Goal: Information Seeking & Learning: Learn about a topic

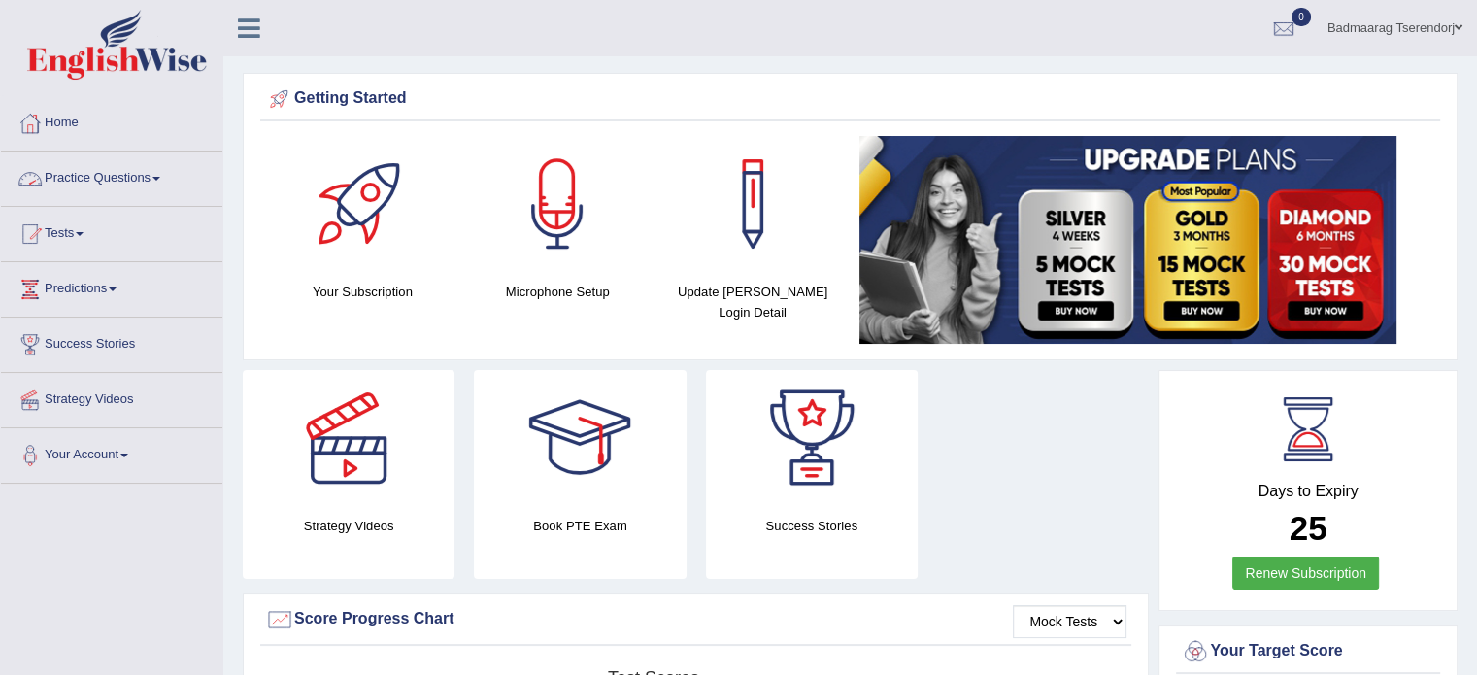
click at [168, 177] on link "Practice Questions" at bounding box center [111, 175] width 221 height 49
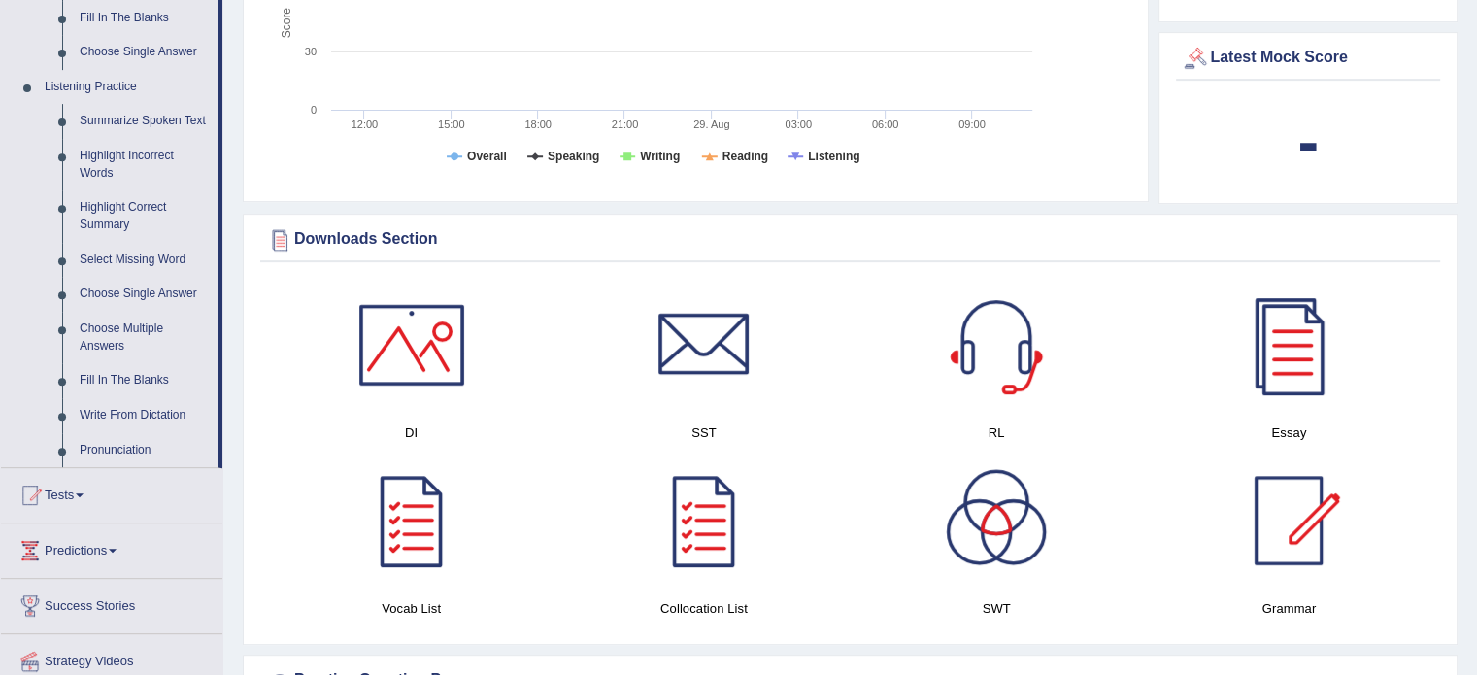
scroll to position [777, 0]
click at [126, 158] on link "Highlight Incorrect Words" at bounding box center [144, 163] width 147 height 51
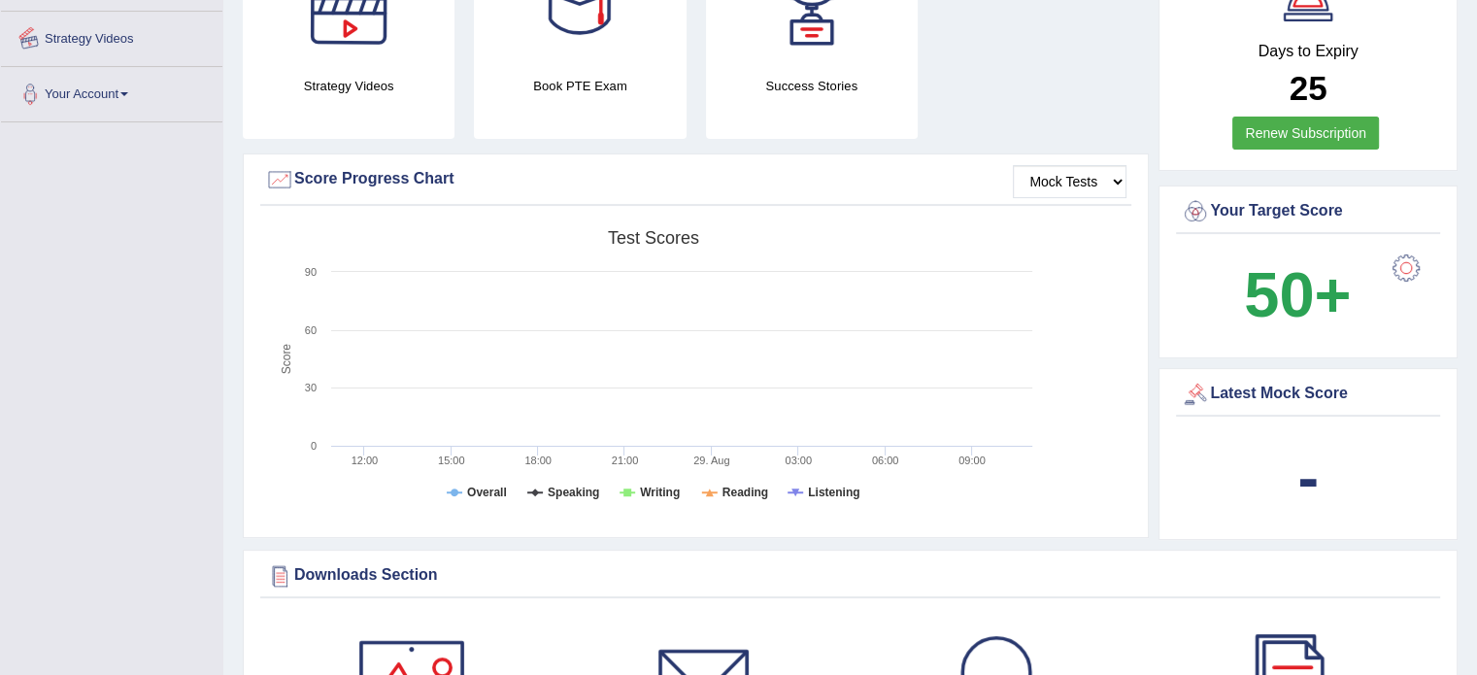
scroll to position [626, 0]
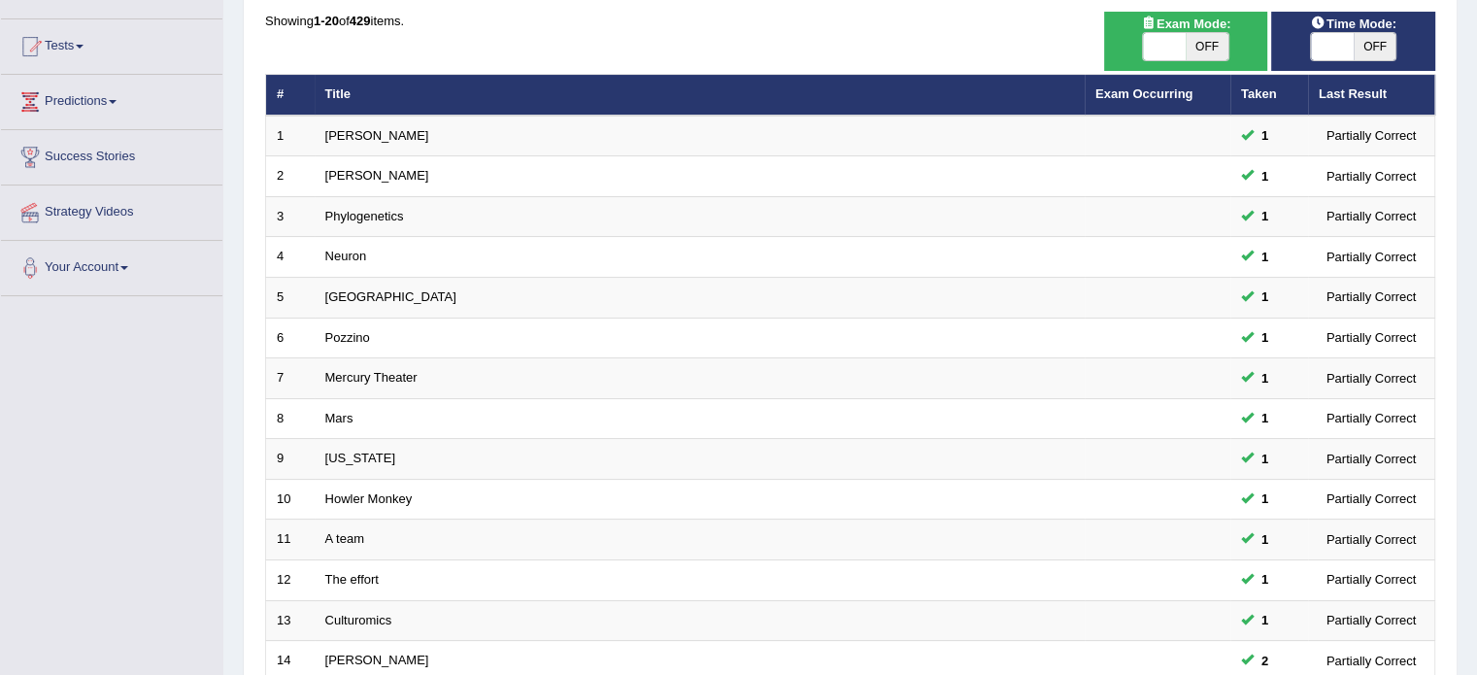
scroll to position [605, 0]
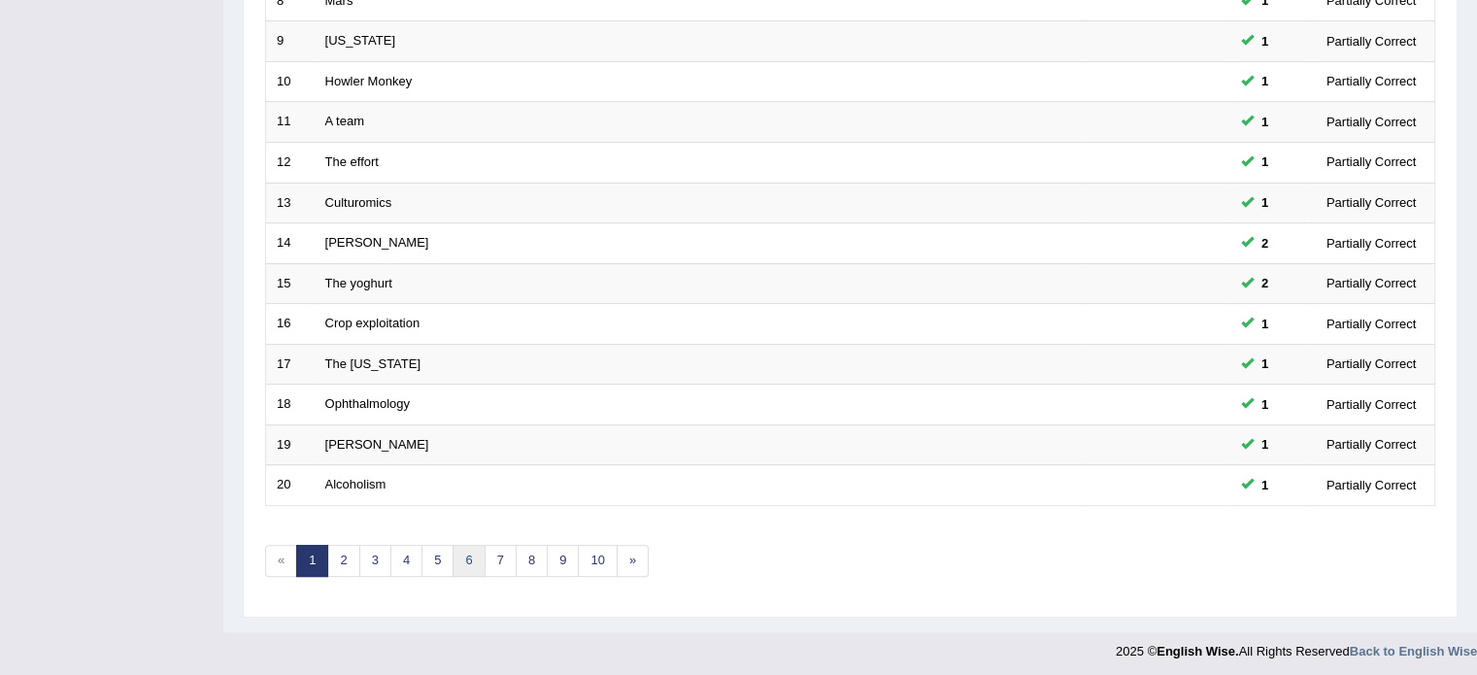
click at [463, 560] on link "6" at bounding box center [469, 561] width 32 height 32
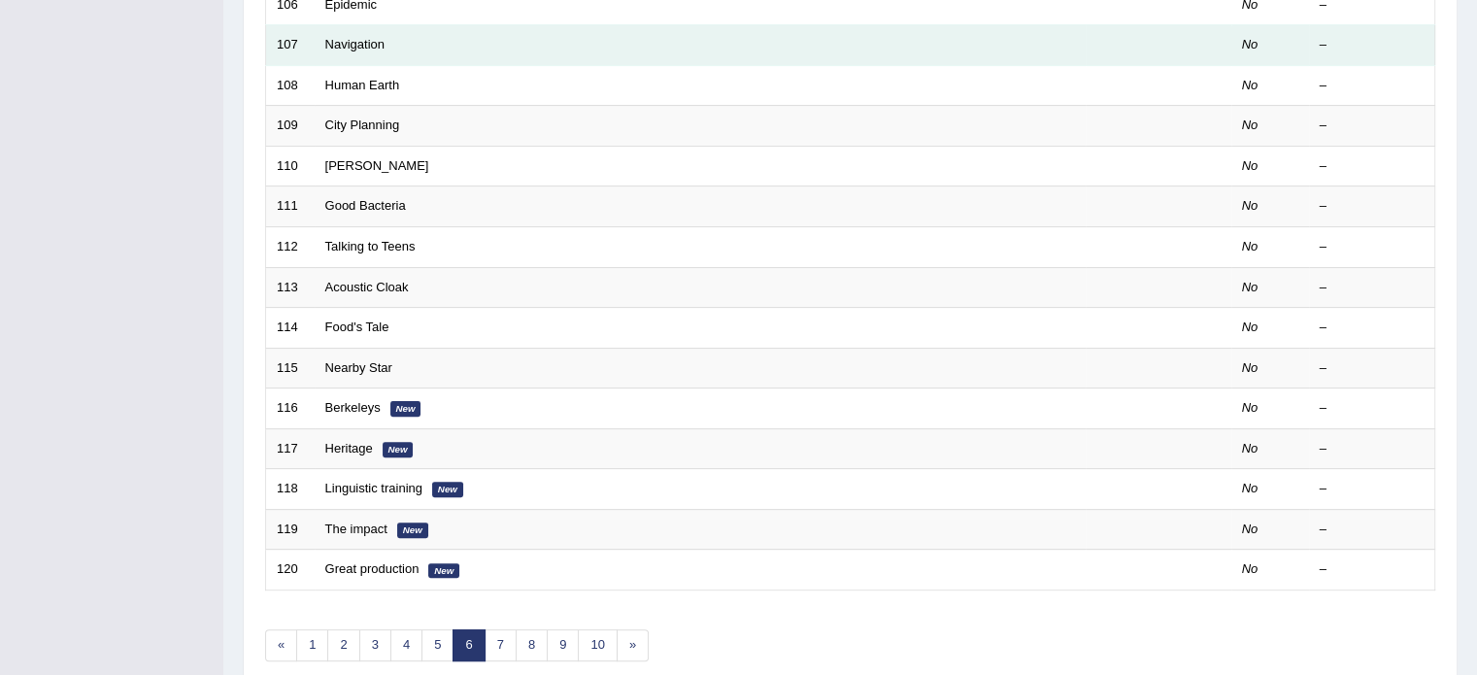
scroll to position [605, 0]
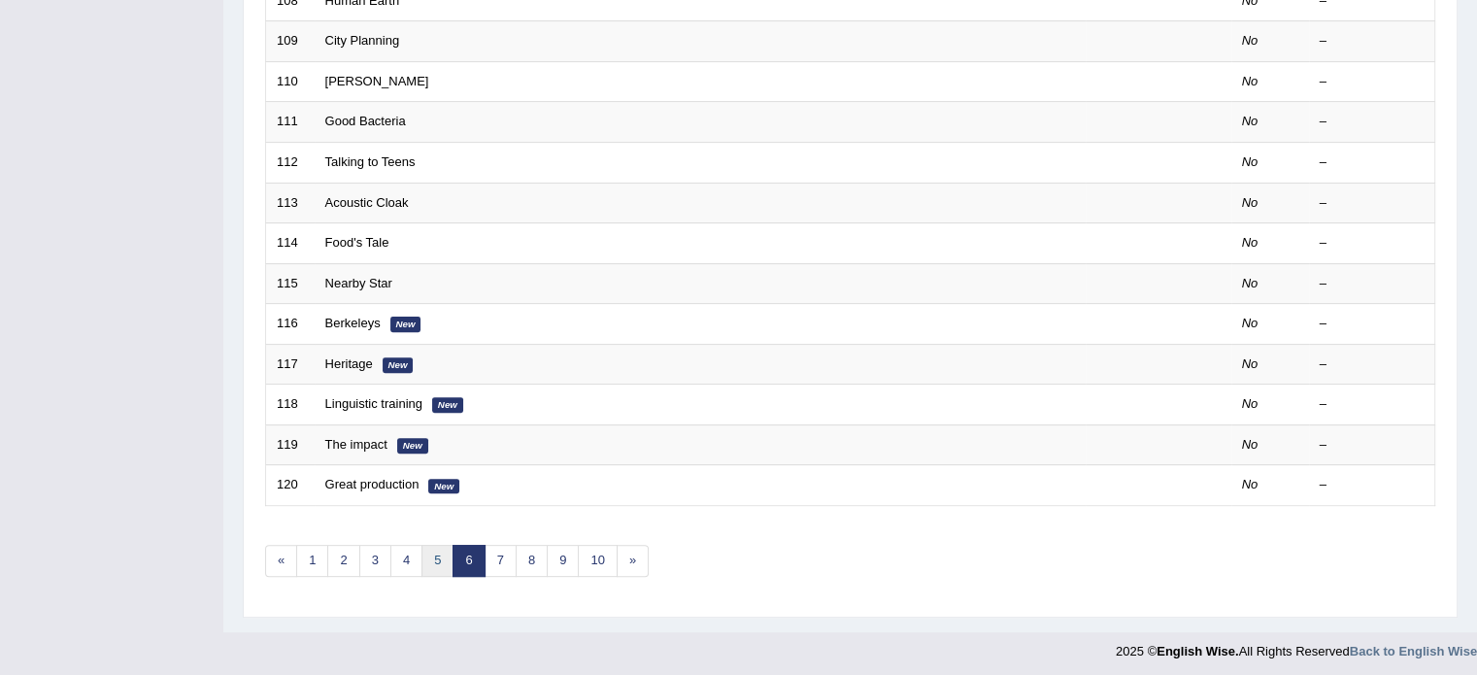
click at [437, 566] on link "5" at bounding box center [437, 561] width 32 height 32
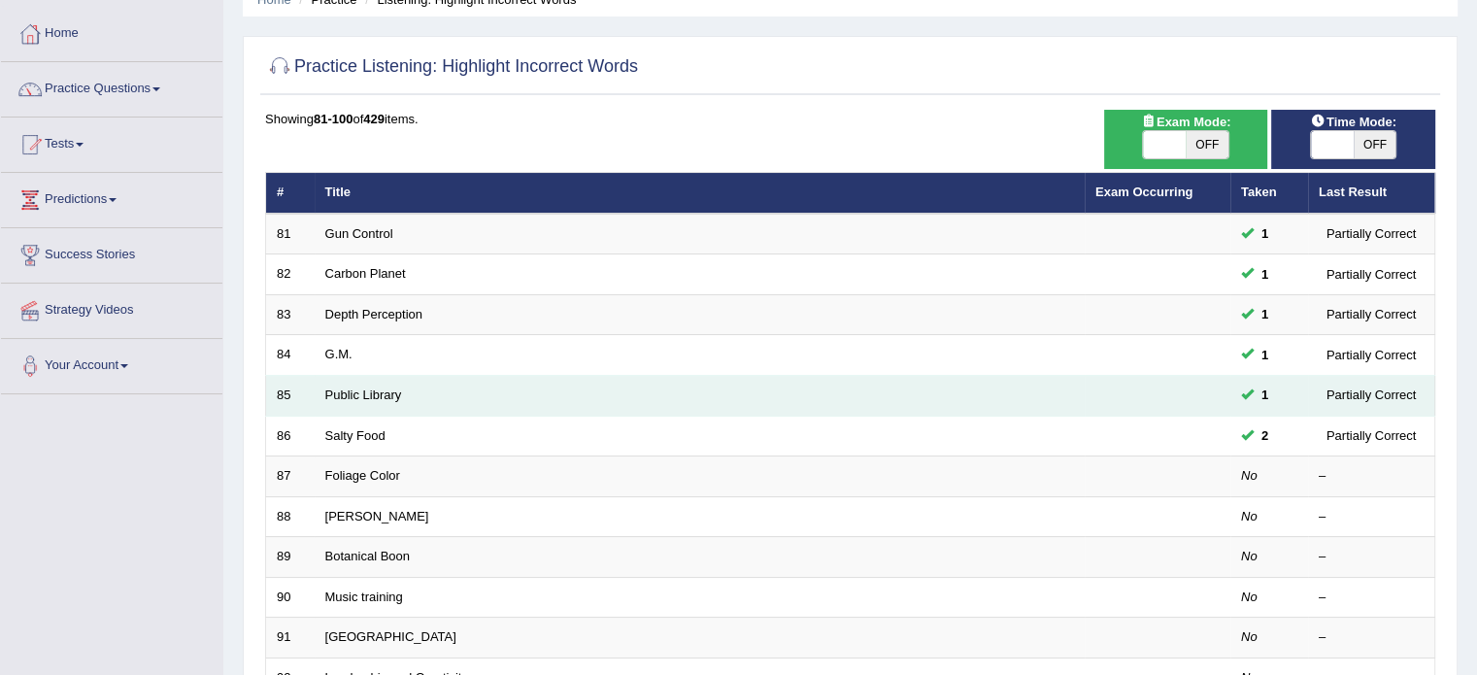
scroll to position [97, 0]
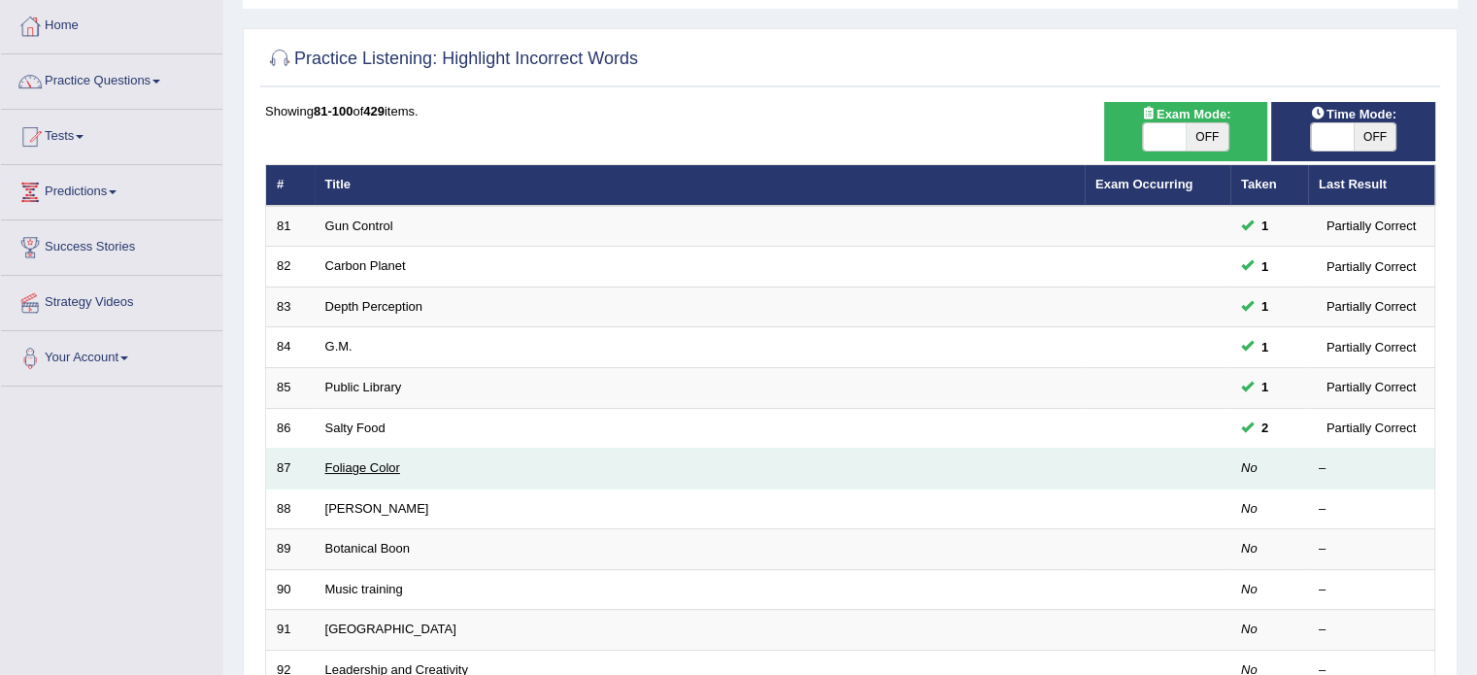
click at [358, 461] on link "Foliage Color" at bounding box center [362, 467] width 75 height 15
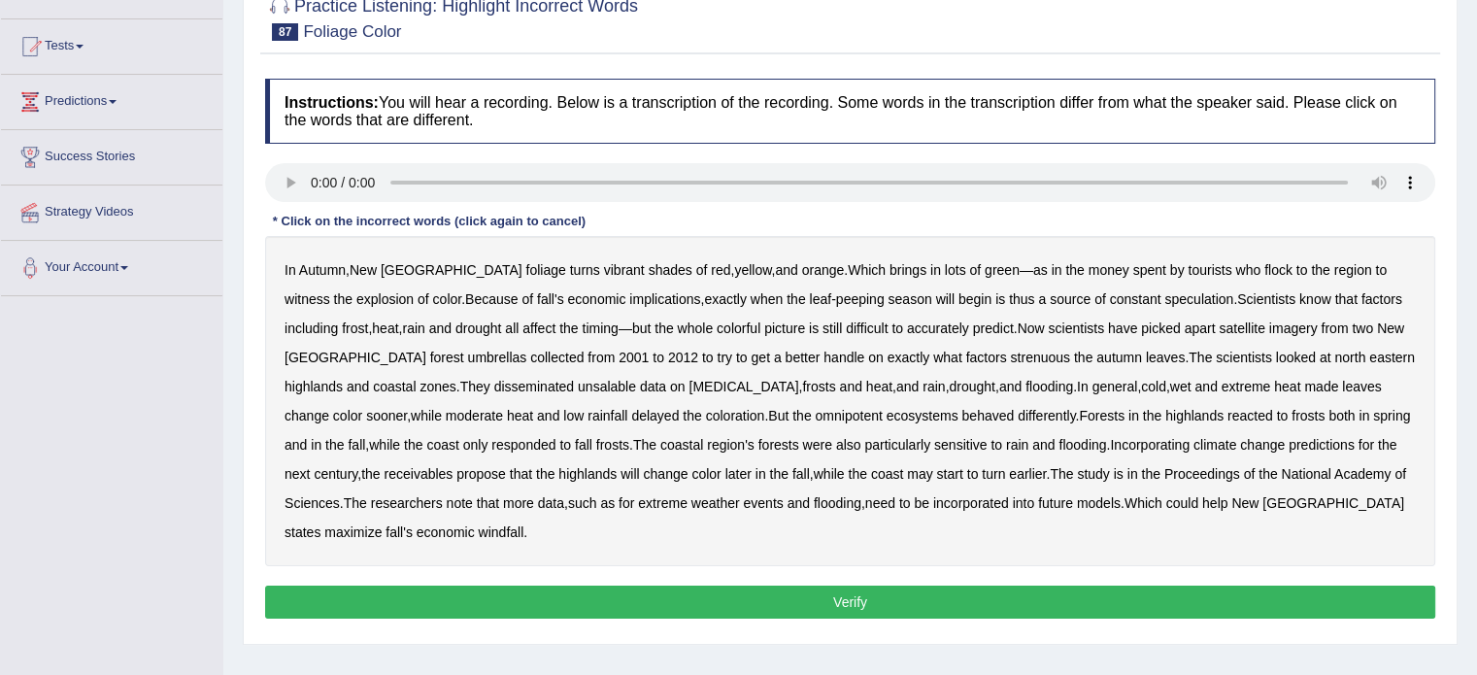
scroll to position [194, 0]
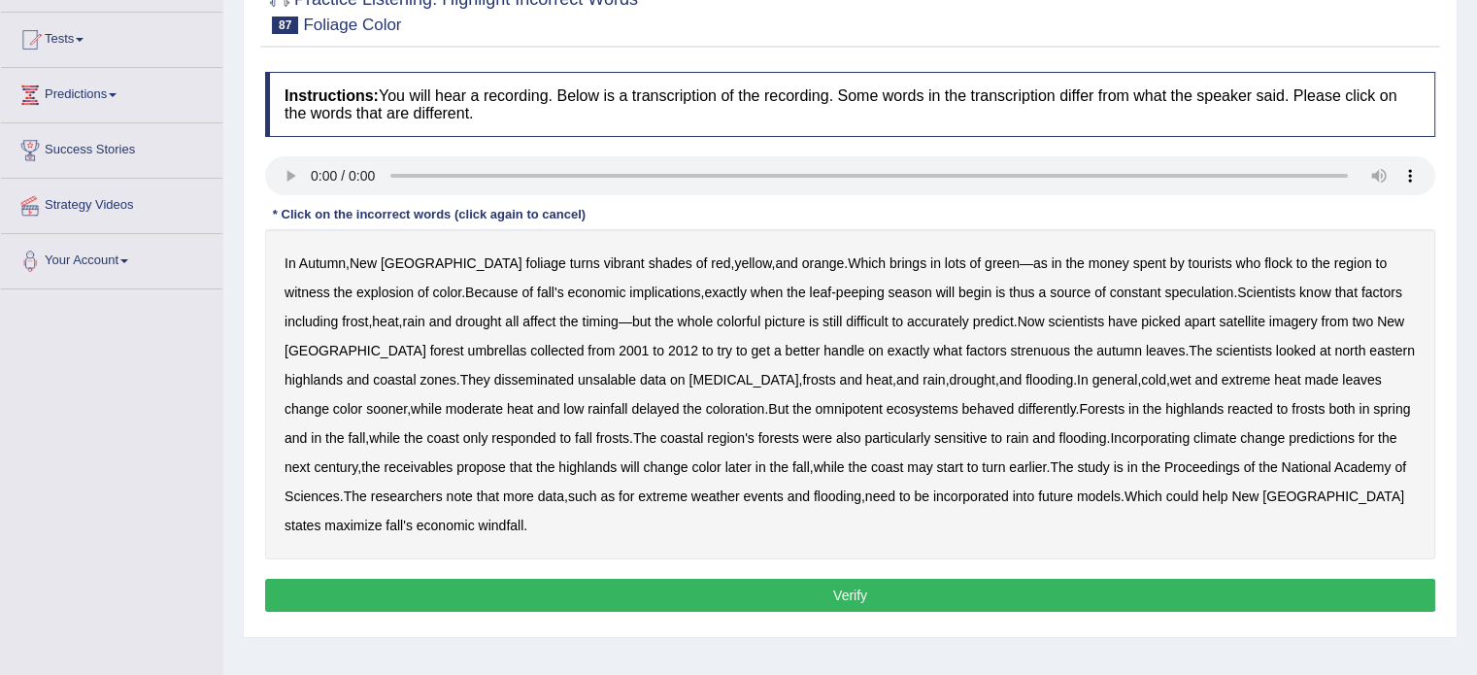
click at [211, 337] on div "Toggle navigation Home Practice Questions Speaking Practice Read Aloud Repeat S…" at bounding box center [738, 311] width 1477 height 1010
click at [1010, 346] on b "strenuous" at bounding box center [1039, 351] width 59 height 16
click at [494, 375] on b "disseminated" at bounding box center [534, 380] width 81 height 16
click at [815, 408] on b "omnipotent" at bounding box center [848, 409] width 67 height 16
click at [501, 588] on button "Verify" at bounding box center [850, 595] width 1170 height 33
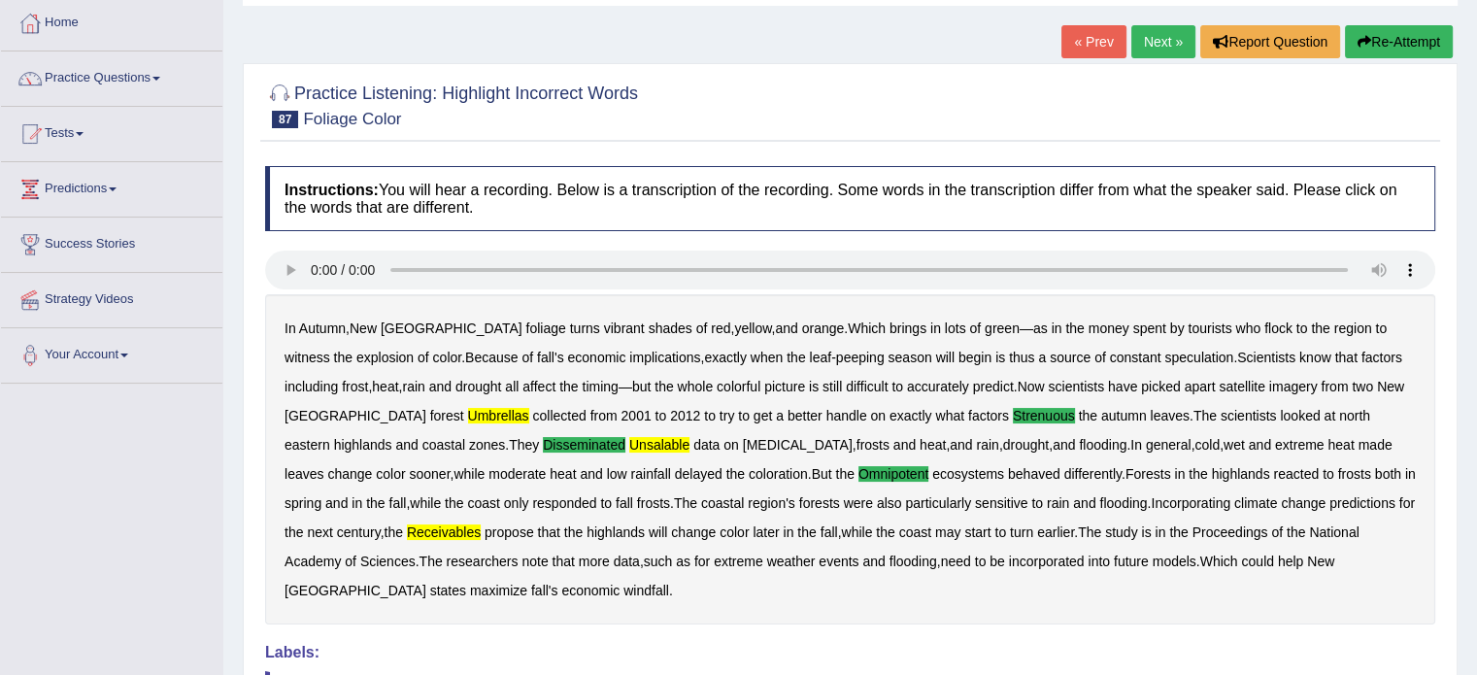
scroll to position [97, 0]
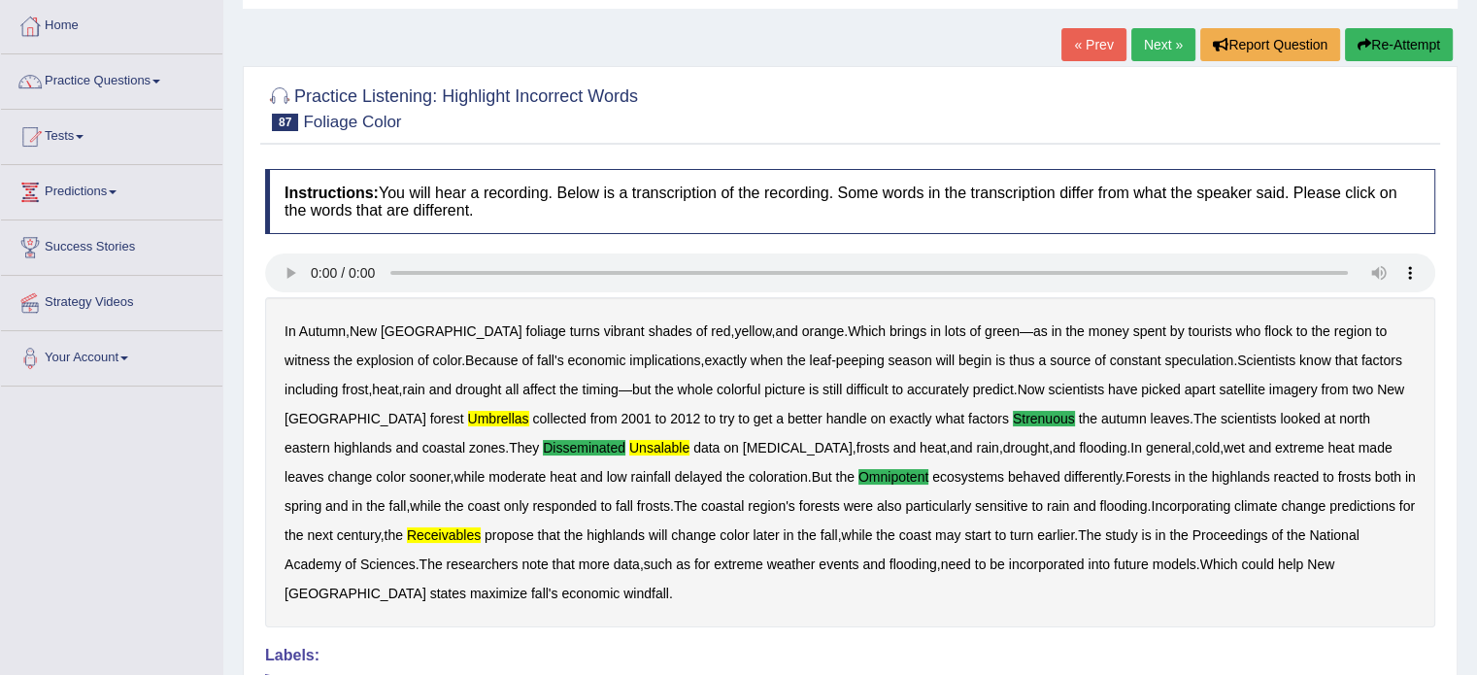
click at [1154, 47] on link "Next »" at bounding box center [1163, 44] width 64 height 33
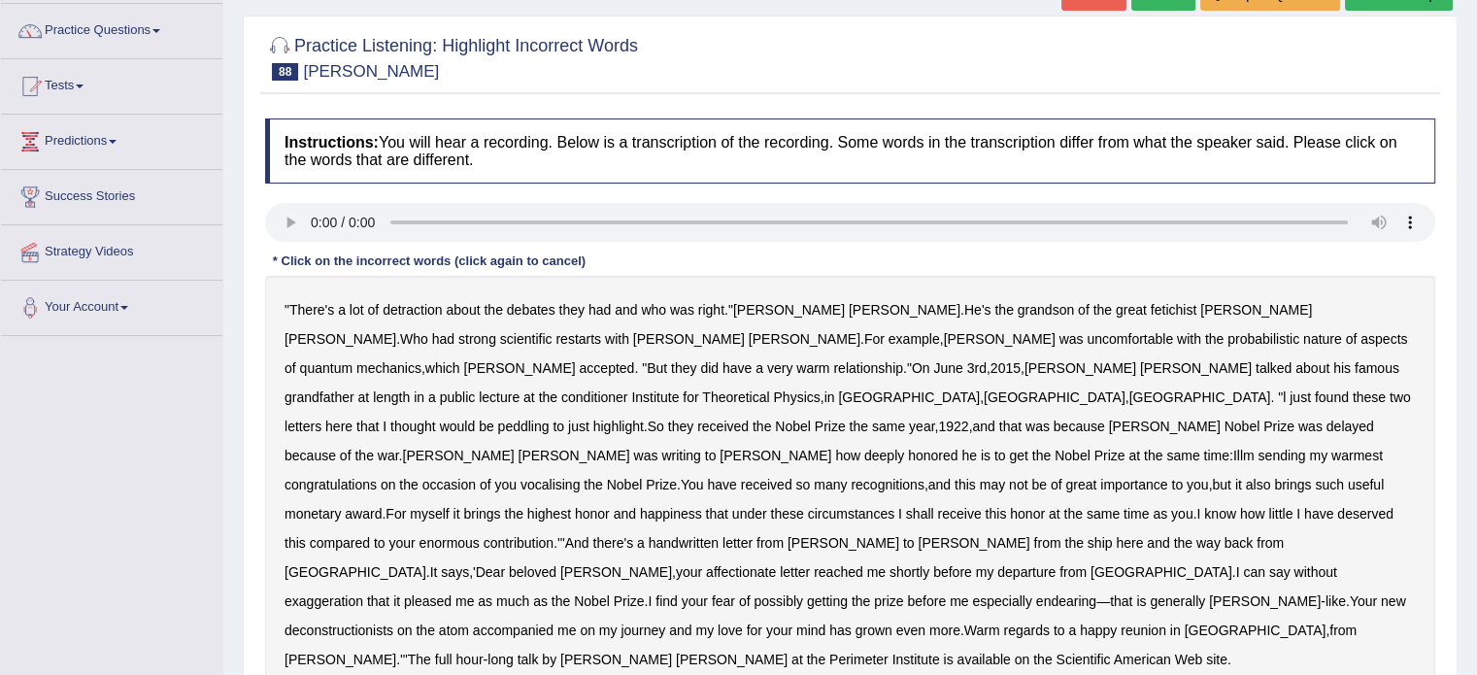
scroll to position [194, 0]
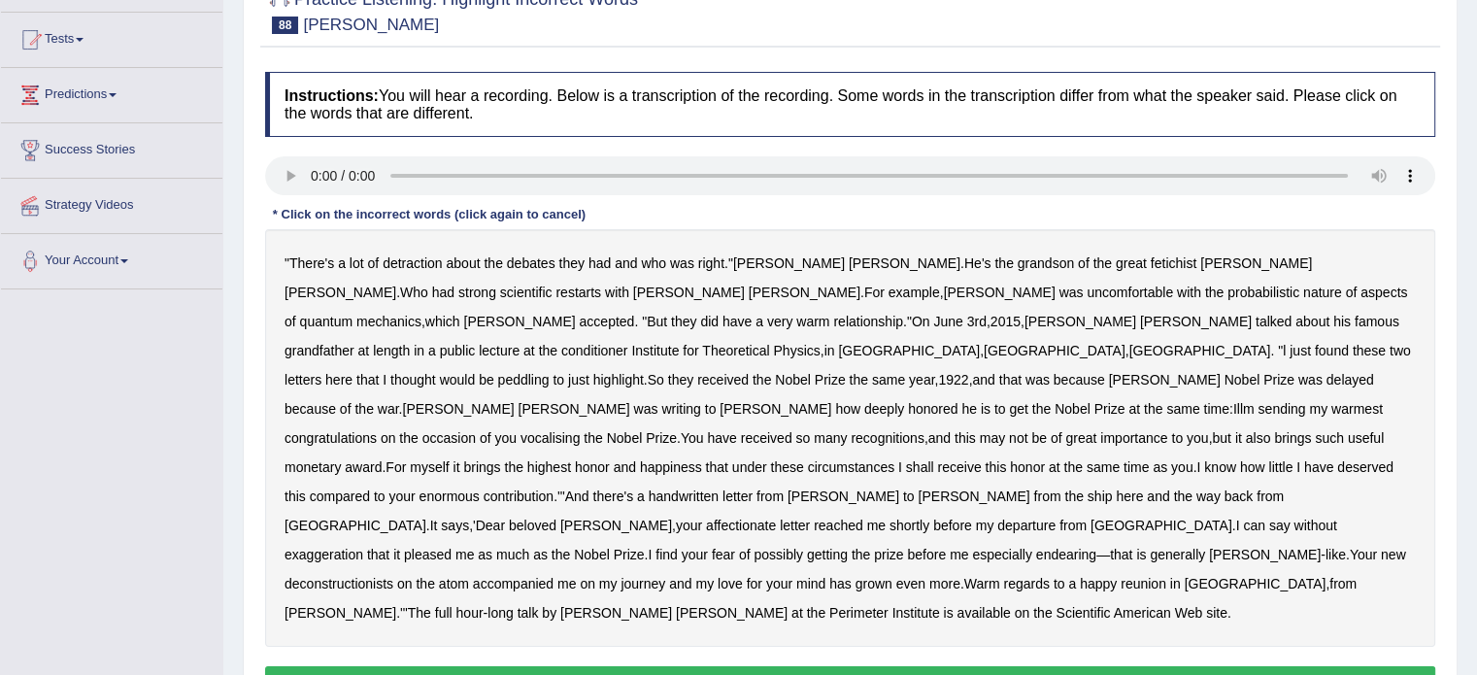
click at [550, 372] on b "peddling" at bounding box center [523, 380] width 51 height 16
click at [1070, 655] on div "Practice Listening: Highlight Incorrect Words 88 Bohr Instructions: You will he…" at bounding box center [850, 347] width 1215 height 756
click at [393, 576] on b "deconstructionists" at bounding box center [339, 584] width 109 height 16
click at [554, 576] on b "accompanied" at bounding box center [513, 584] width 81 height 16
click at [1100, 666] on button "Verify" at bounding box center [850, 682] width 1170 height 33
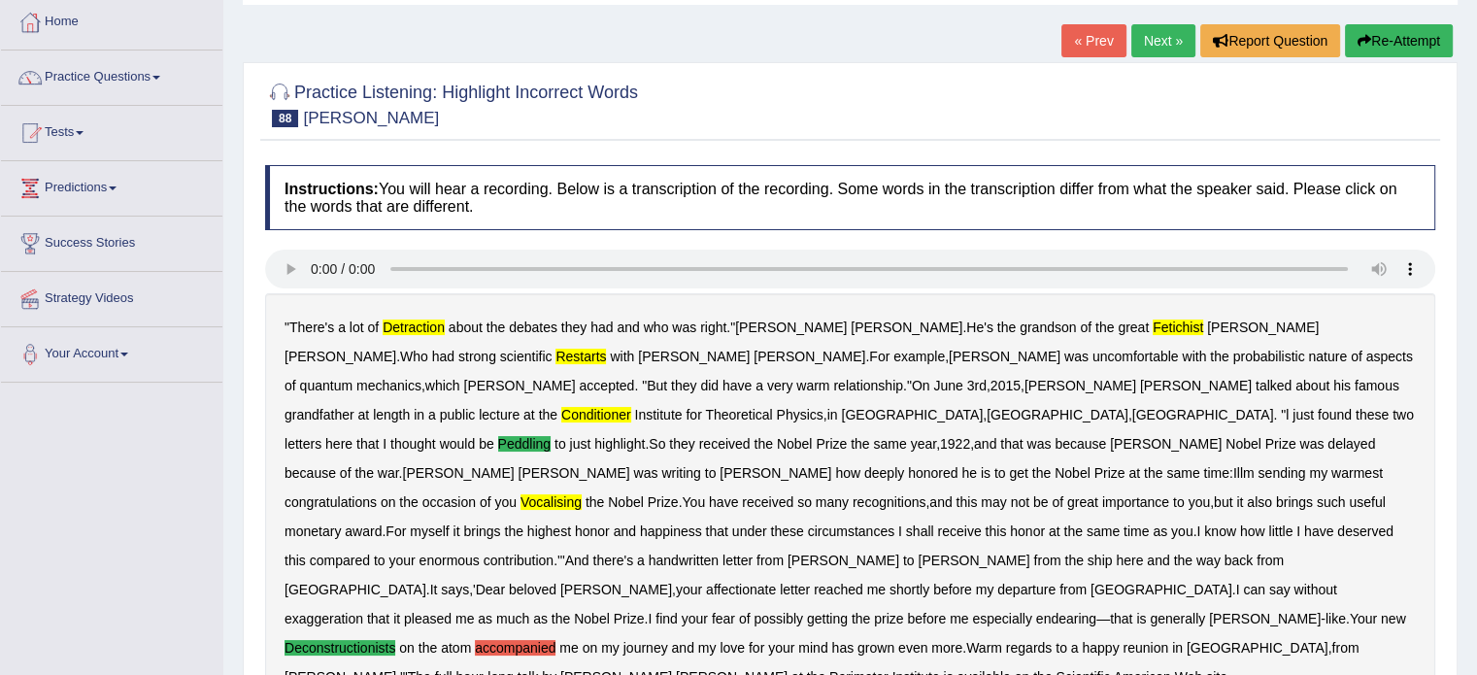
scroll to position [97, 0]
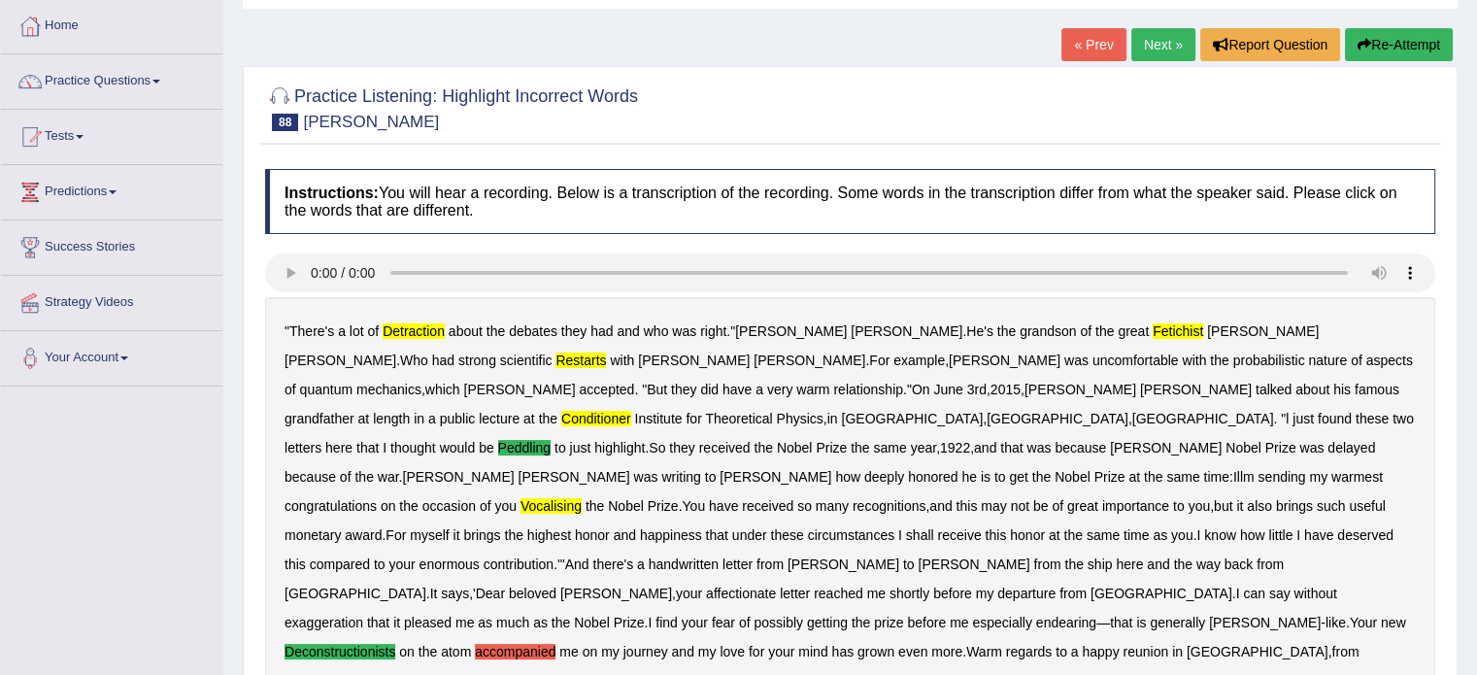
click at [1140, 48] on link "Next »" at bounding box center [1163, 44] width 64 height 33
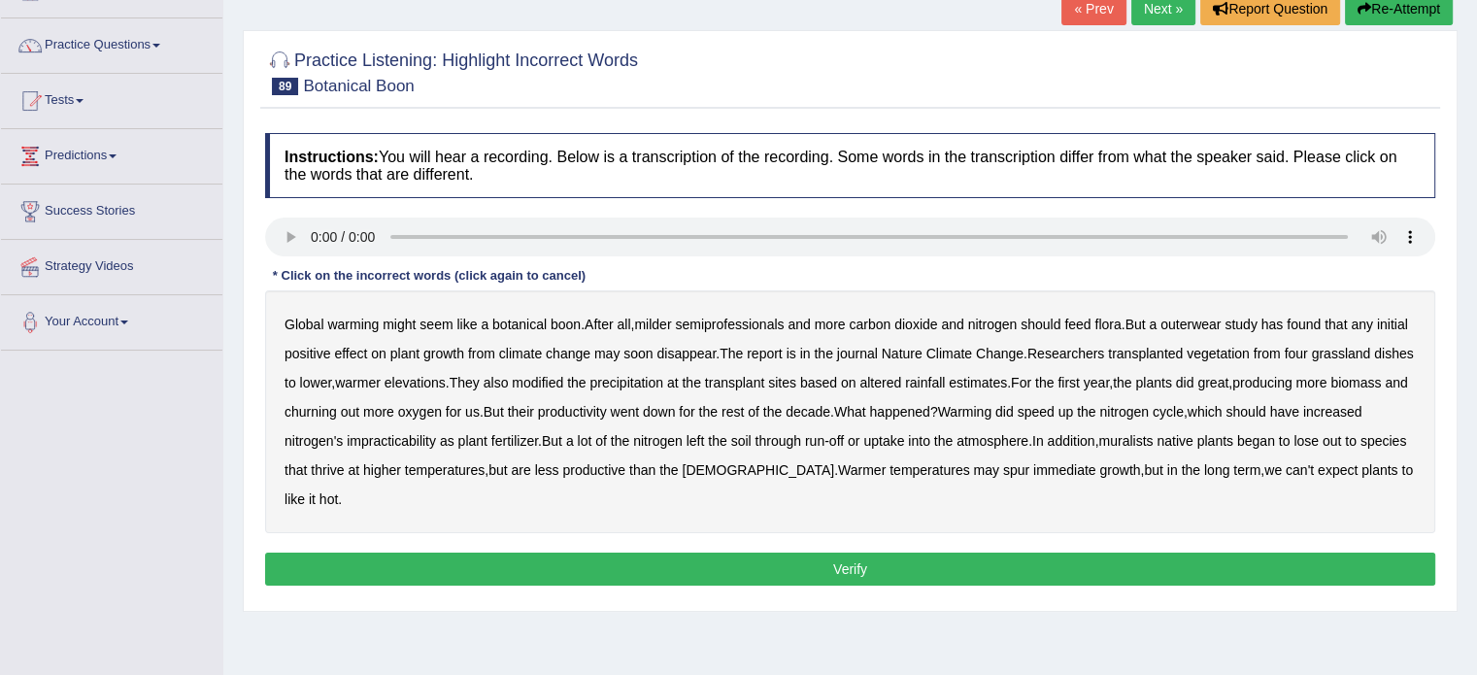
scroll to position [194, 0]
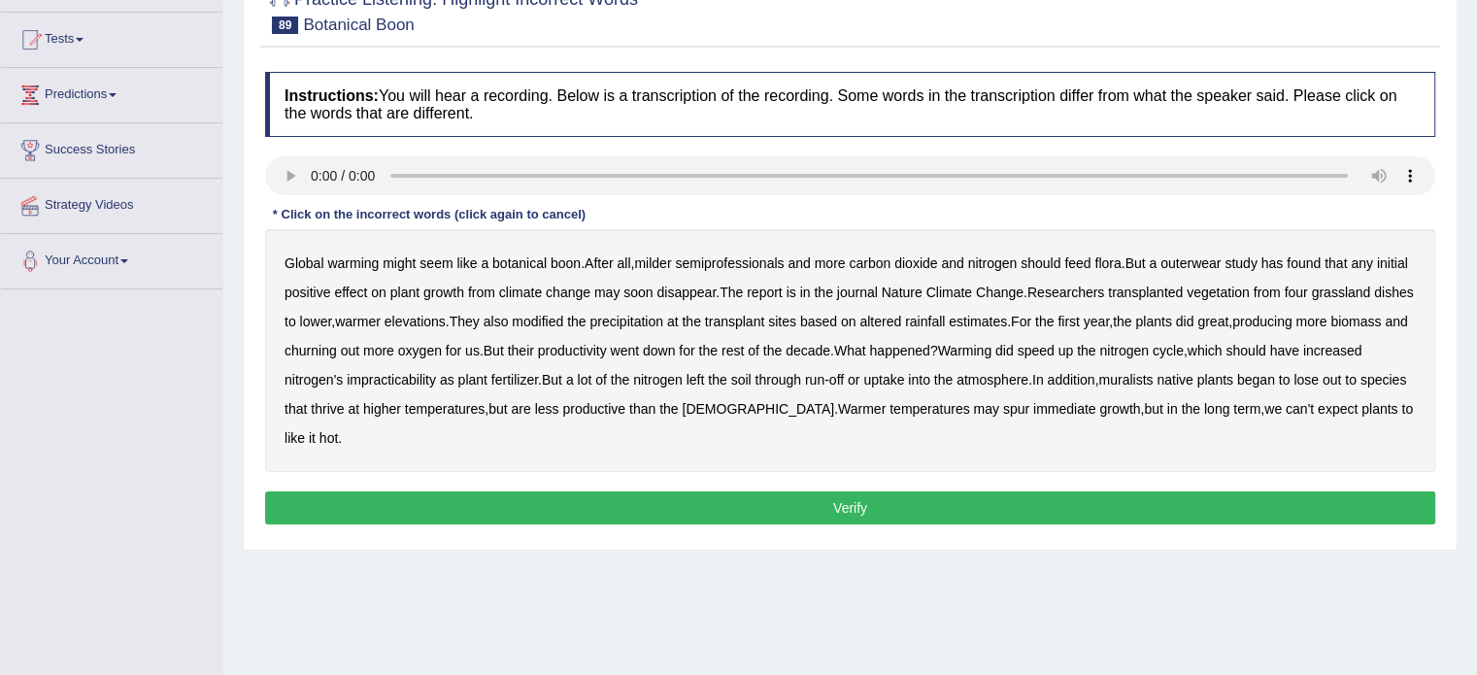
click at [726, 260] on b "semiprofessionals" at bounding box center [729, 263] width 109 height 16
click at [1208, 260] on b "outerwear" at bounding box center [1190, 263] width 60 height 16
click at [1374, 300] on b "dishes" at bounding box center [1393, 293] width 39 height 16
click at [436, 377] on b "impracticability" at bounding box center [391, 380] width 89 height 16
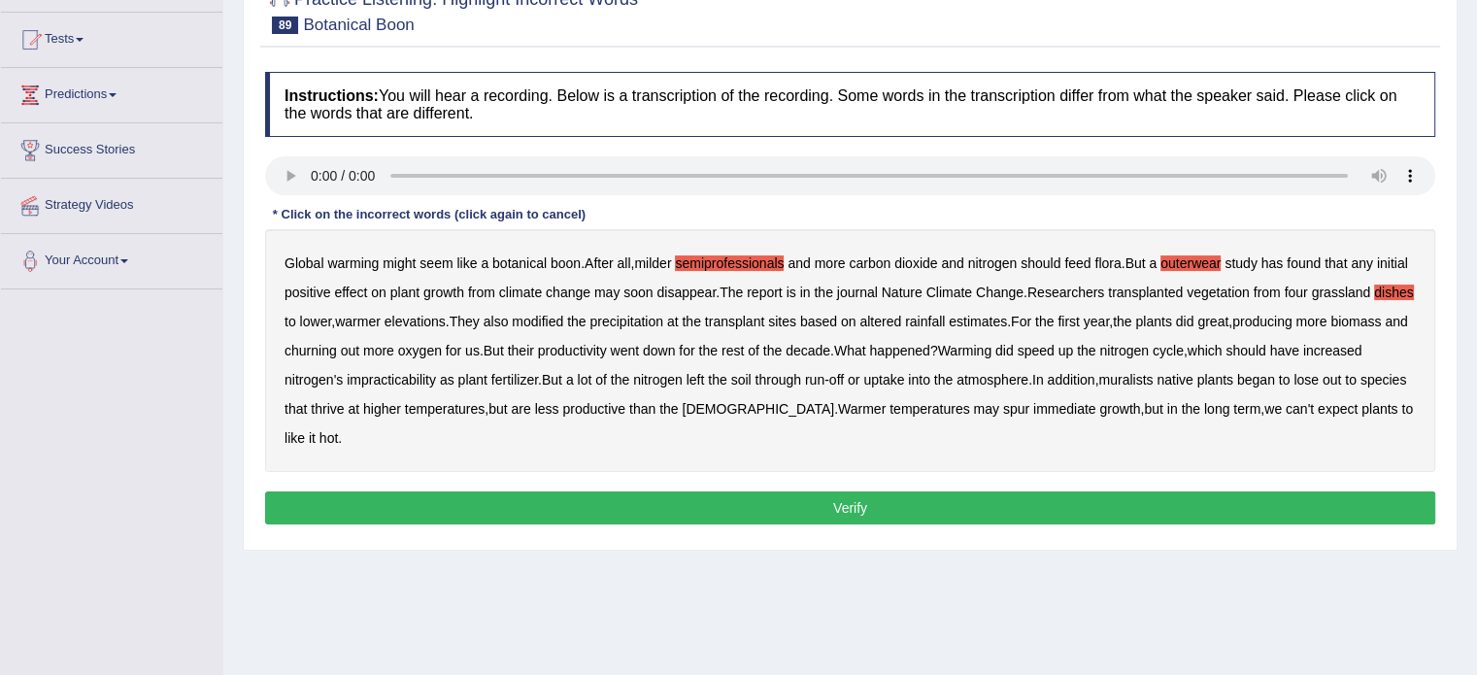
click at [1153, 376] on b "muralists" at bounding box center [1125, 380] width 54 height 16
click at [1038, 511] on button "Verify" at bounding box center [850, 507] width 1170 height 33
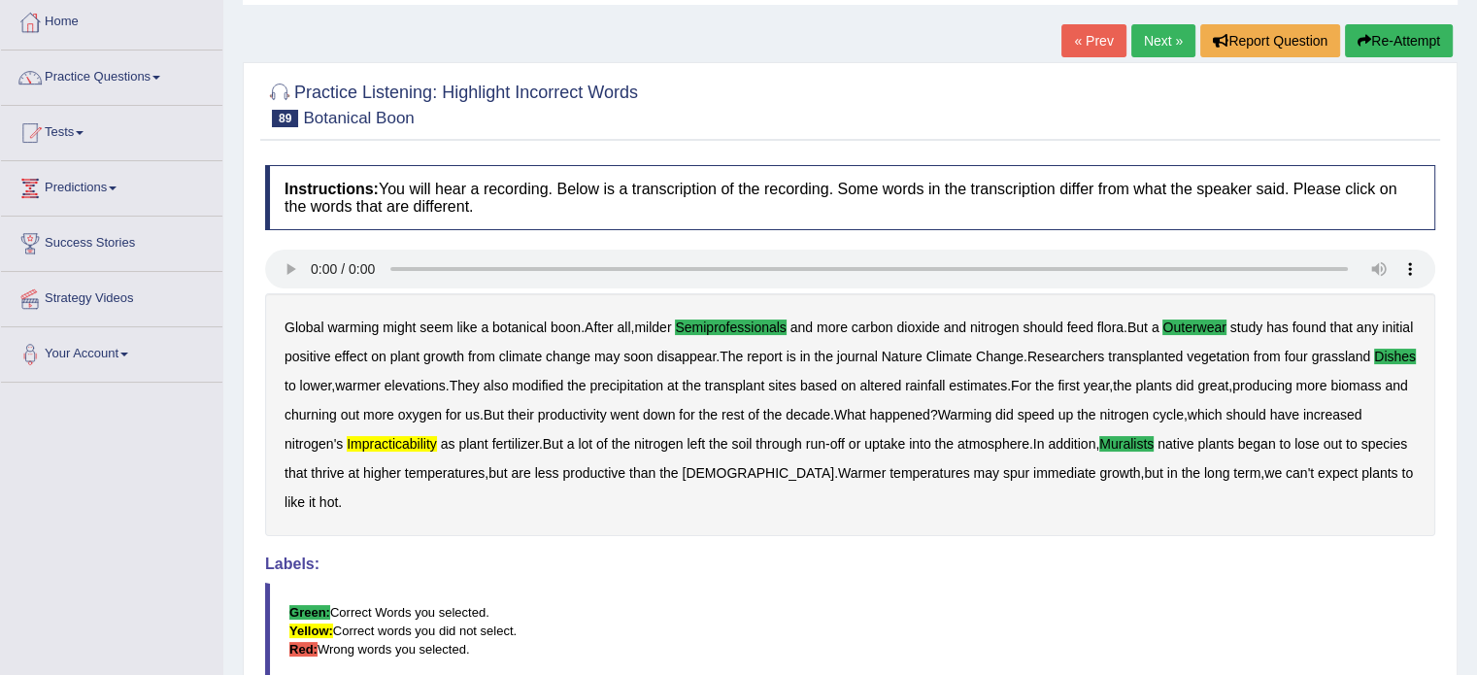
scroll to position [97, 0]
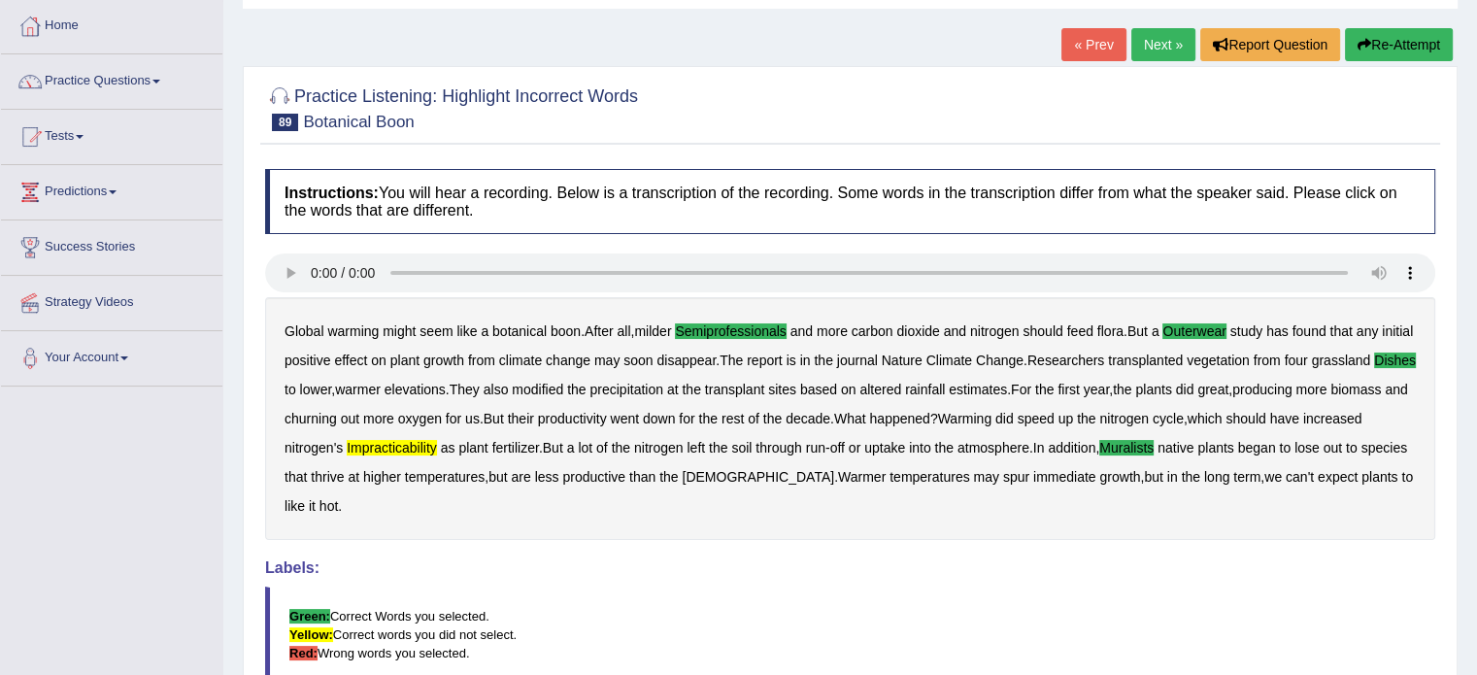
click at [1142, 46] on link "Next »" at bounding box center [1163, 44] width 64 height 33
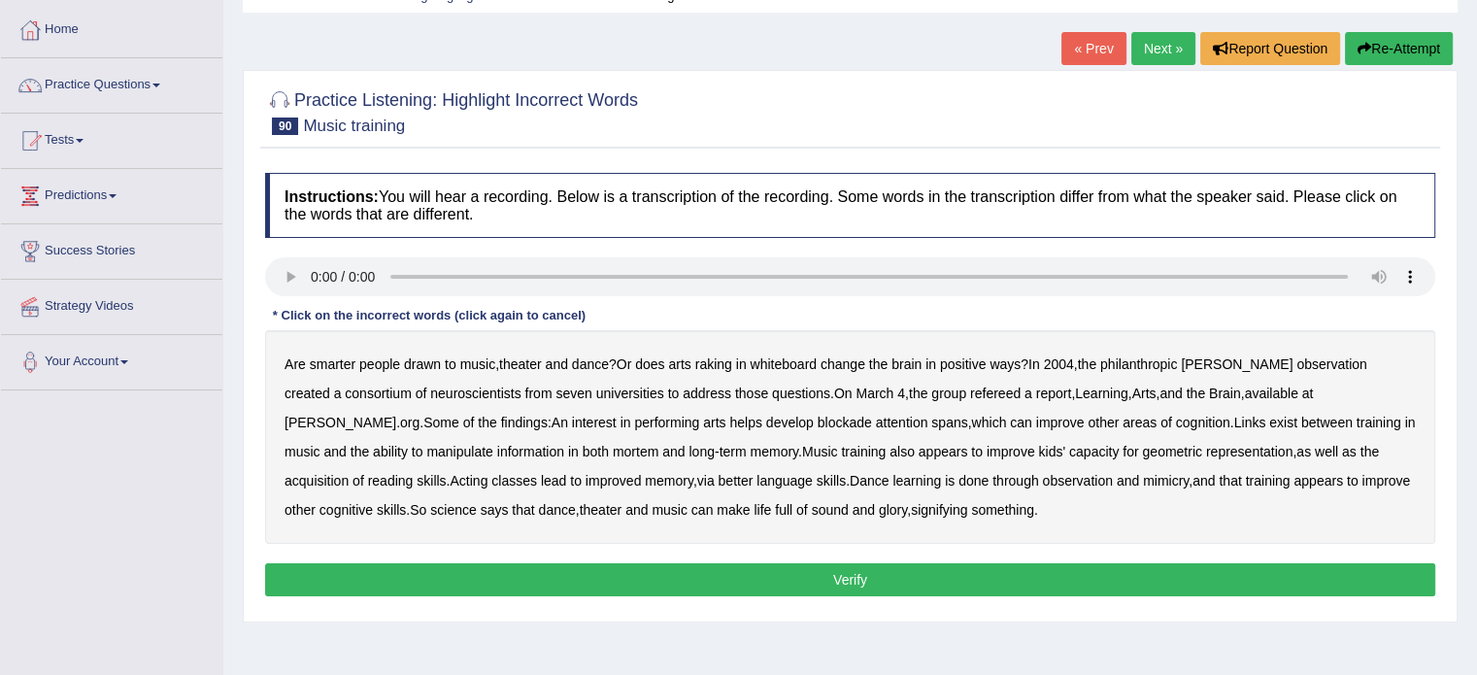
scroll to position [97, 0]
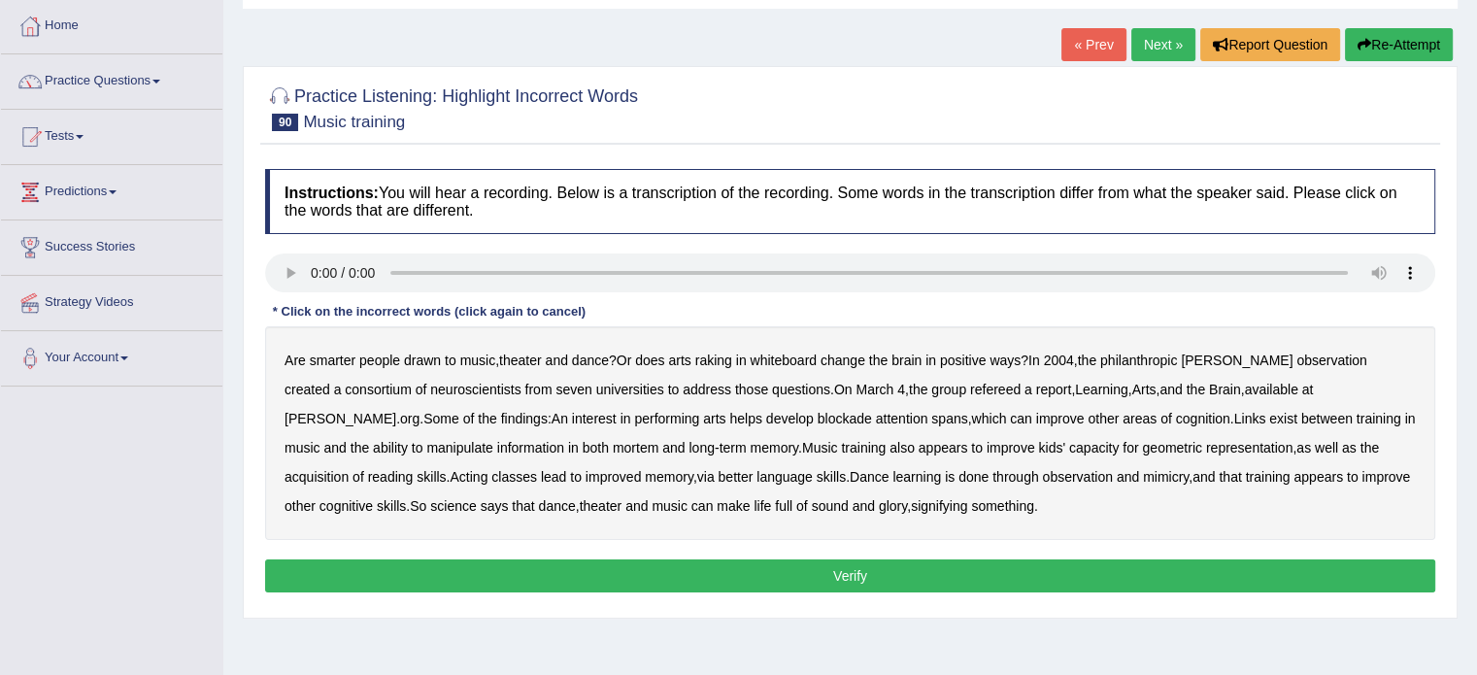
click at [801, 358] on b "whiteboard" at bounding box center [783, 361] width 67 height 16
click at [1296, 358] on b "observation" at bounding box center [1331, 361] width 70 height 16
click at [970, 386] on b "refereed" at bounding box center [995, 390] width 50 height 16
click at [818, 414] on b "blockade" at bounding box center [845, 419] width 54 height 16
click at [818, 415] on b "blockade" at bounding box center [845, 419] width 54 height 16
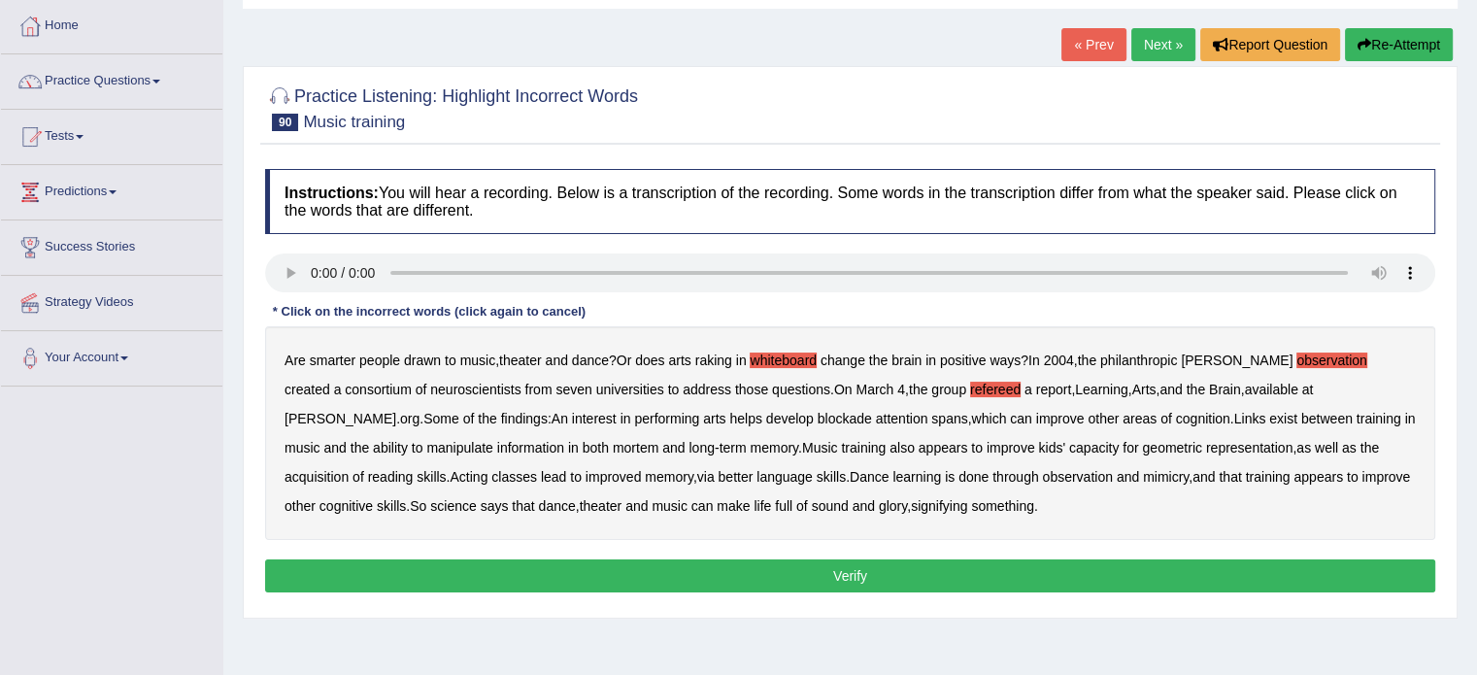
click at [1069, 443] on b "capacity" at bounding box center [1094, 448] width 50 height 16
click at [586, 472] on b "improved" at bounding box center [614, 477] width 56 height 16
click at [586, 470] on b "improved" at bounding box center [614, 477] width 56 height 16
click at [958, 567] on button "Verify" at bounding box center [850, 575] width 1170 height 33
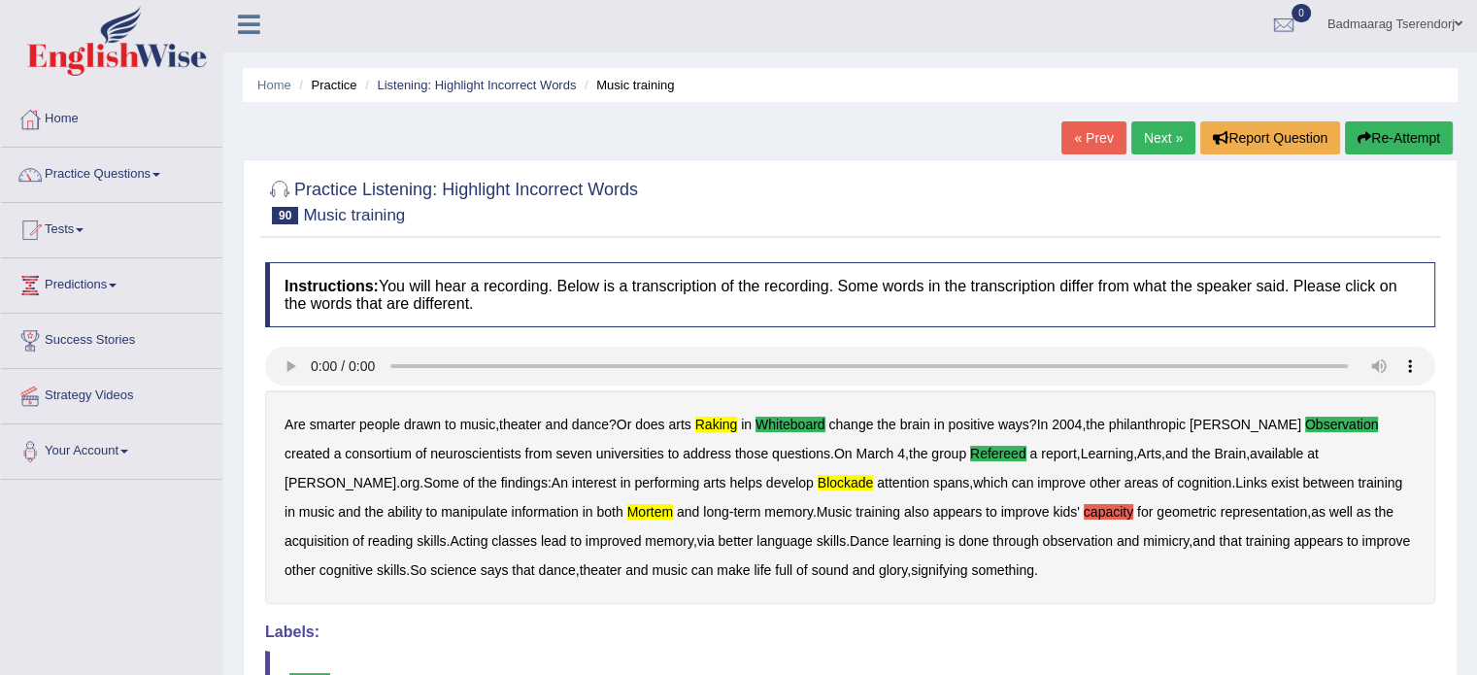
scroll to position [0, 0]
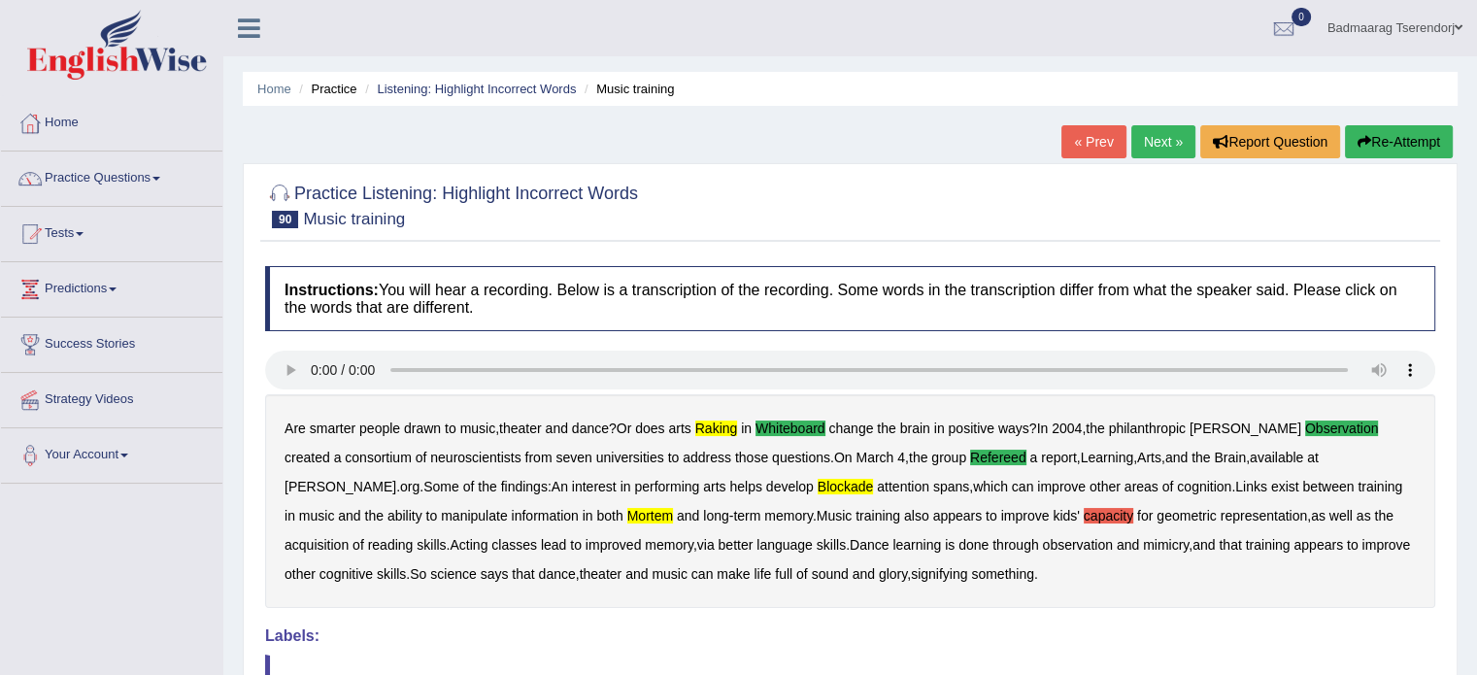
click at [1146, 136] on link "Next »" at bounding box center [1163, 141] width 64 height 33
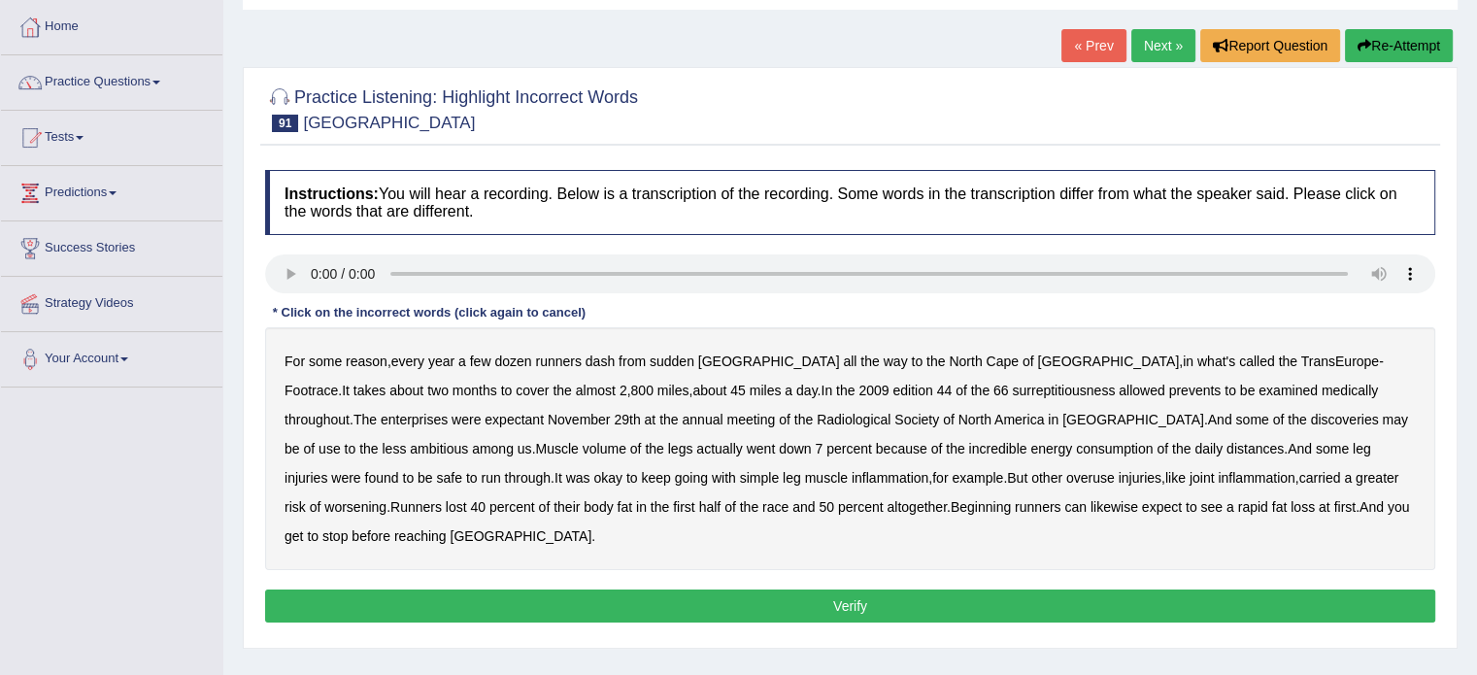
scroll to position [97, 0]
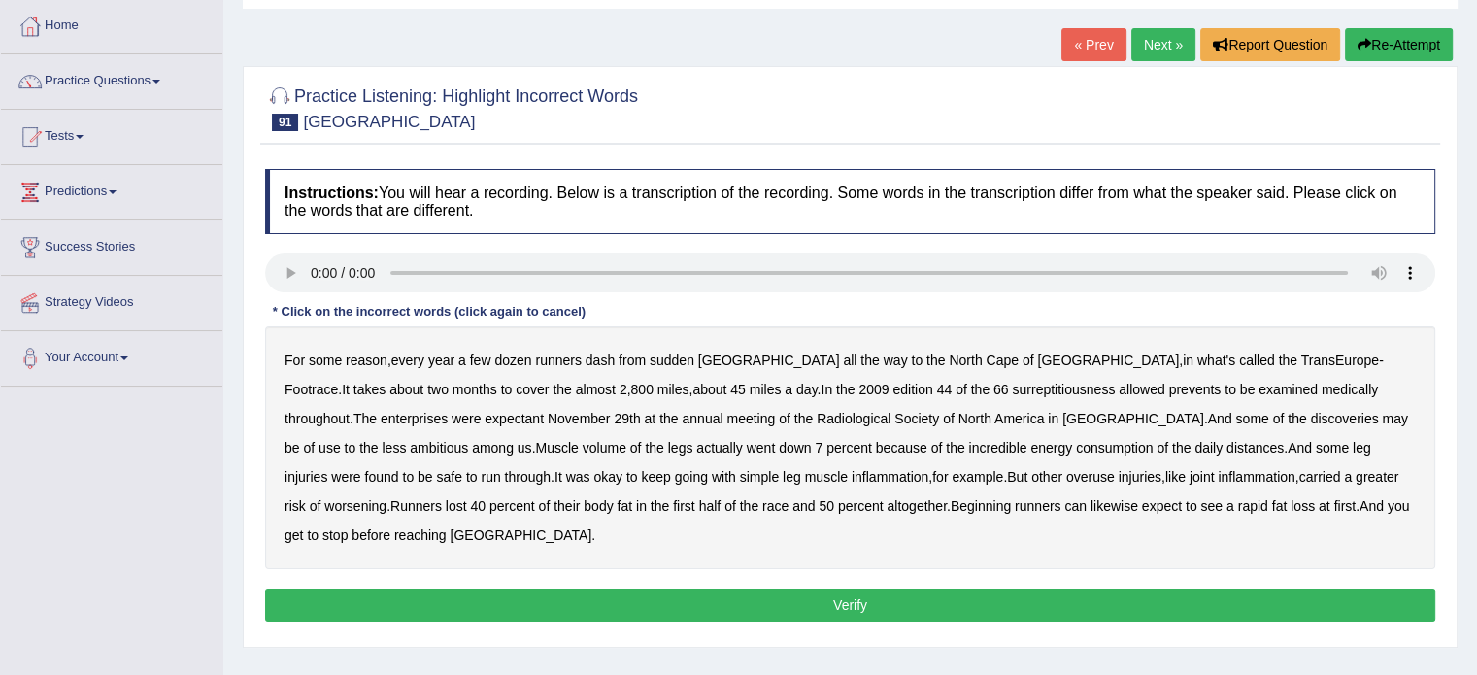
click at [1012, 383] on b "surreptitiousness" at bounding box center [1063, 390] width 103 height 16
click at [448, 411] on b "enterprises" at bounding box center [414, 419] width 67 height 16
click at [1218, 479] on b "inflammation" at bounding box center [1256, 477] width 77 height 16
click at [1099, 588] on button "Verify" at bounding box center [850, 604] width 1170 height 33
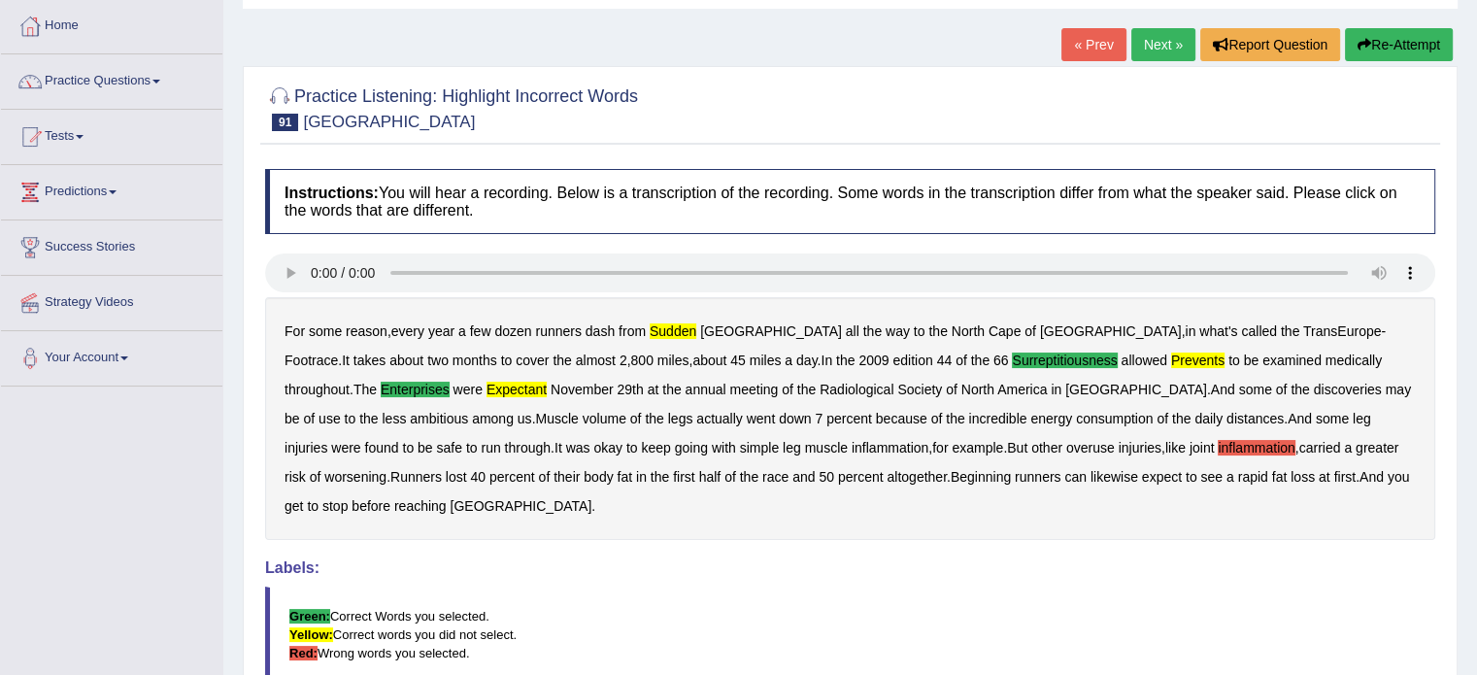
click at [1155, 37] on link "Next »" at bounding box center [1163, 44] width 64 height 33
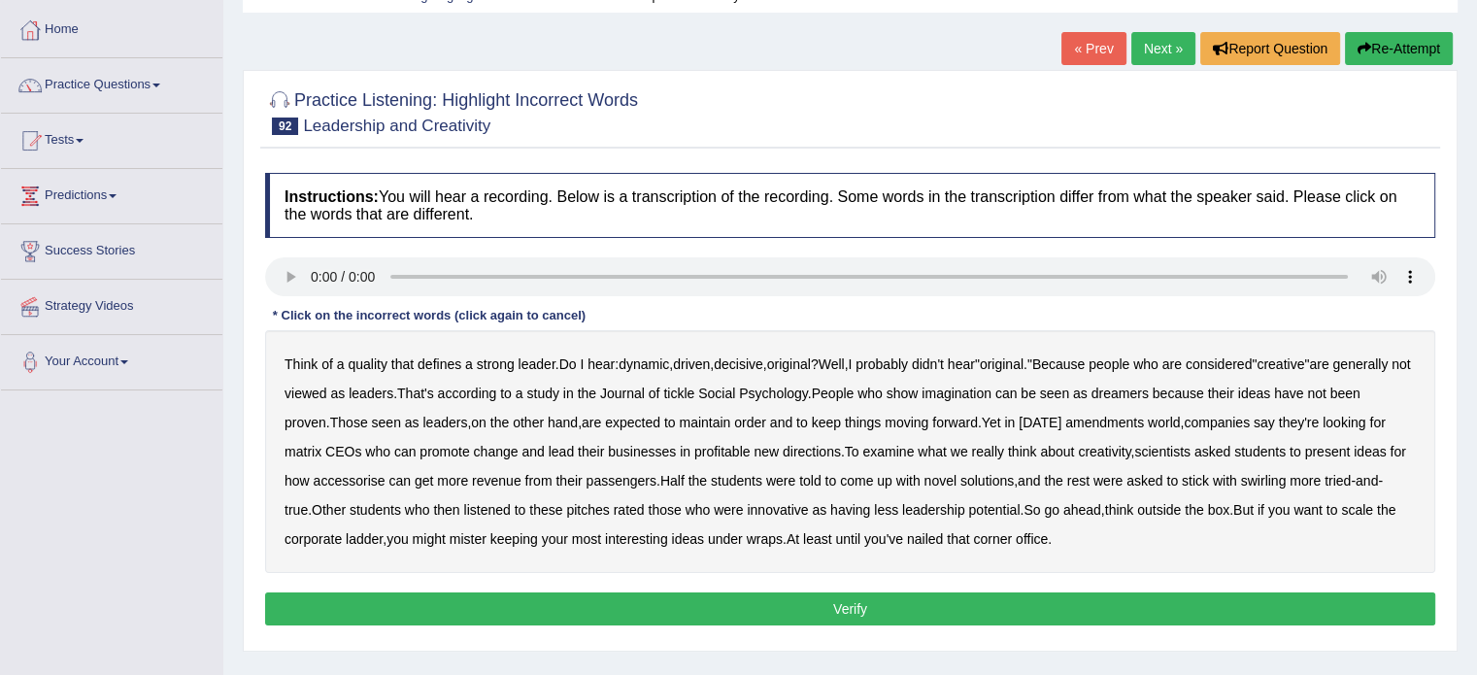
scroll to position [97, 0]
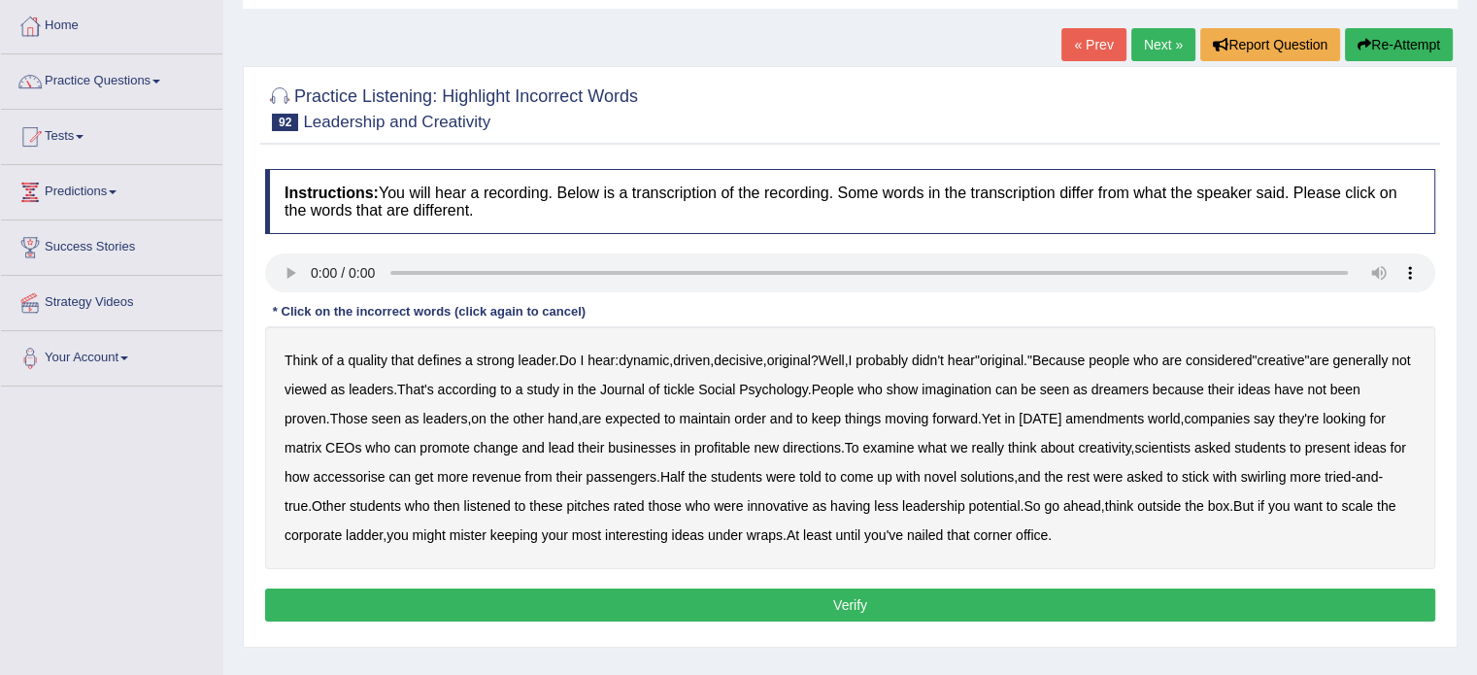
click at [443, 355] on b "defines" at bounding box center [440, 361] width 44 height 16
click at [694, 388] on b "tickle" at bounding box center [678, 390] width 31 height 16
click at [1144, 417] on b "amendments" at bounding box center [1104, 419] width 79 height 16
click at [386, 473] on b "accessorise" at bounding box center [350, 477] width 72 height 16
click at [1016, 600] on button "Verify" at bounding box center [850, 604] width 1170 height 33
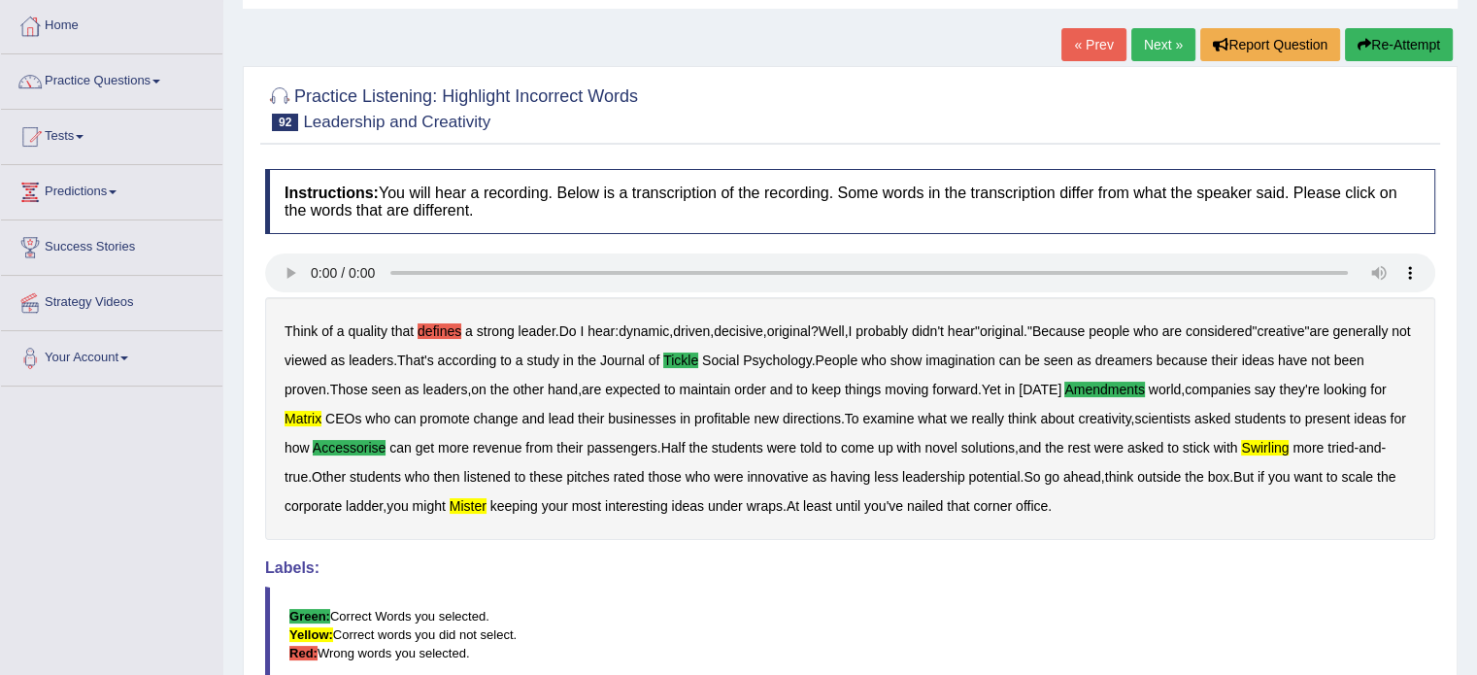
click at [1155, 50] on link "Next »" at bounding box center [1163, 44] width 64 height 33
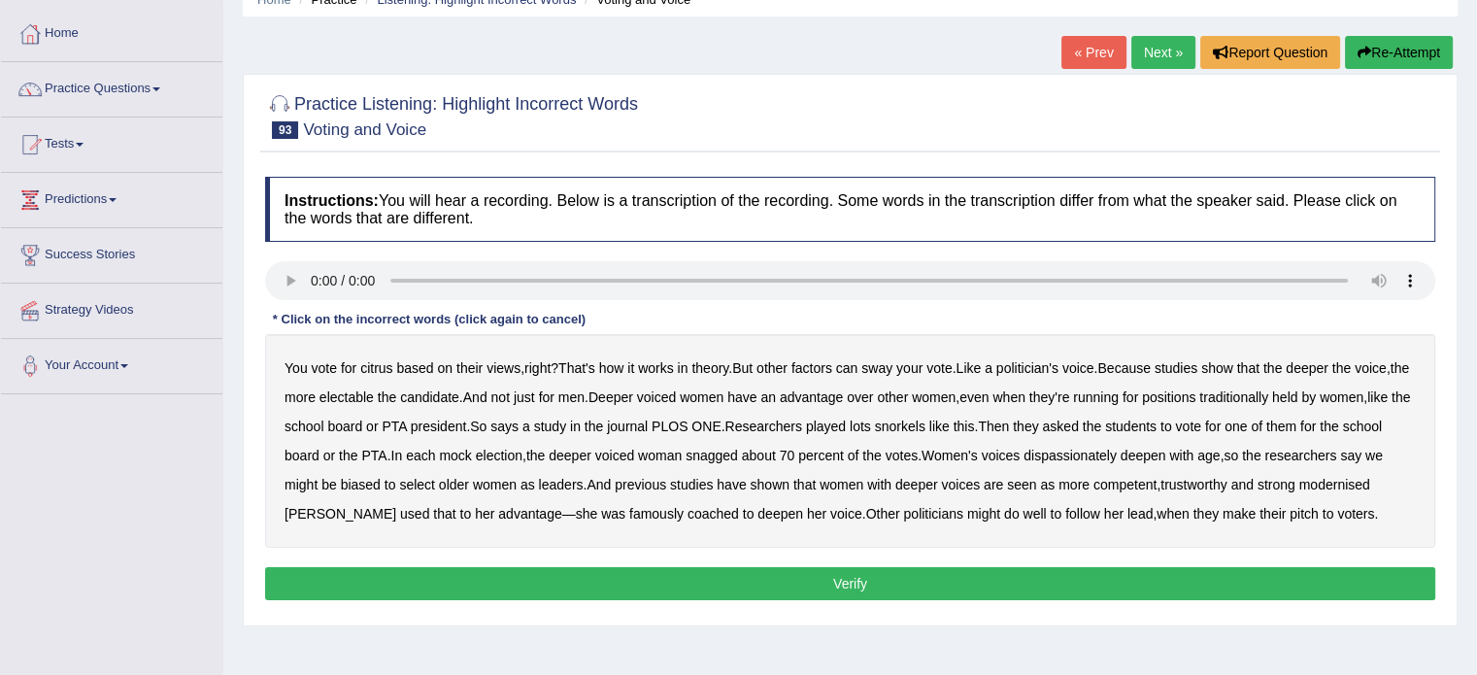
scroll to position [97, 0]
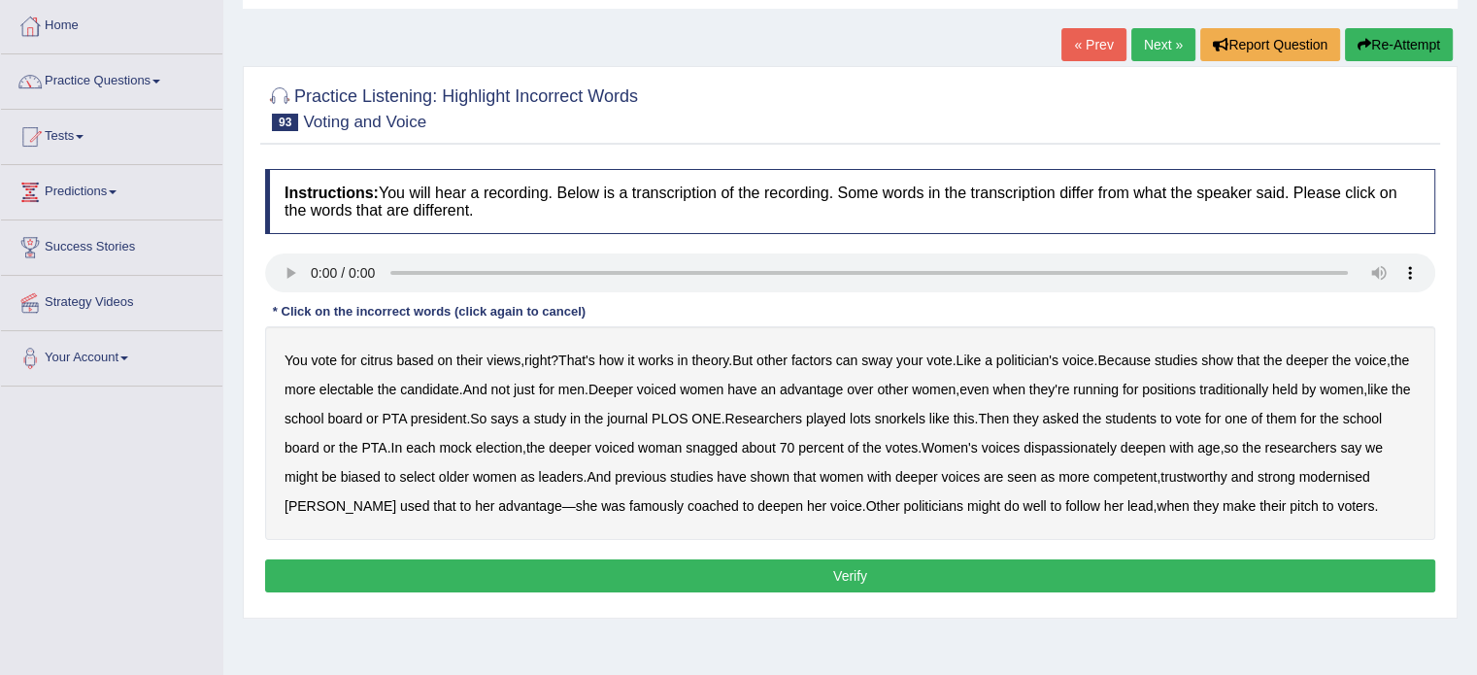
click at [377, 353] on b "citrus" at bounding box center [376, 361] width 32 height 16
click at [925, 418] on b "snorkels" at bounding box center [900, 419] width 50 height 16
click at [1117, 443] on b "dispassionately" at bounding box center [1070, 448] width 93 height 16
click at [1001, 563] on button "Verify" at bounding box center [850, 575] width 1170 height 33
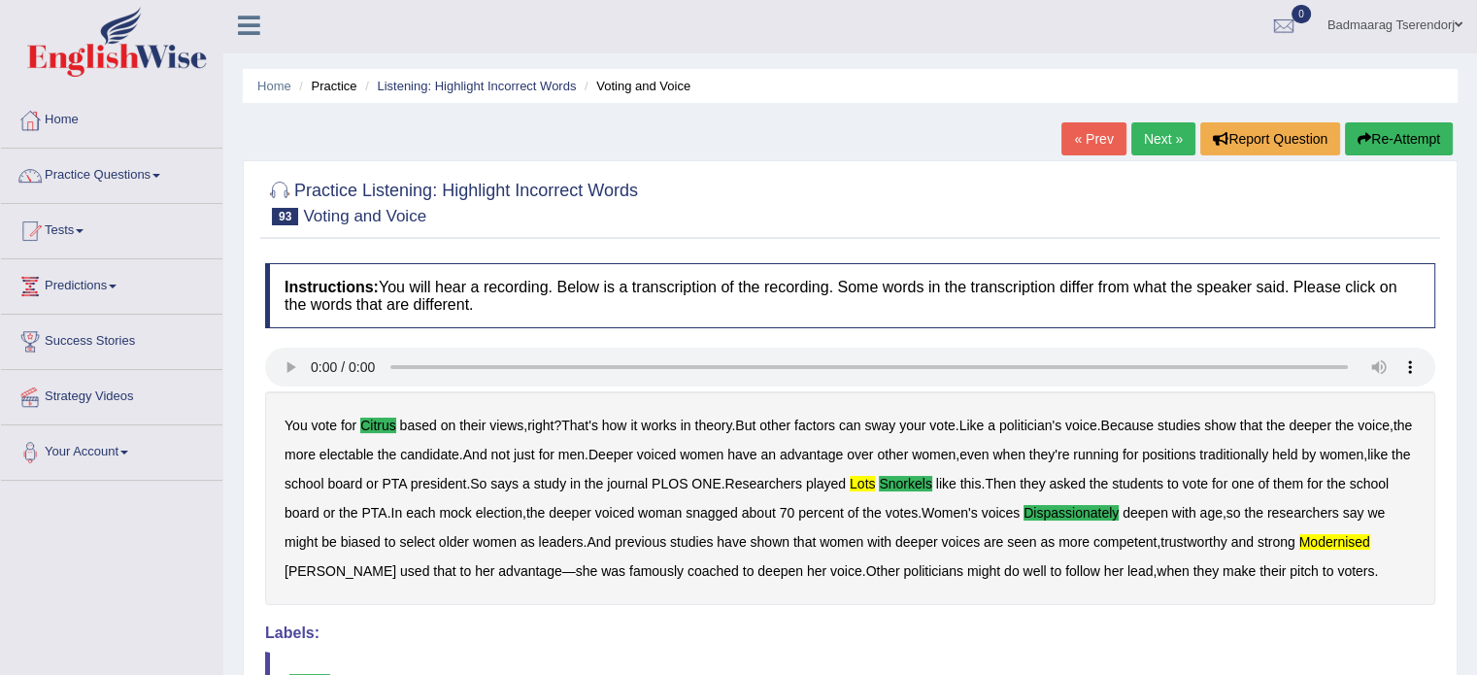
scroll to position [0, 0]
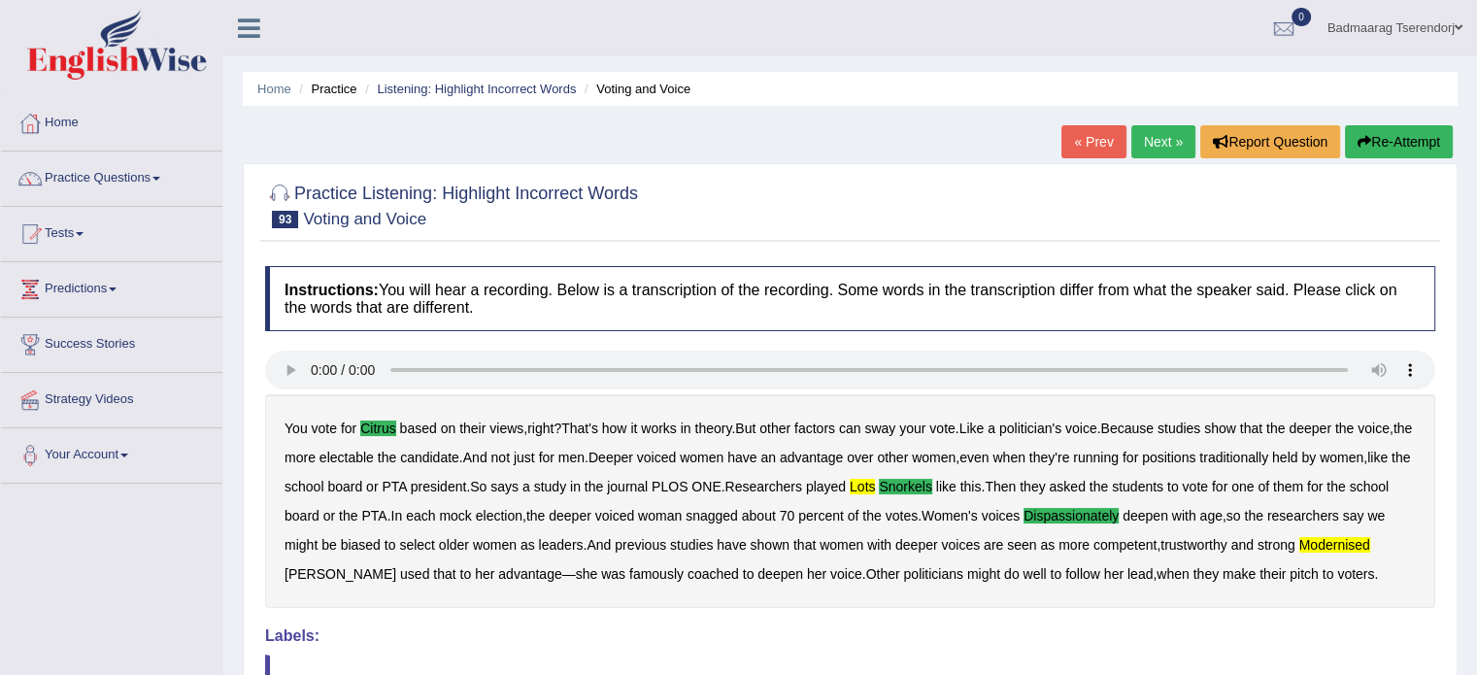
click at [1169, 139] on link "Next »" at bounding box center [1163, 141] width 64 height 33
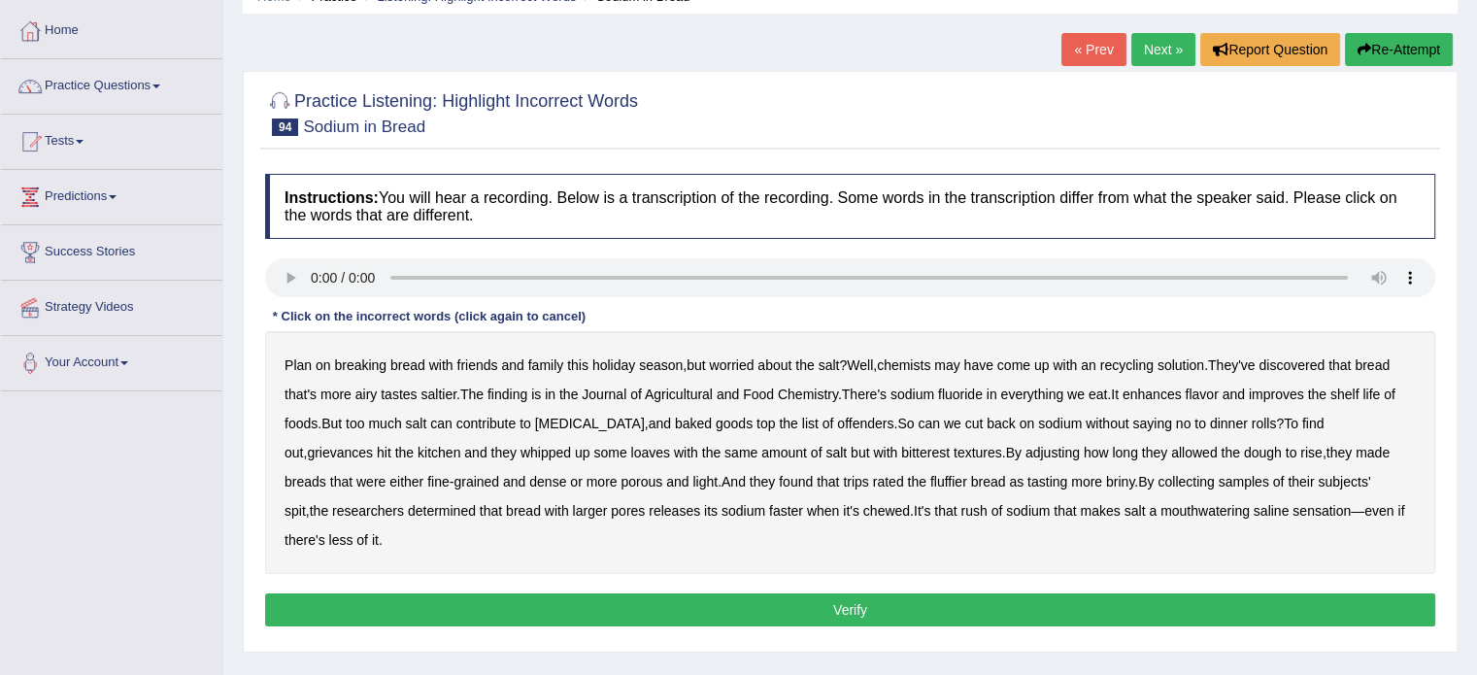
scroll to position [97, 0]
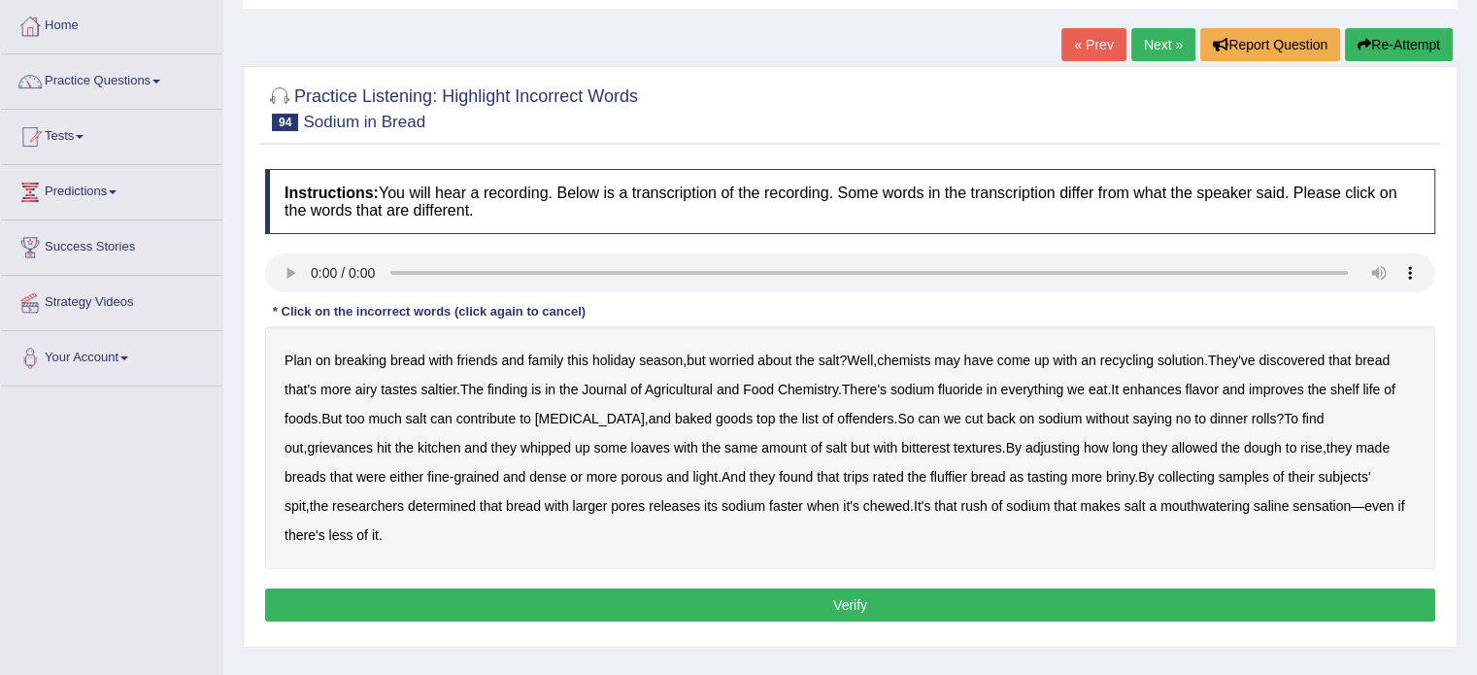
click at [1146, 357] on b "recycling" at bounding box center [1126, 361] width 53 height 16
click at [373, 440] on b "grievances" at bounding box center [340, 448] width 66 height 16
click at [955, 588] on button "Verify" at bounding box center [850, 604] width 1170 height 33
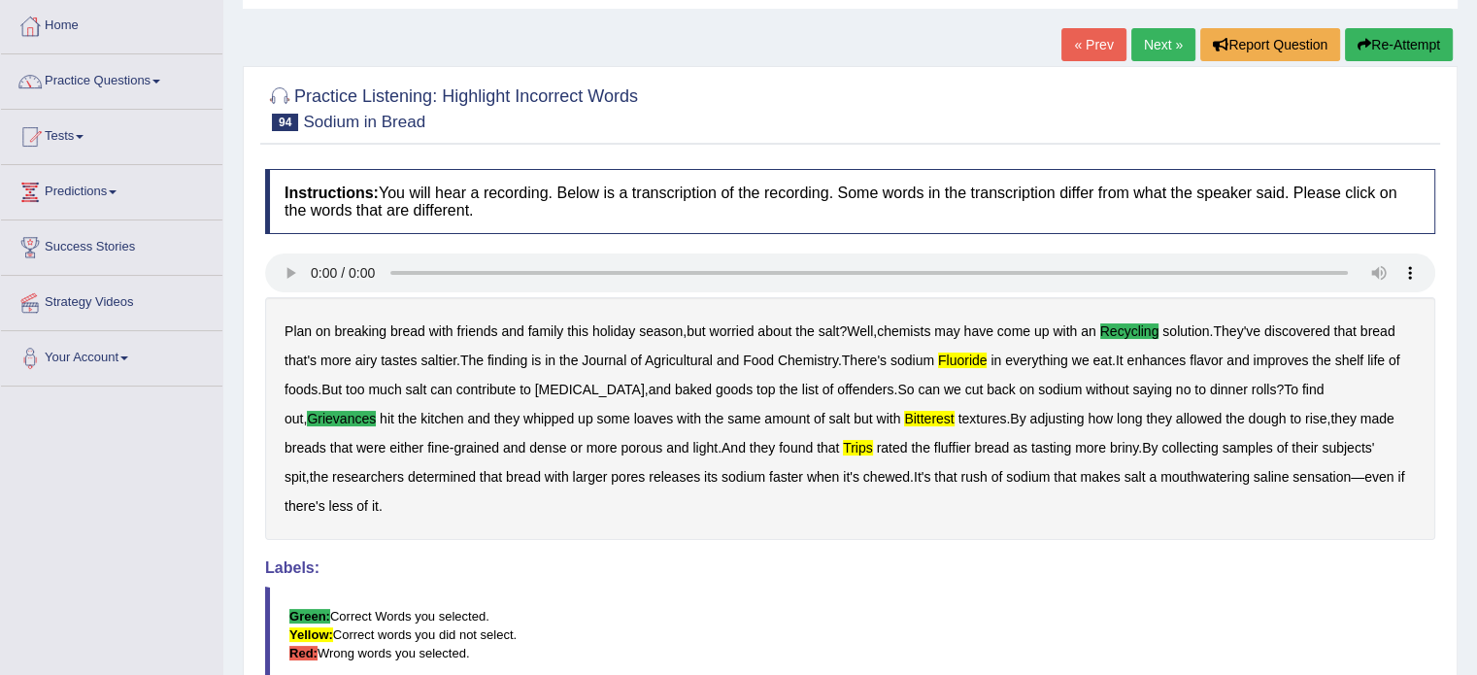
click at [1154, 46] on link "Next »" at bounding box center [1163, 44] width 64 height 33
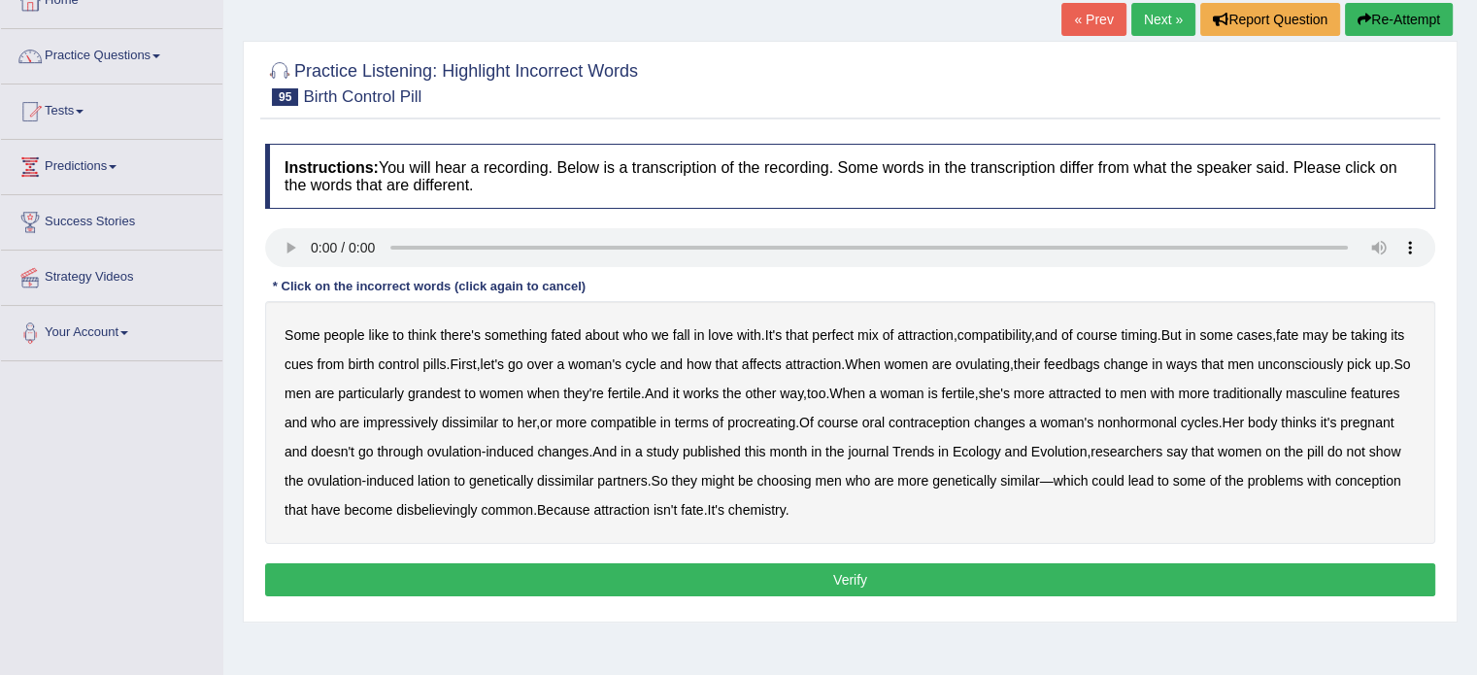
scroll to position [194, 0]
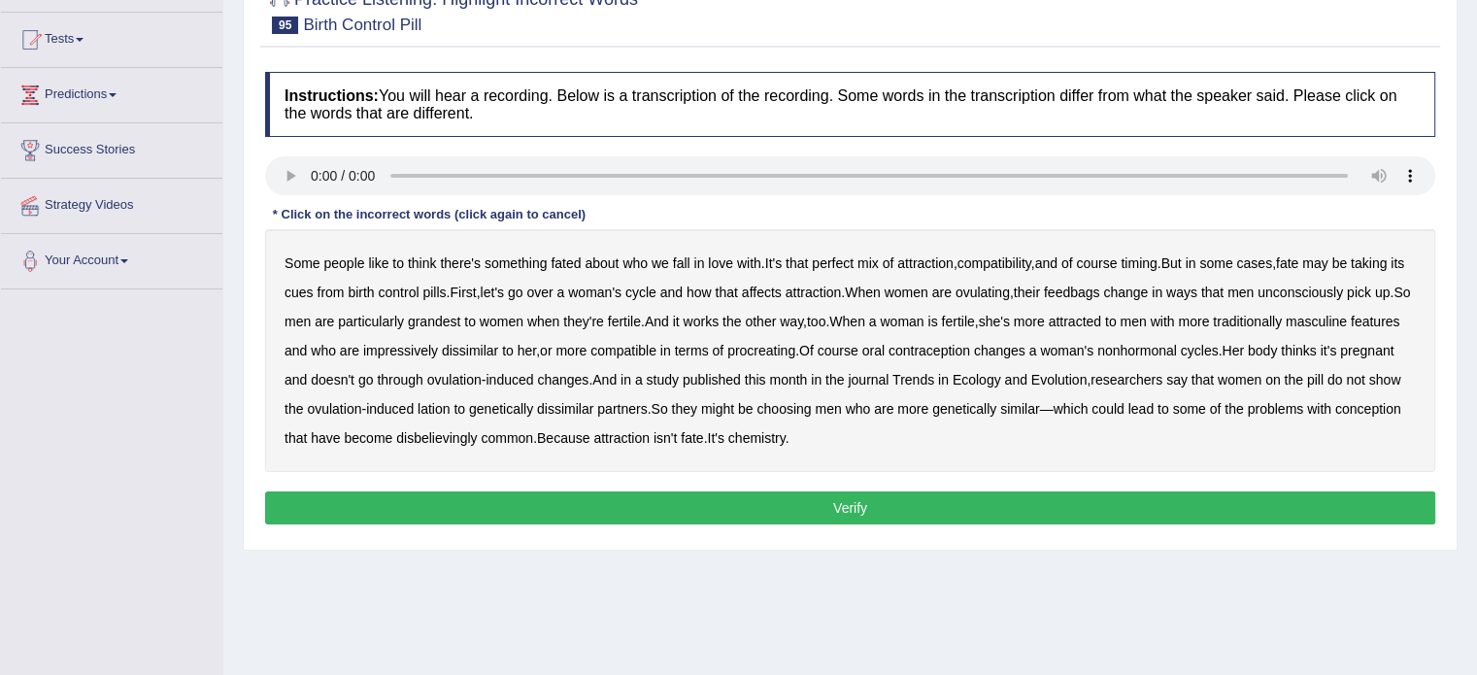
click at [1100, 288] on b "feedbags" at bounding box center [1072, 293] width 56 height 16
click at [533, 403] on b "genetically" at bounding box center [501, 409] width 64 height 16
click at [450, 403] on b "lation" at bounding box center [434, 409] width 32 height 16
click at [533, 406] on b "genetically" at bounding box center [501, 409] width 64 height 16
click at [806, 496] on button "Verify" at bounding box center [850, 507] width 1170 height 33
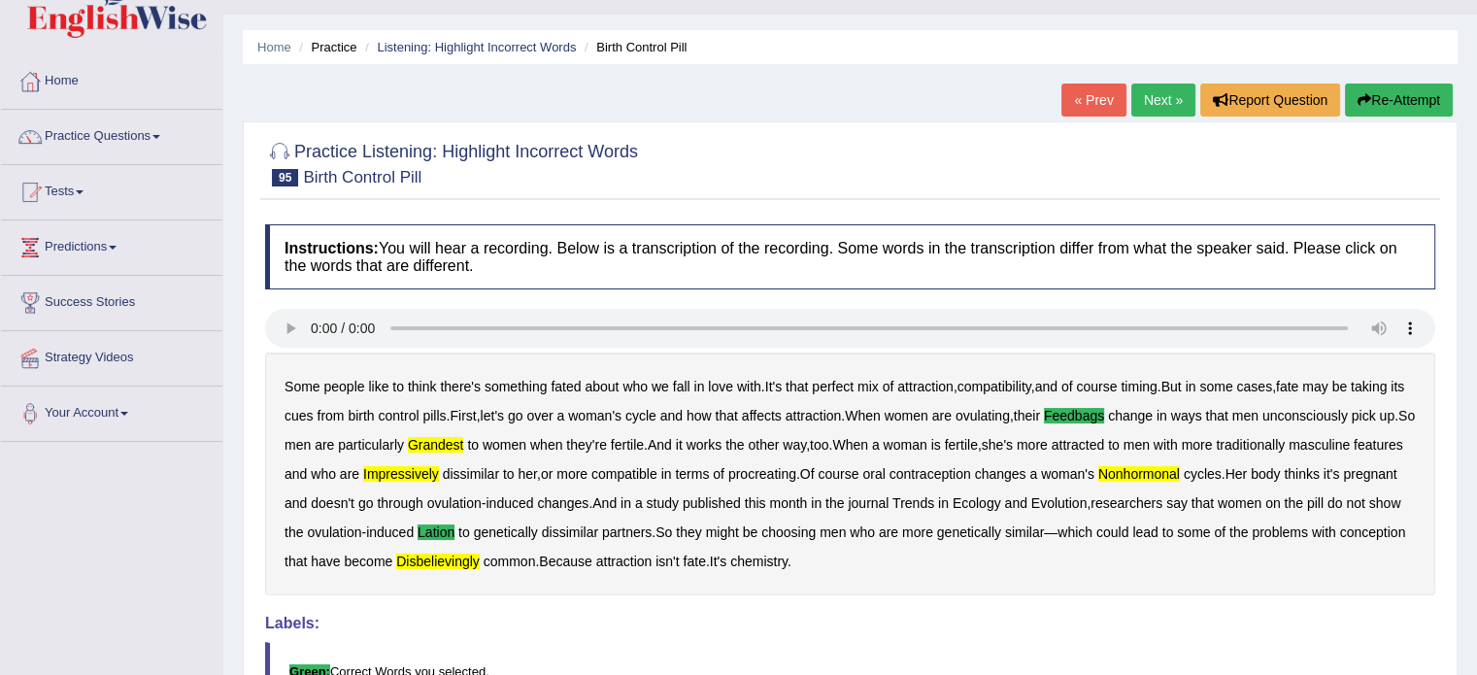
scroll to position [0, 0]
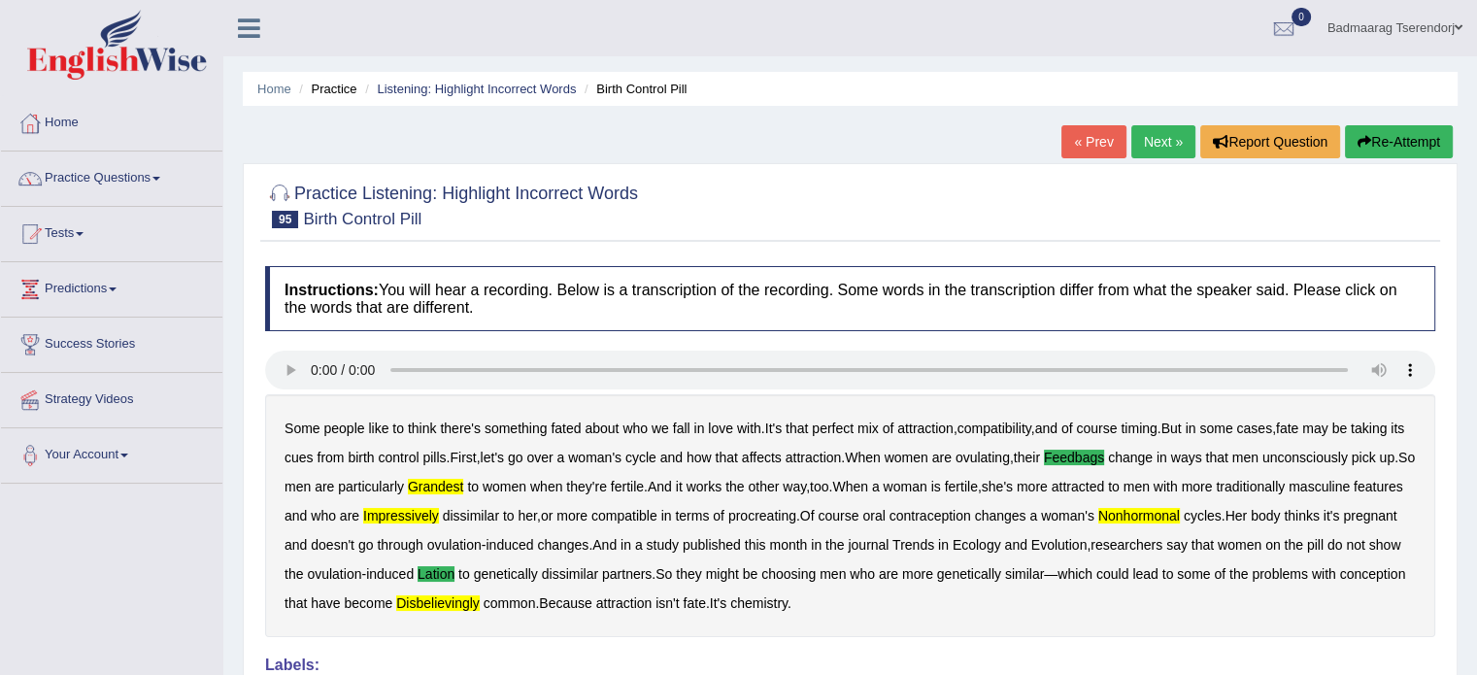
click at [1151, 141] on link "Next »" at bounding box center [1163, 141] width 64 height 33
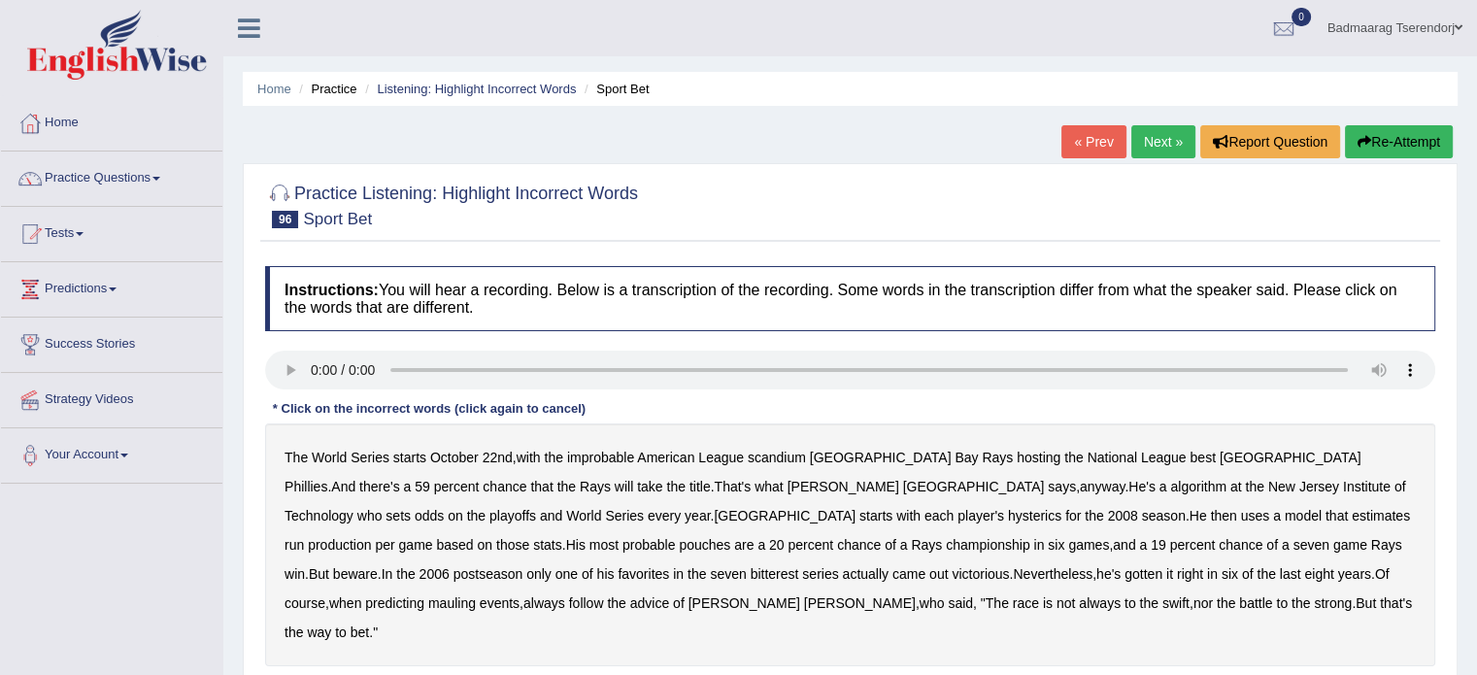
click at [730, 537] on b "pouches" at bounding box center [704, 545] width 51 height 16
click at [751, 568] on b "bitterest" at bounding box center [775, 574] width 49 height 16
click at [476, 595] on b "mauling" at bounding box center [452, 603] width 48 height 16
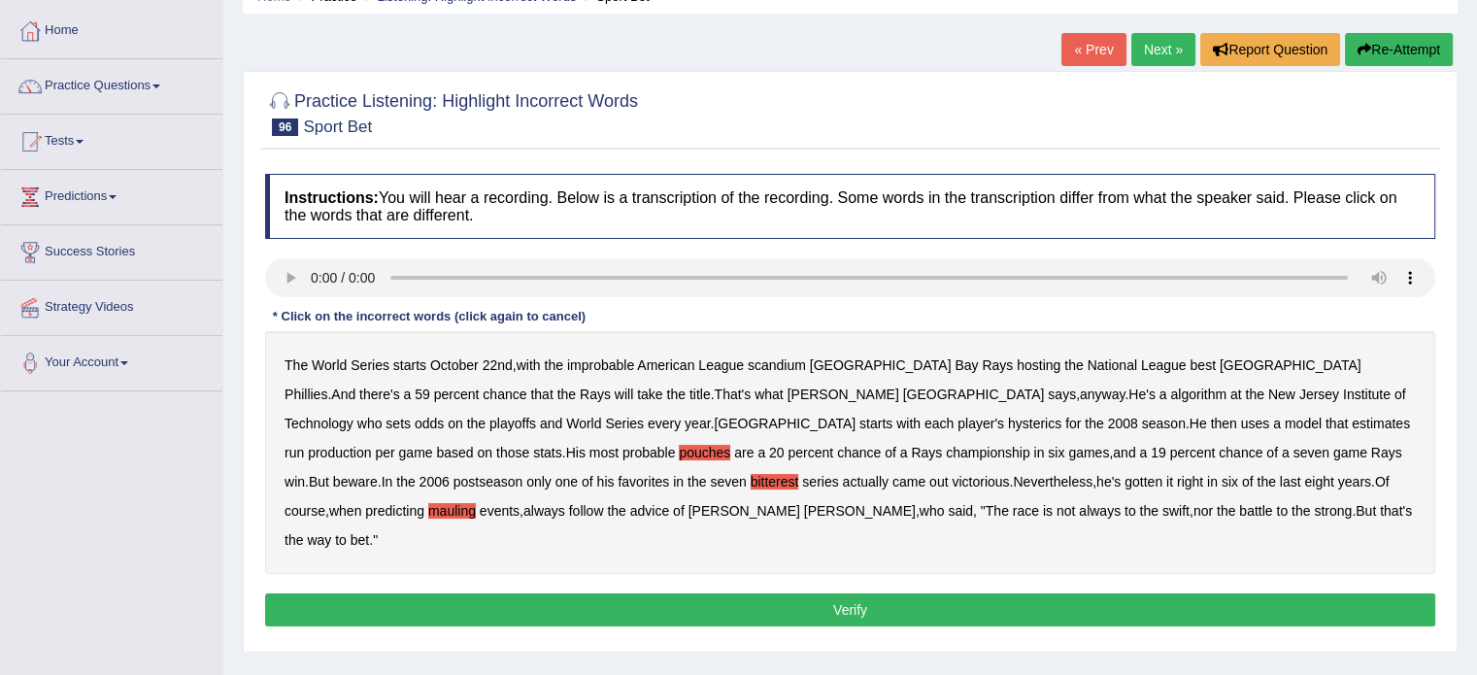
scroll to position [97, 0]
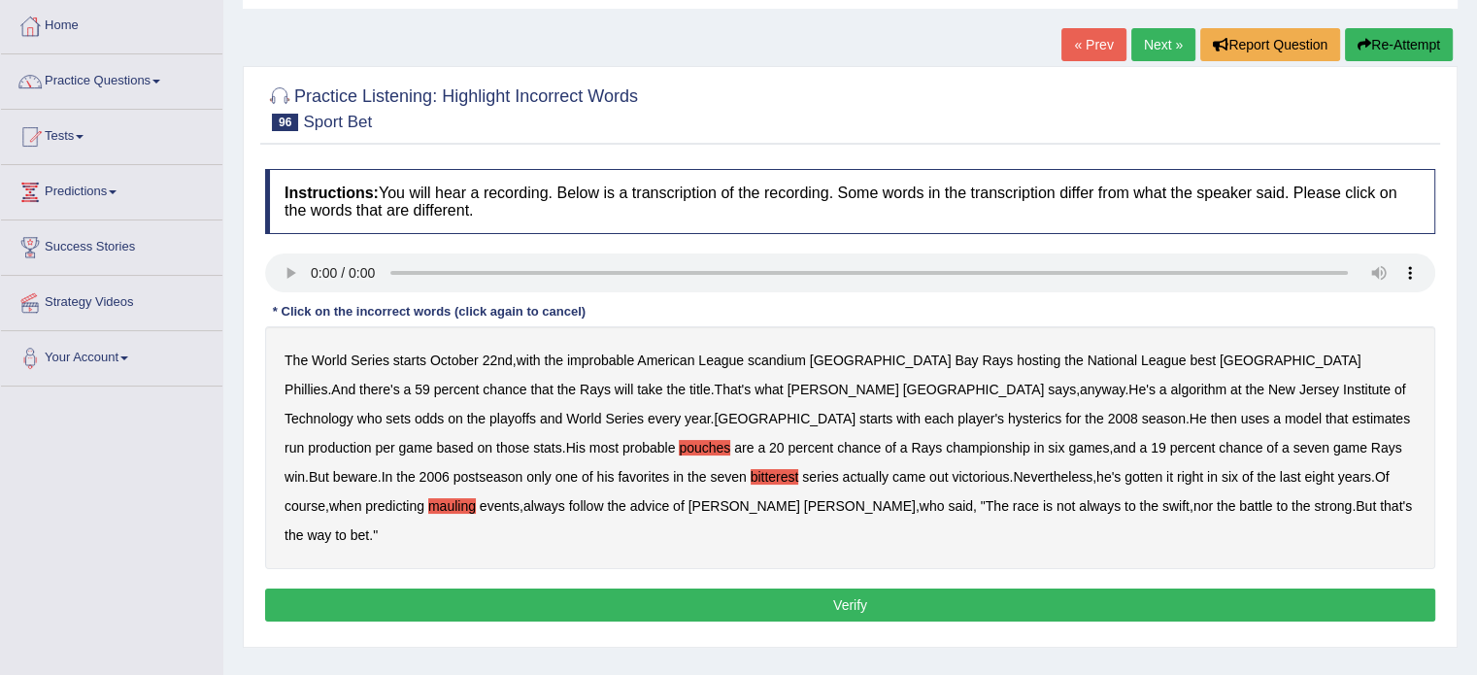
click at [748, 588] on button "Verify" at bounding box center [850, 604] width 1170 height 33
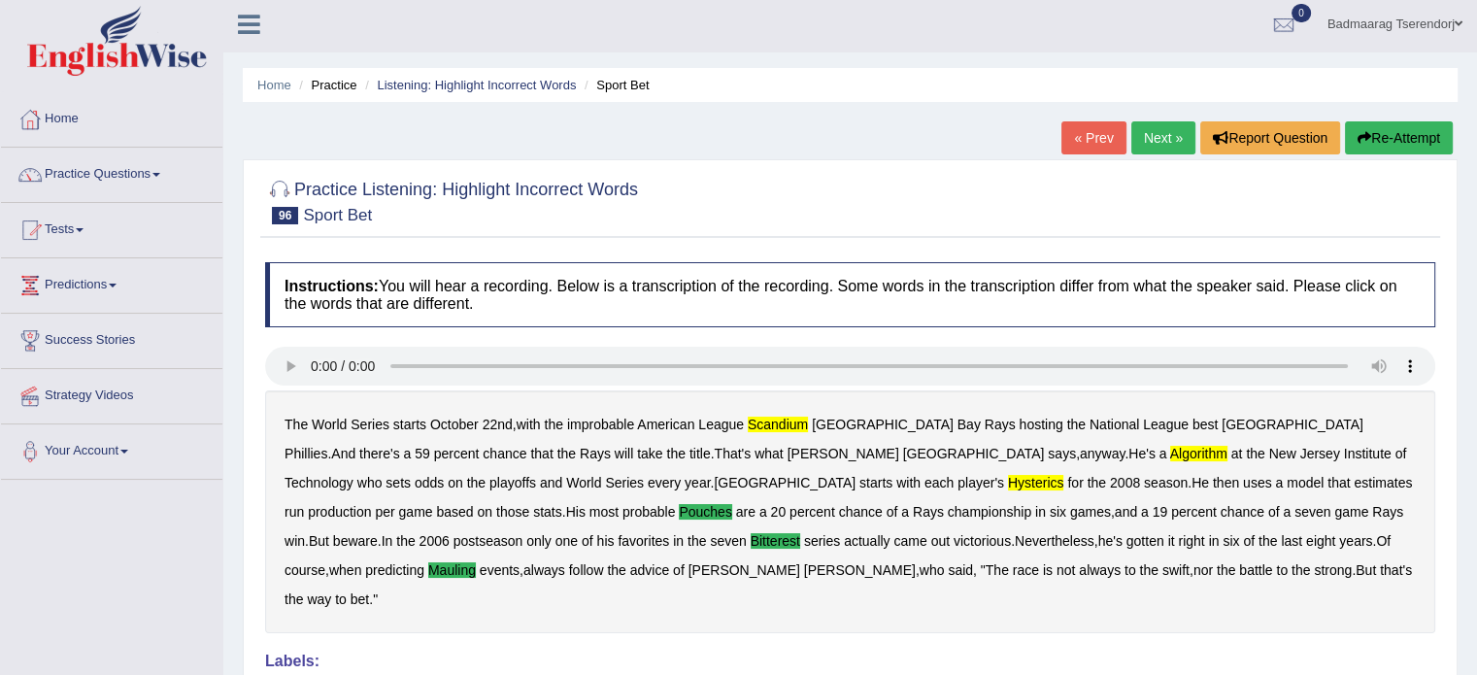
scroll to position [0, 0]
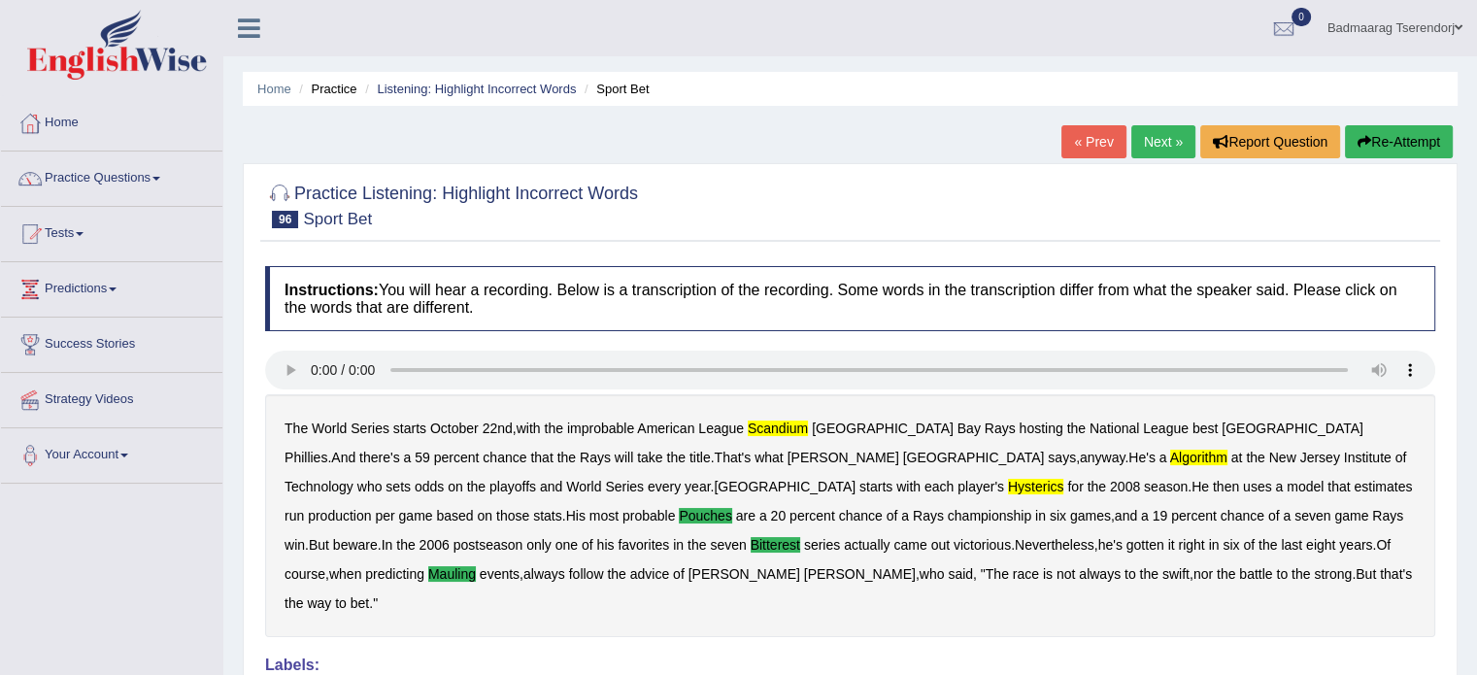
click at [1146, 145] on link "Next »" at bounding box center [1163, 141] width 64 height 33
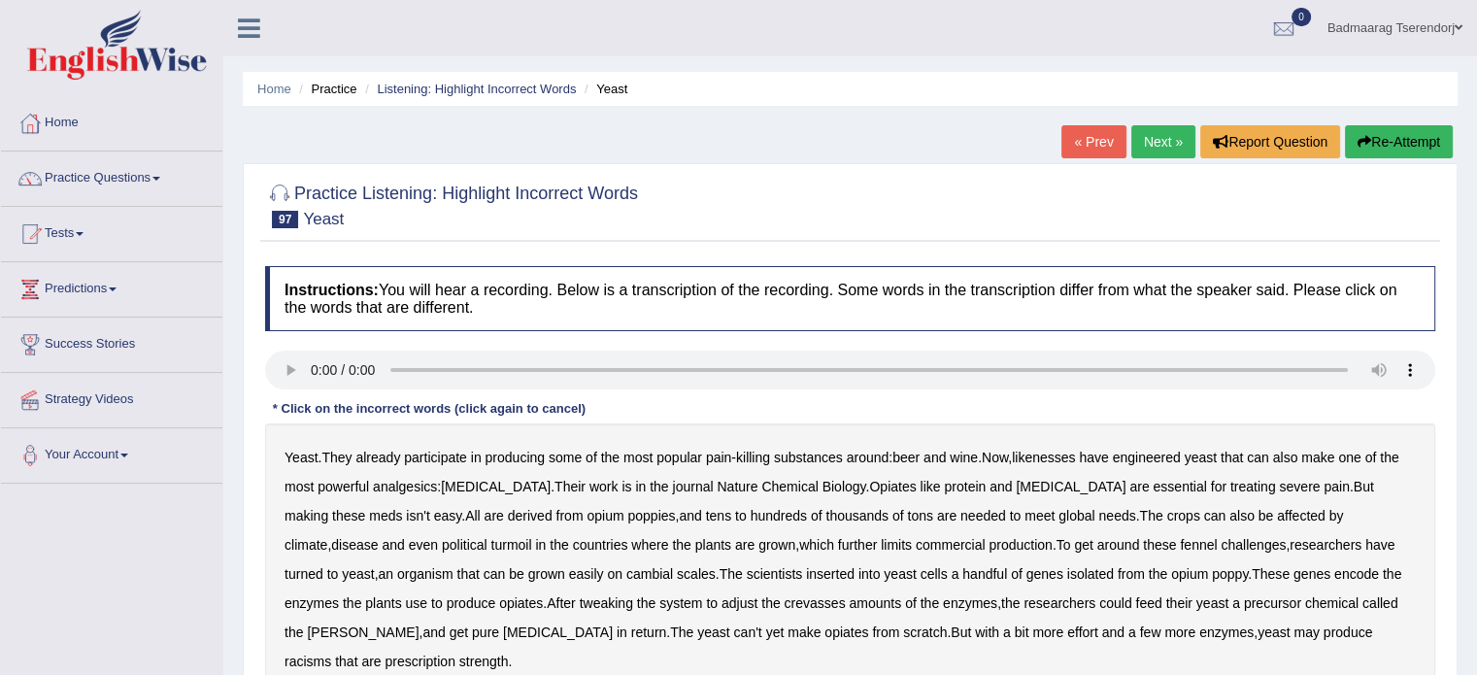
scroll to position [97, 0]
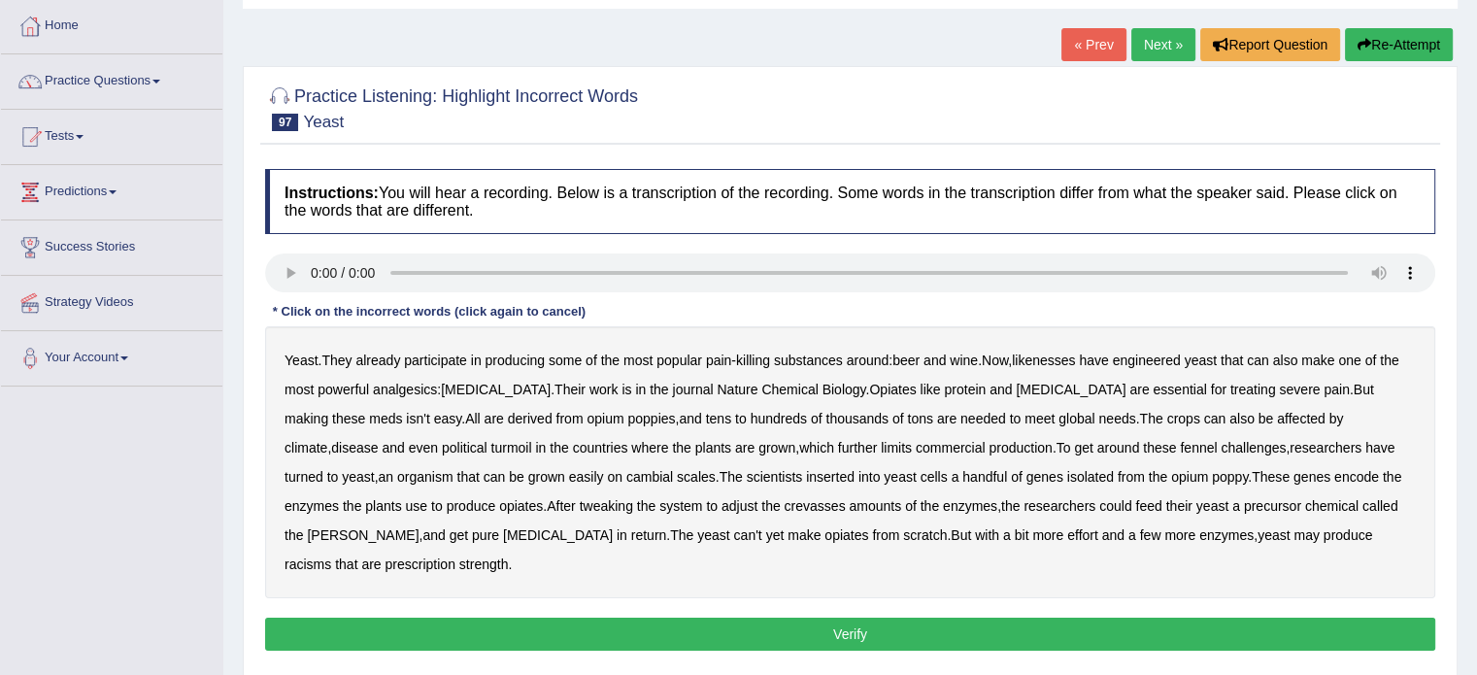
click at [1072, 358] on b "likenesses" at bounding box center [1043, 361] width 63 height 16
click at [1180, 441] on b "fennel" at bounding box center [1198, 448] width 37 height 16
click at [722, 499] on b "adjust" at bounding box center [740, 506] width 36 height 16
click at [1173, 618] on button "Verify" at bounding box center [850, 634] width 1170 height 33
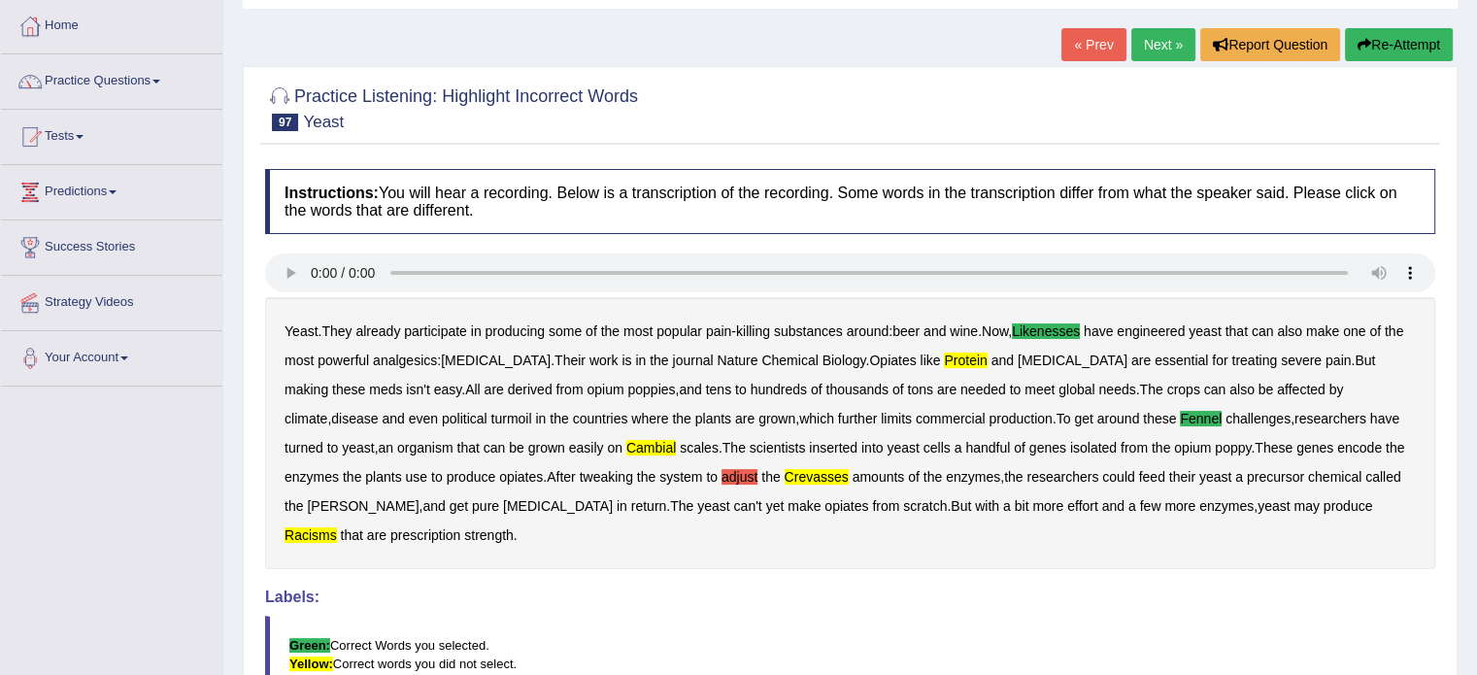
click at [1163, 37] on link "Next »" at bounding box center [1163, 44] width 64 height 33
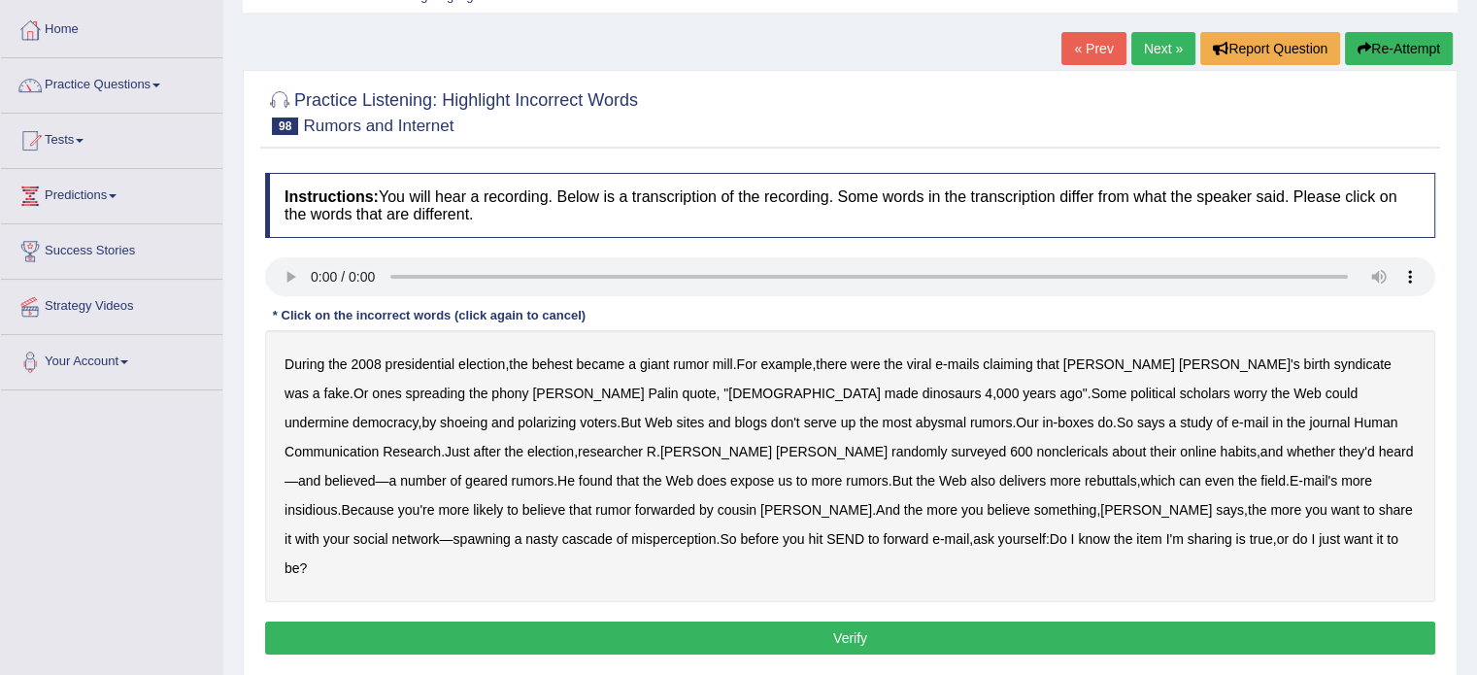
scroll to position [97, 0]
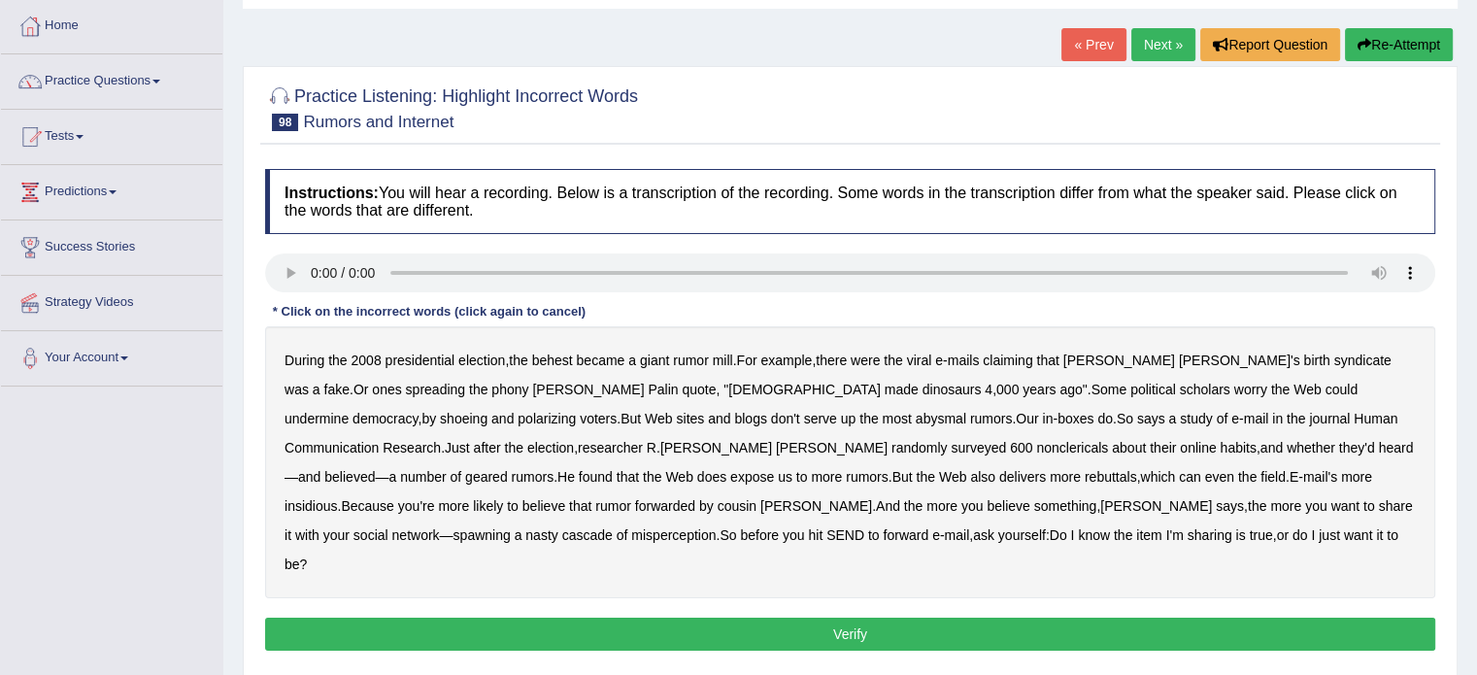
click at [1234, 382] on b "worry" at bounding box center [1250, 390] width 33 height 16
click at [1036, 447] on b "nonclericals" at bounding box center [1072, 448] width 72 height 16
click at [337, 498] on b "insidious" at bounding box center [311, 506] width 52 height 16
click at [716, 527] on b "misperception" at bounding box center [673, 535] width 84 height 16
click at [680, 618] on button "Verify" at bounding box center [850, 634] width 1170 height 33
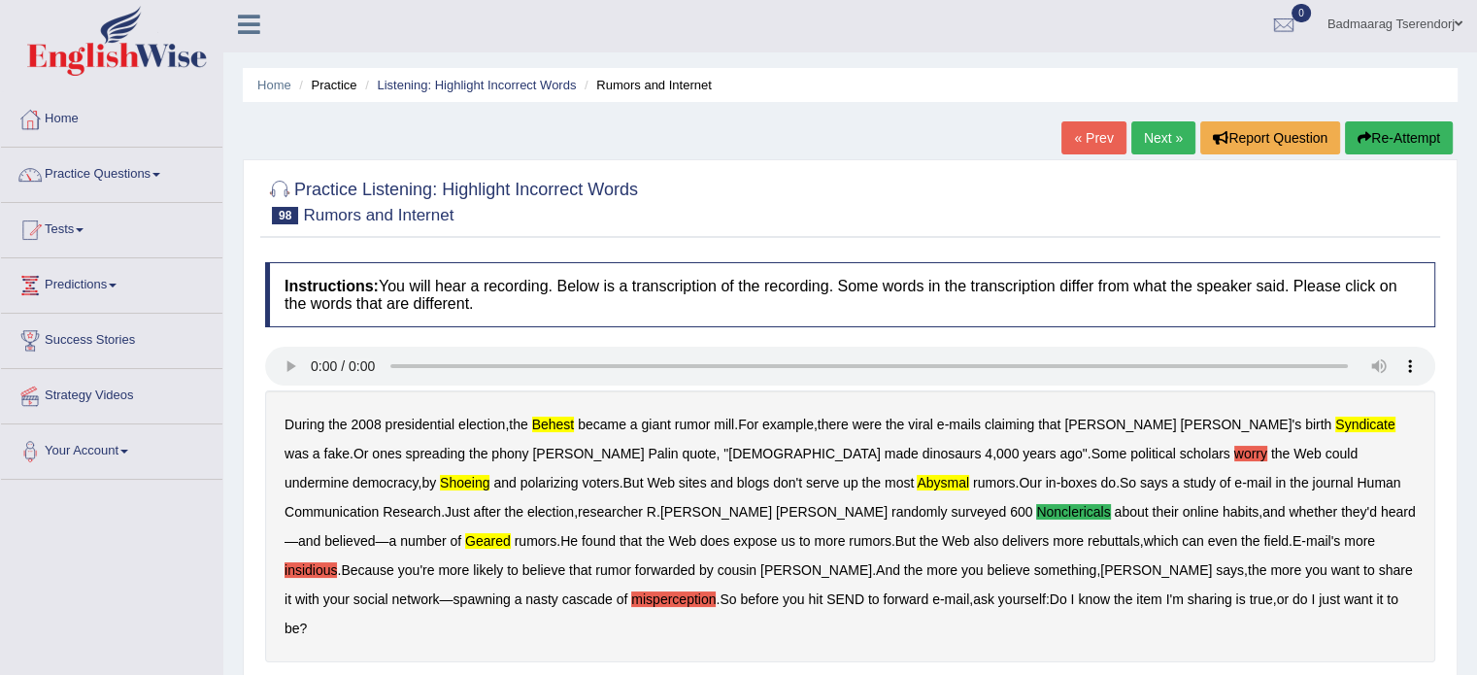
scroll to position [0, 0]
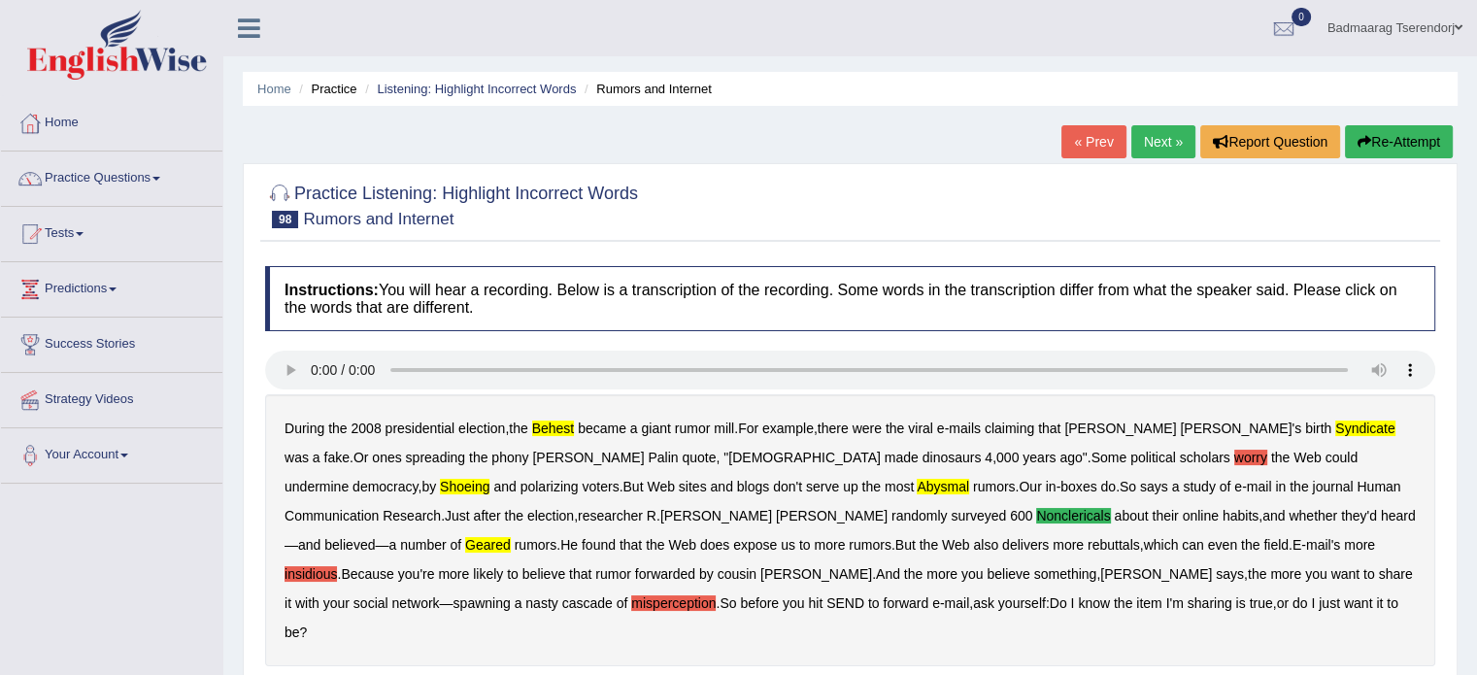
click at [1159, 141] on link "Next »" at bounding box center [1163, 141] width 64 height 33
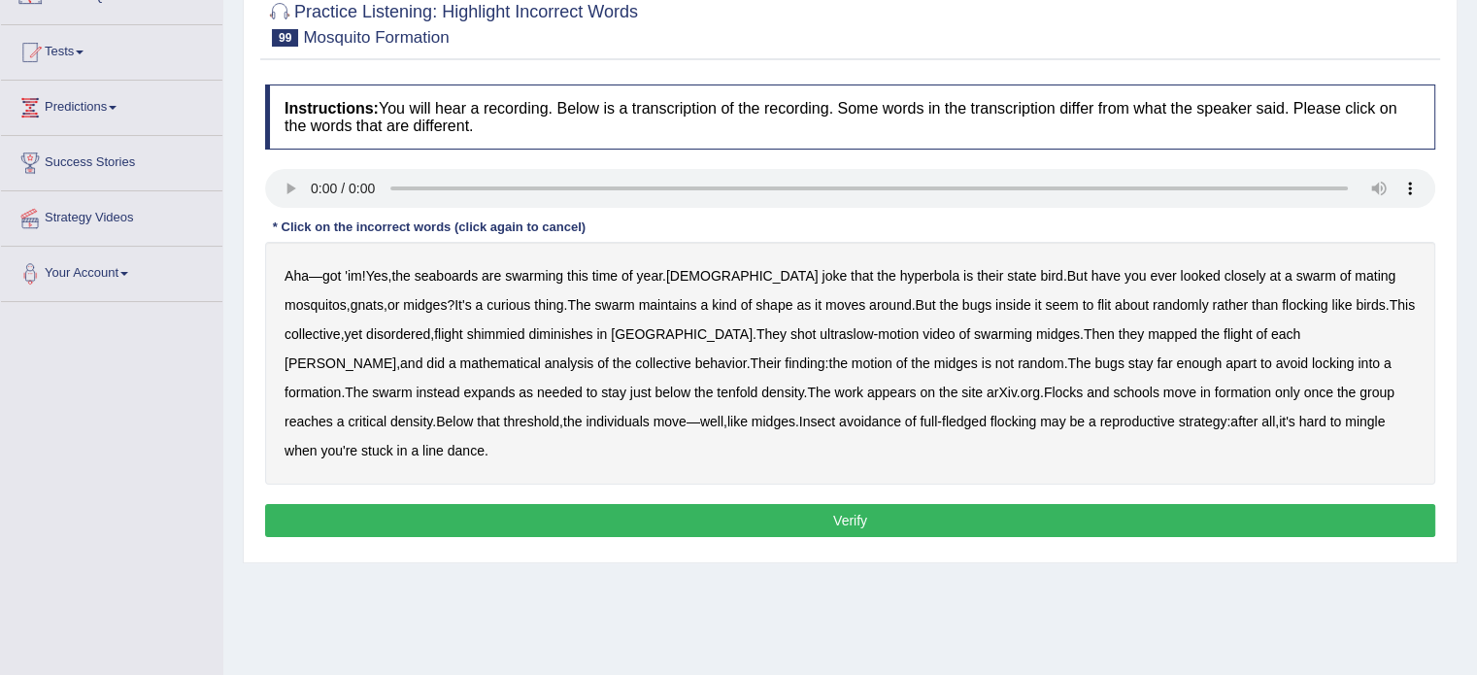
scroll to position [194, 0]
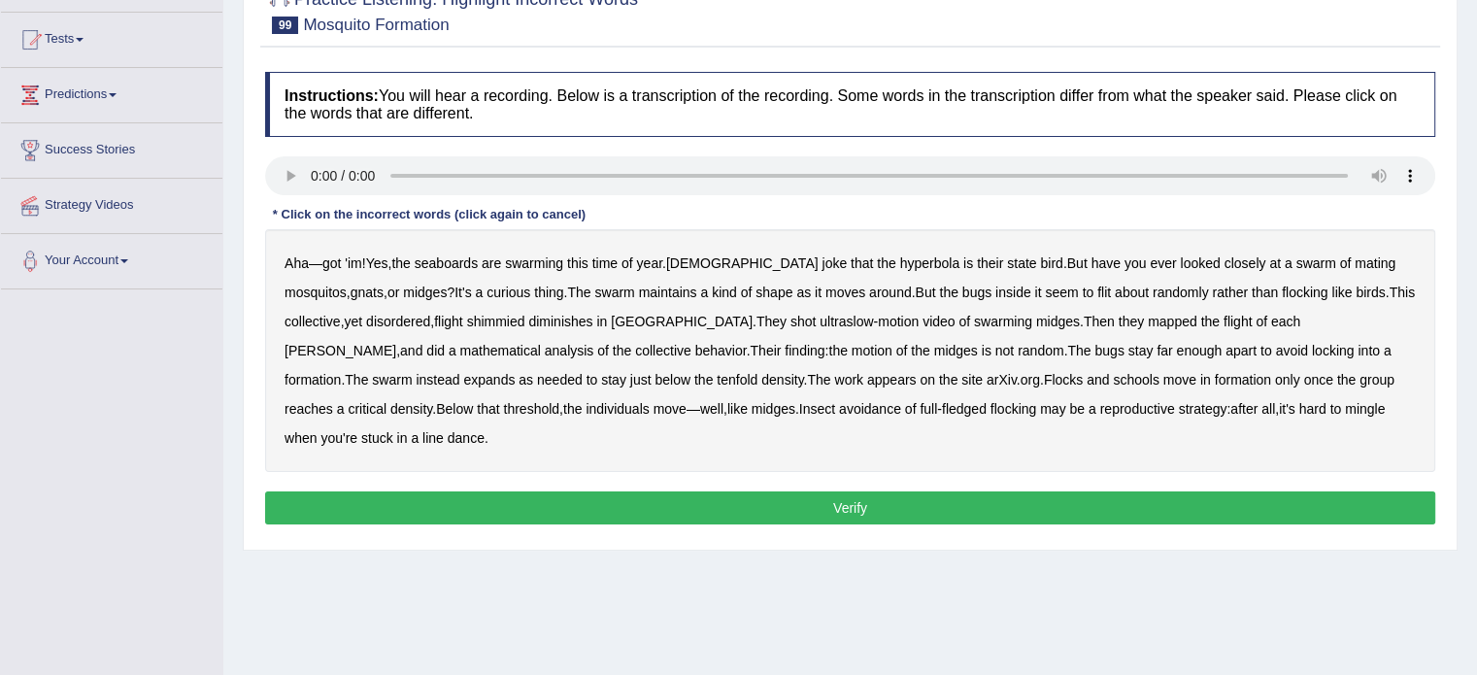
click at [514, 314] on b "shimmied" at bounding box center [496, 322] width 58 height 16
click at [1058, 491] on button "Verify" at bounding box center [850, 507] width 1170 height 33
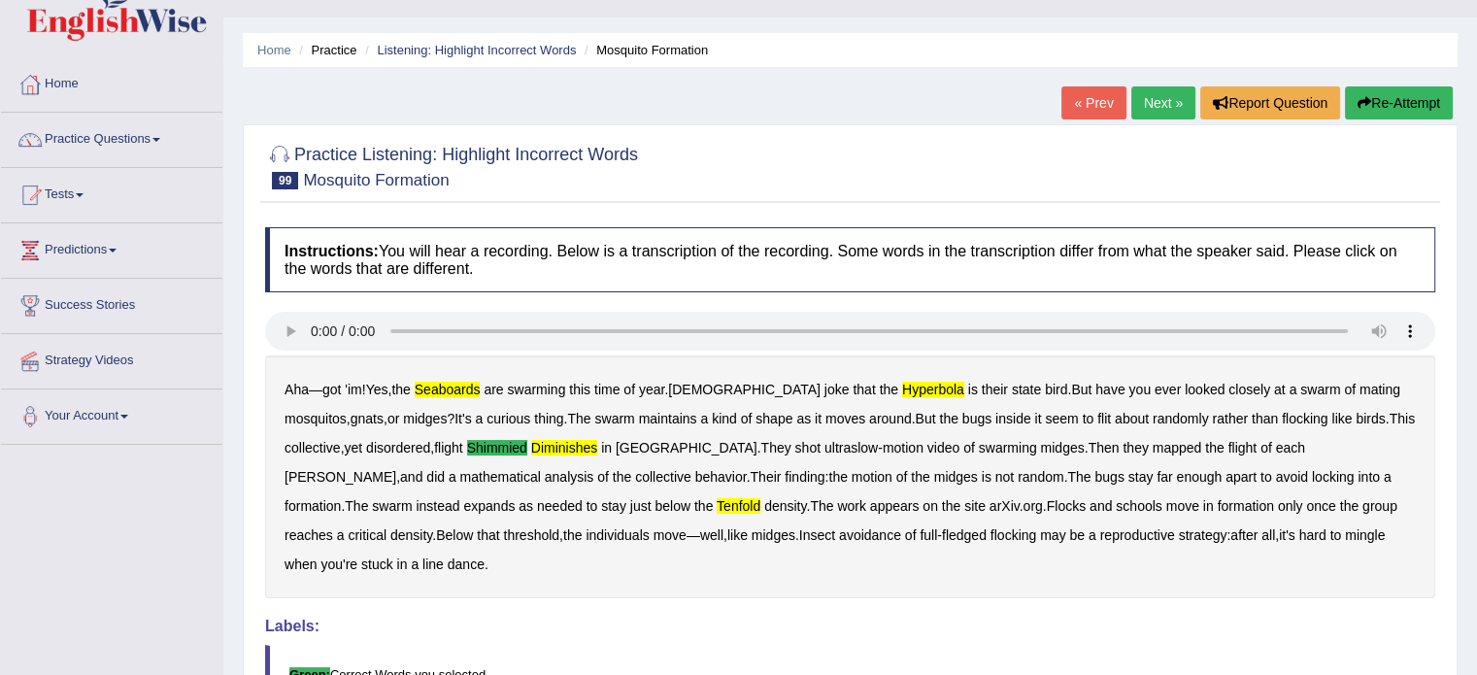
scroll to position [0, 0]
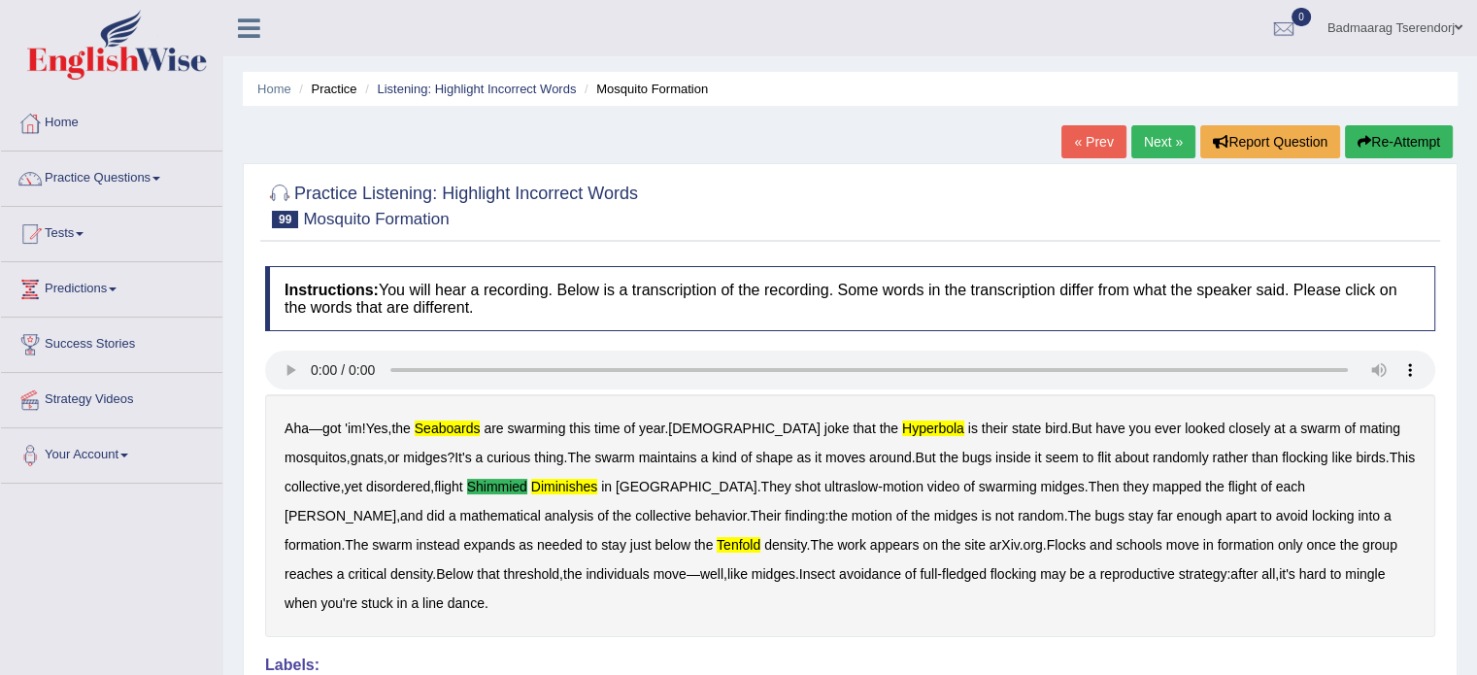
click at [1165, 138] on link "Next »" at bounding box center [1163, 141] width 64 height 33
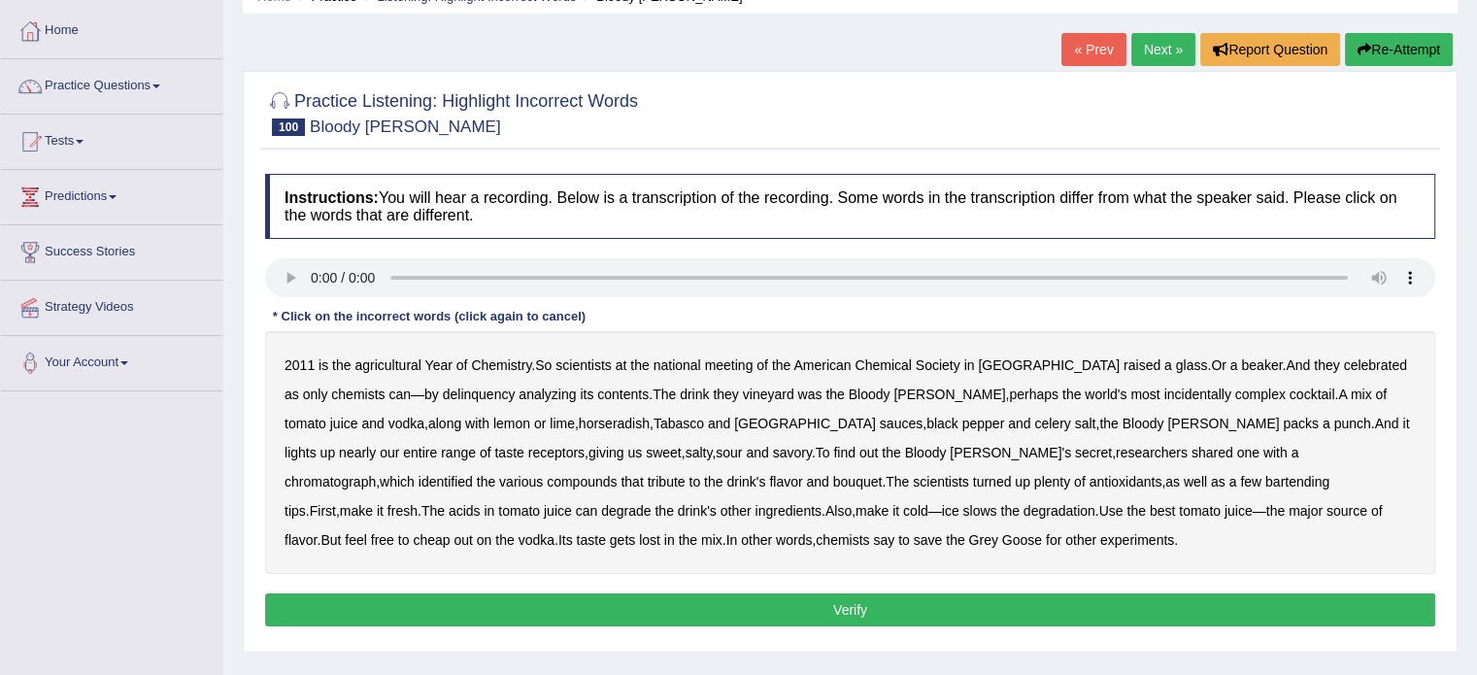
scroll to position [97, 0]
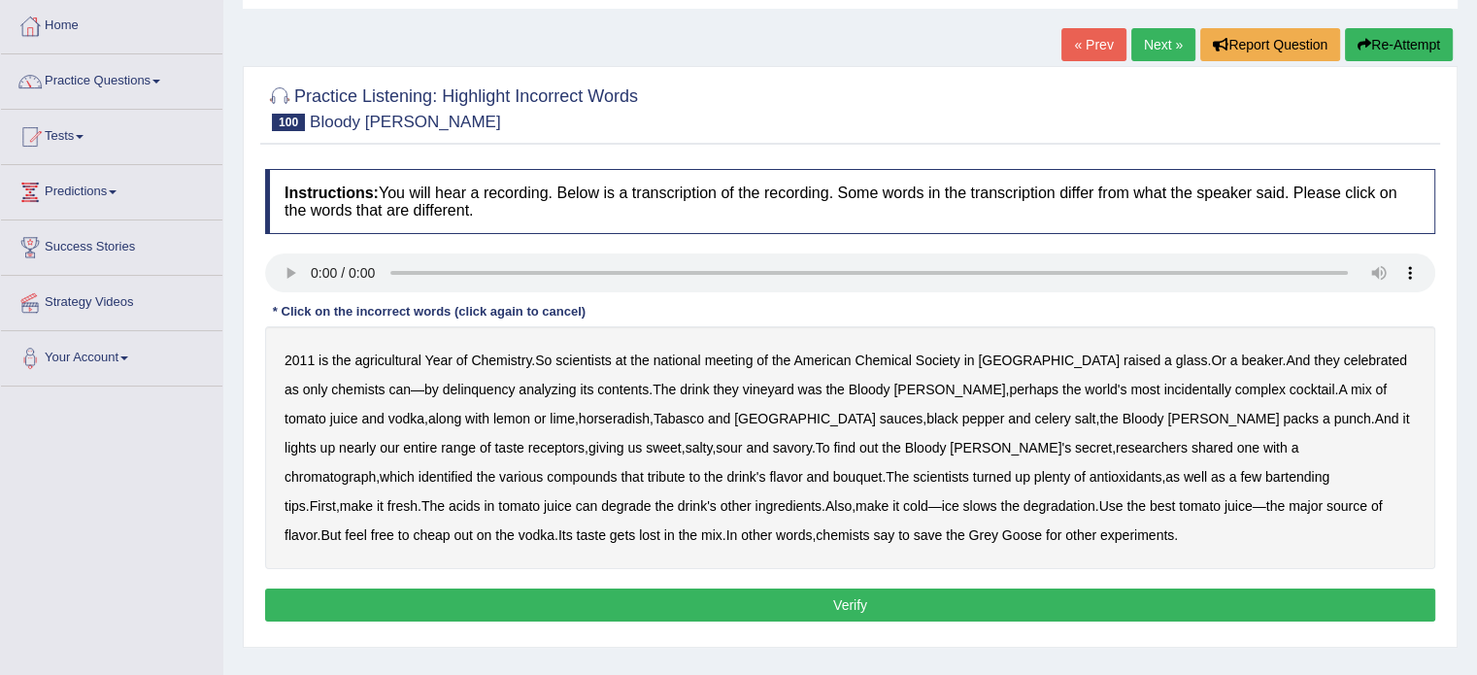
click at [394, 356] on b "agricultural" at bounding box center [387, 361] width 66 height 16
click at [761, 597] on button "Verify" at bounding box center [850, 604] width 1170 height 33
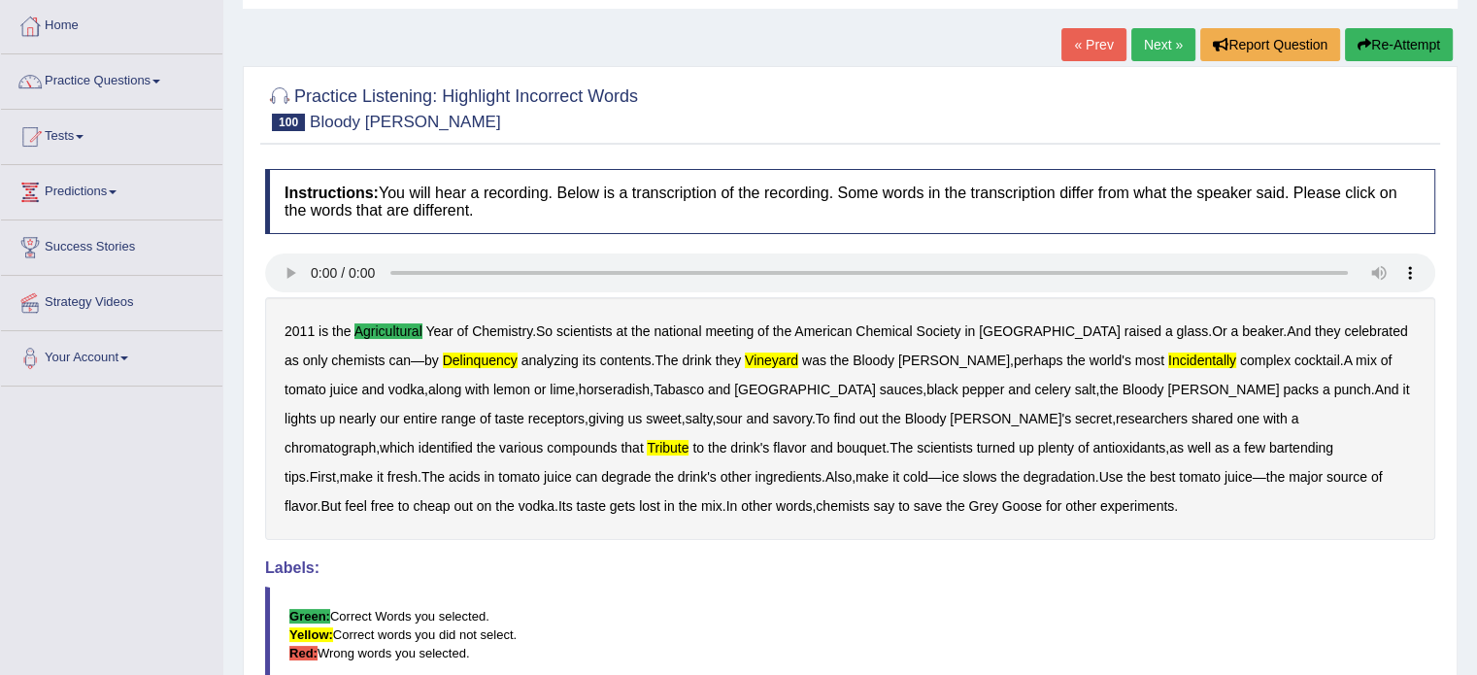
click at [1162, 43] on link "Next »" at bounding box center [1163, 44] width 64 height 33
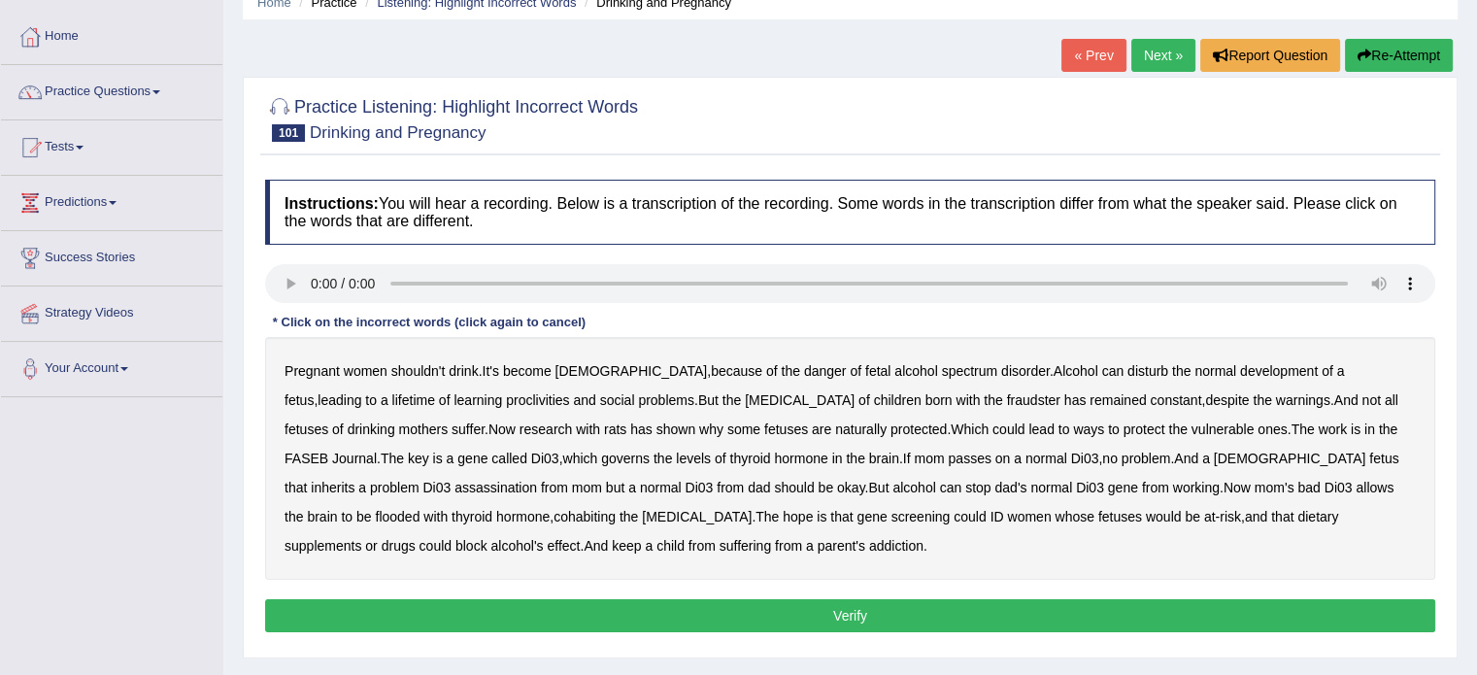
scroll to position [97, 0]
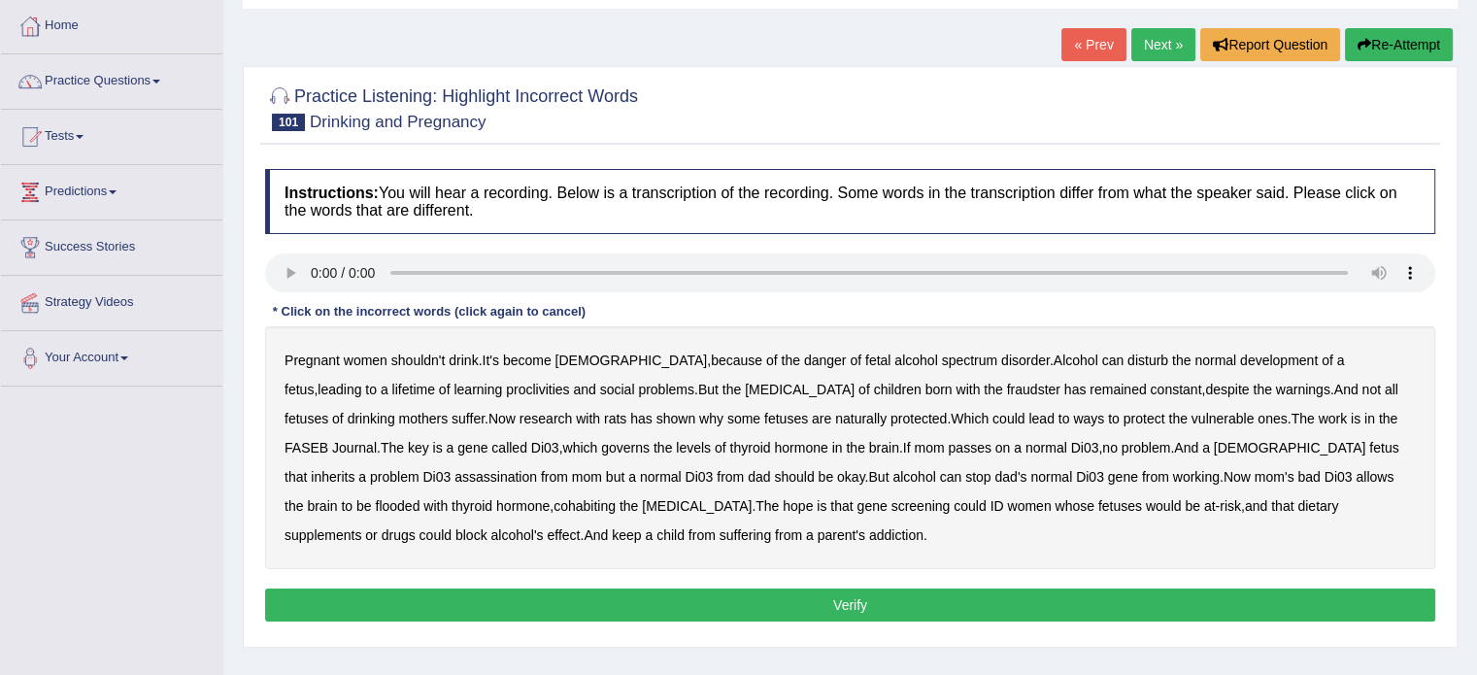
click at [506, 385] on b "proclivities" at bounding box center [537, 390] width 63 height 16
click at [554, 500] on b "cohabiting" at bounding box center [585, 506] width 62 height 16
click at [653, 597] on button "Verify" at bounding box center [850, 604] width 1170 height 33
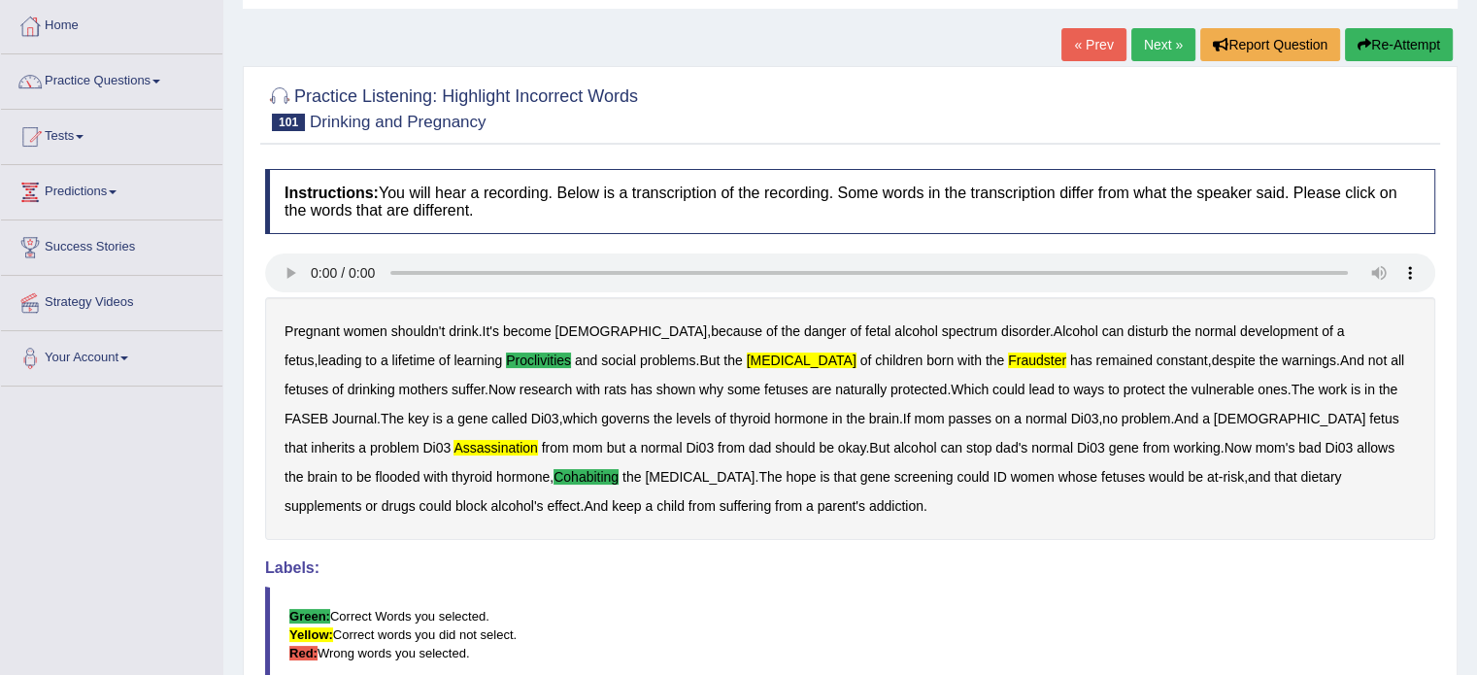
click at [1159, 42] on link "Next »" at bounding box center [1163, 44] width 64 height 33
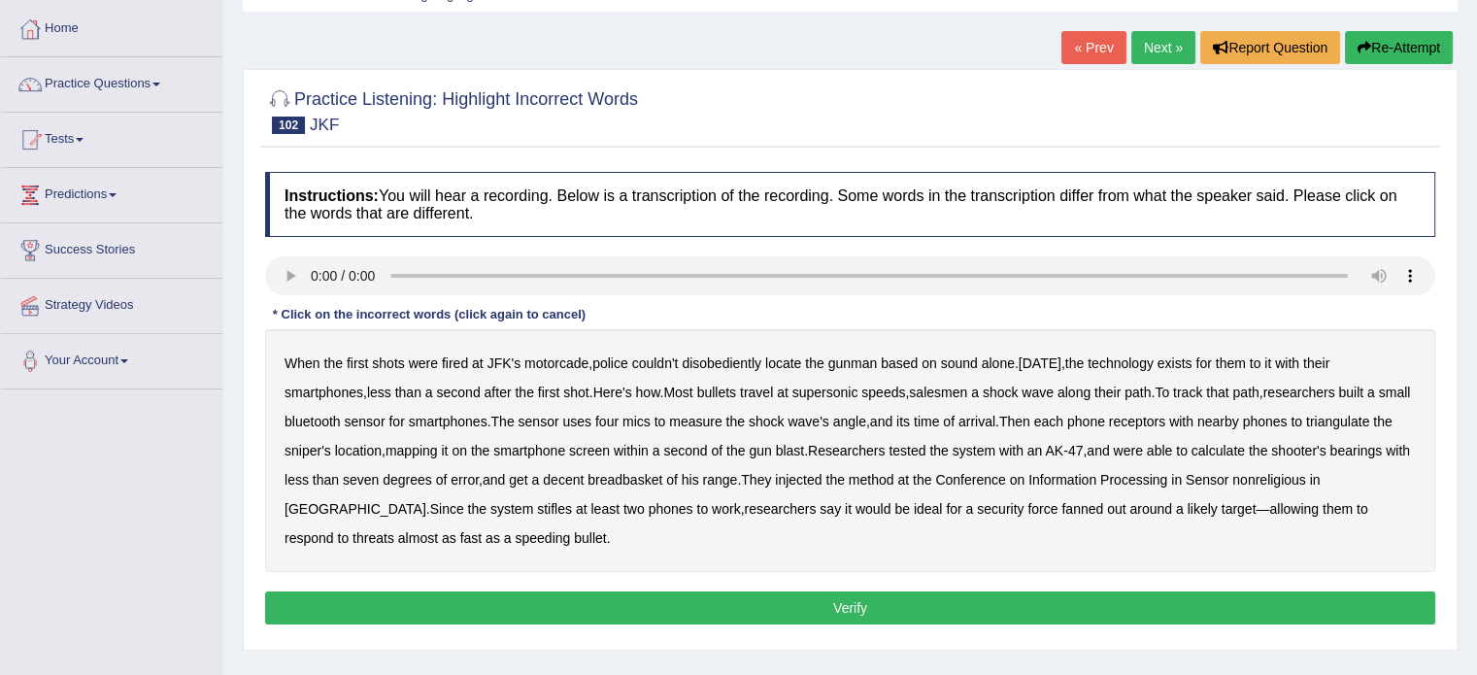
scroll to position [97, 0]
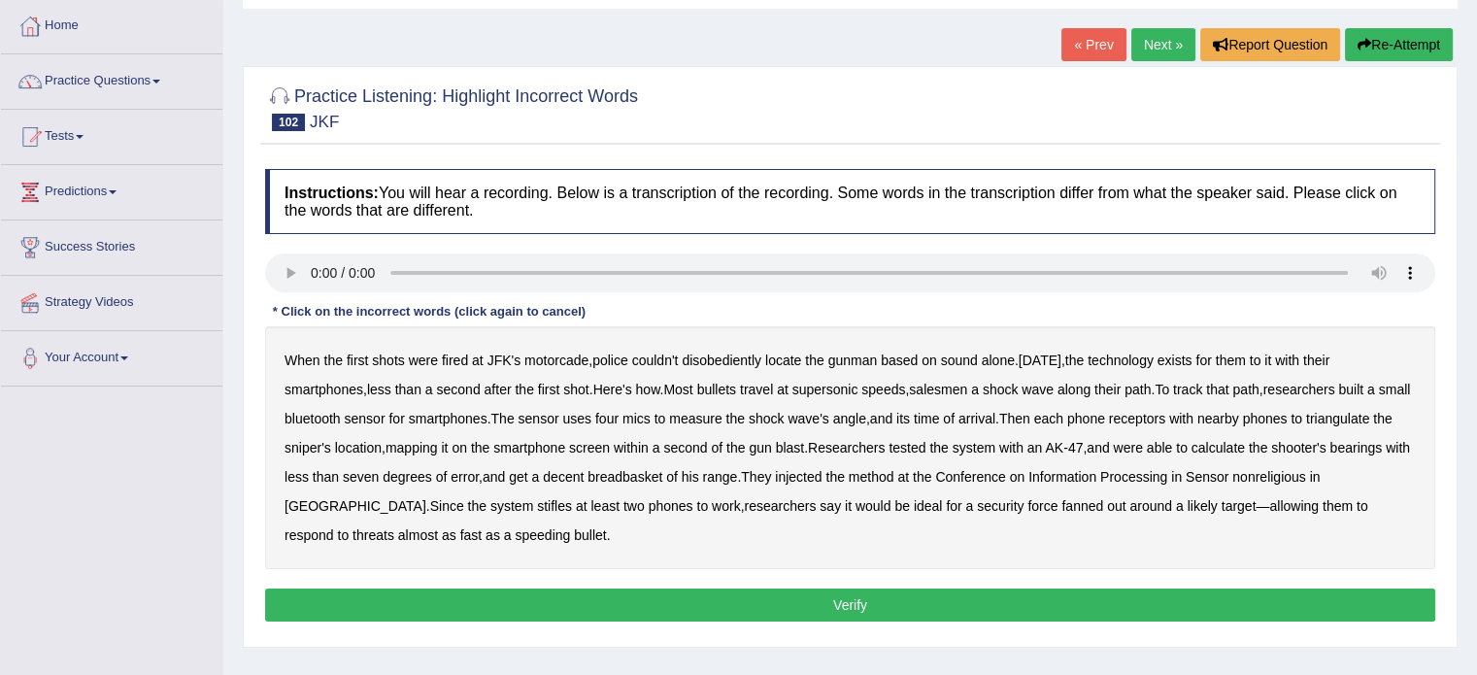
click at [731, 353] on b "disobediently" at bounding box center [722, 361] width 80 height 16
click at [966, 384] on b "salesmen" at bounding box center [938, 390] width 58 height 16
click at [1165, 411] on b "receptors" at bounding box center [1137, 419] width 56 height 16
click at [822, 473] on b "injected" at bounding box center [798, 477] width 47 height 16
click at [537, 498] on b "stifles" at bounding box center [554, 506] width 35 height 16
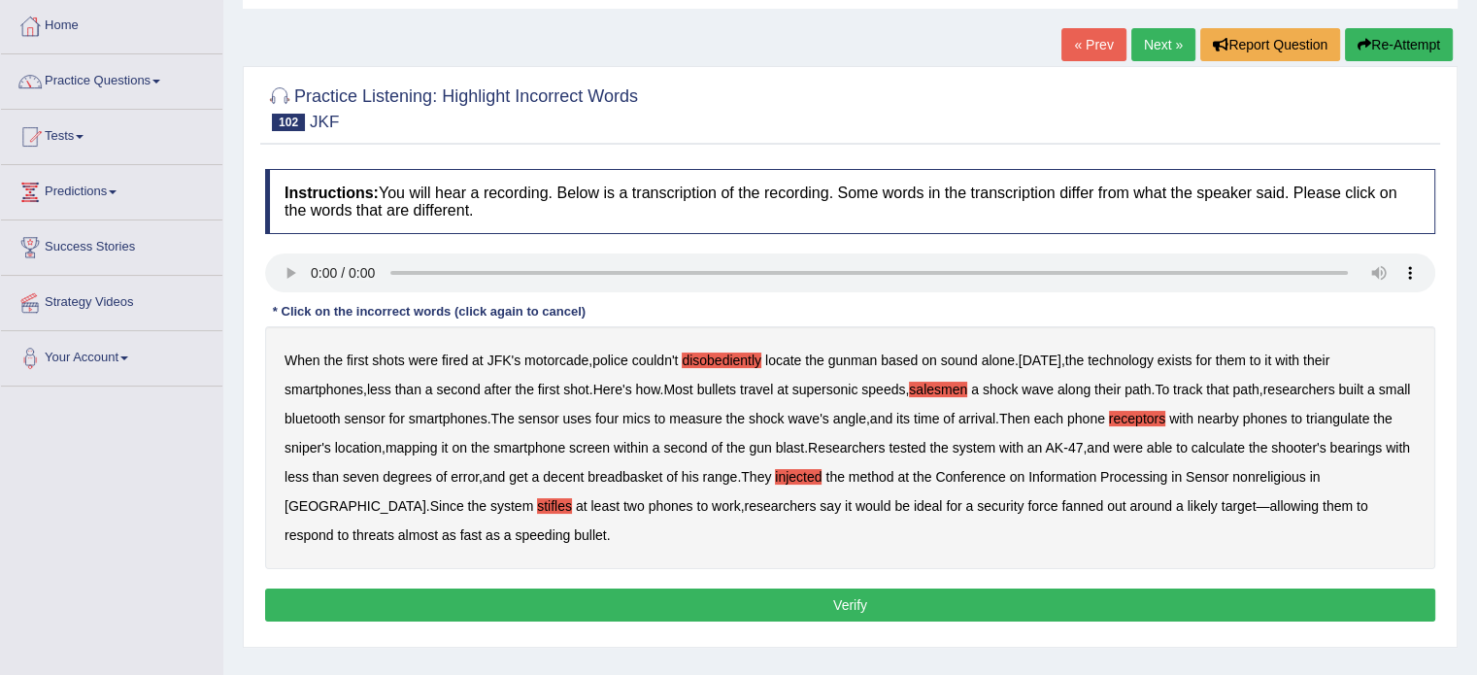
click at [734, 600] on button "Verify" at bounding box center [850, 604] width 1170 height 33
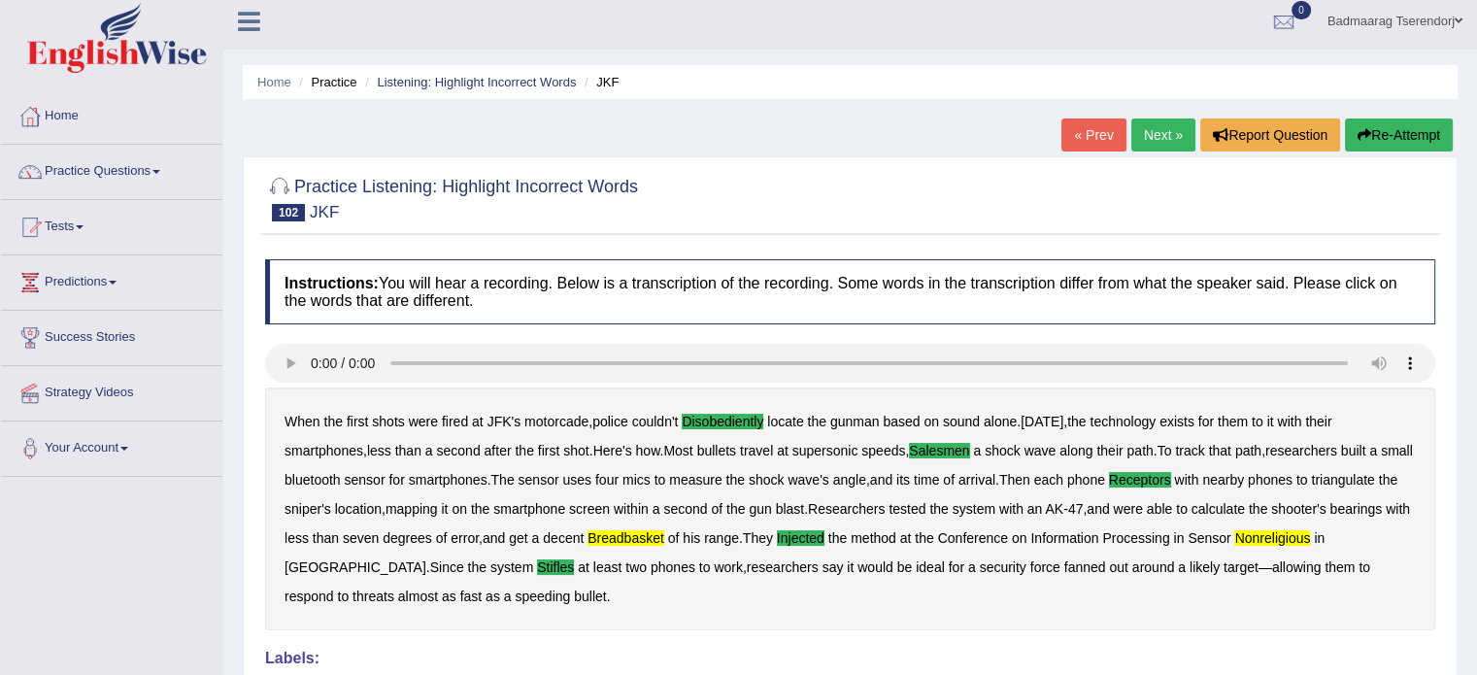
scroll to position [0, 0]
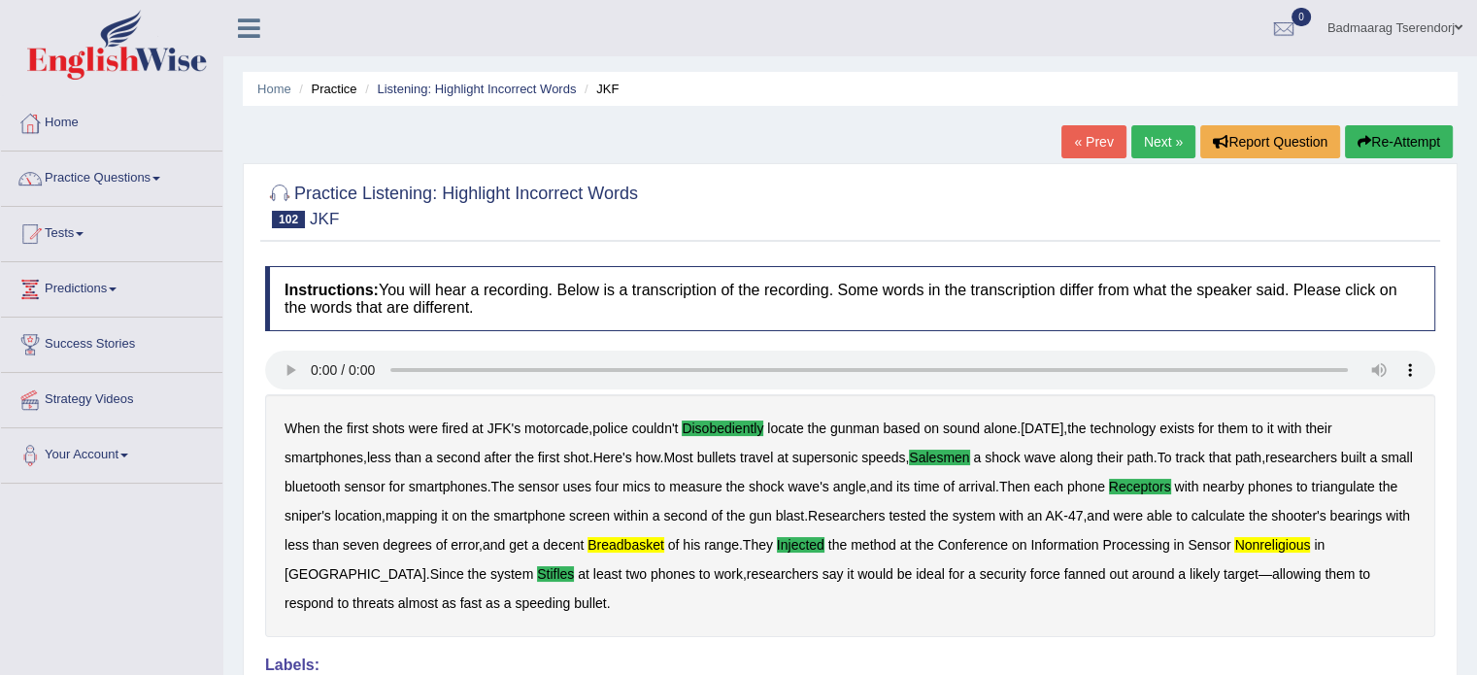
click at [1139, 140] on link "Next »" at bounding box center [1163, 141] width 64 height 33
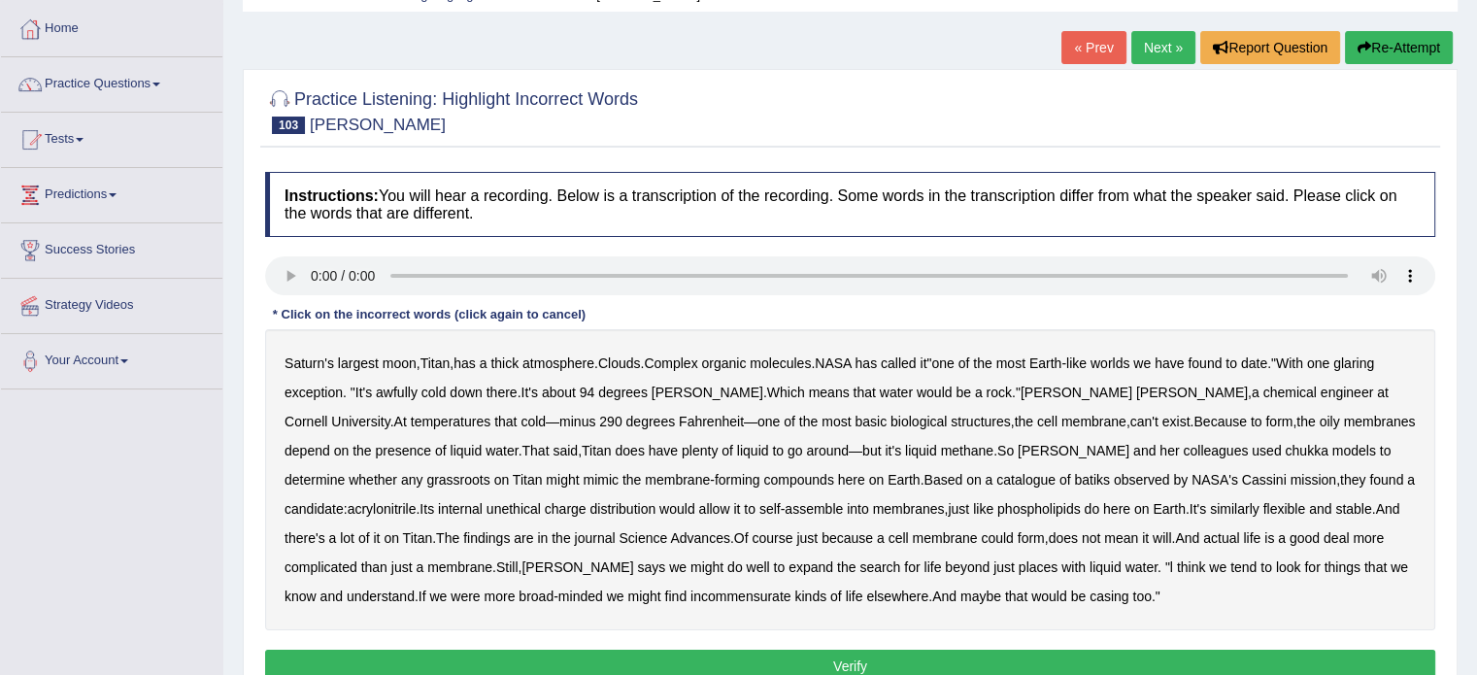
scroll to position [97, 0]
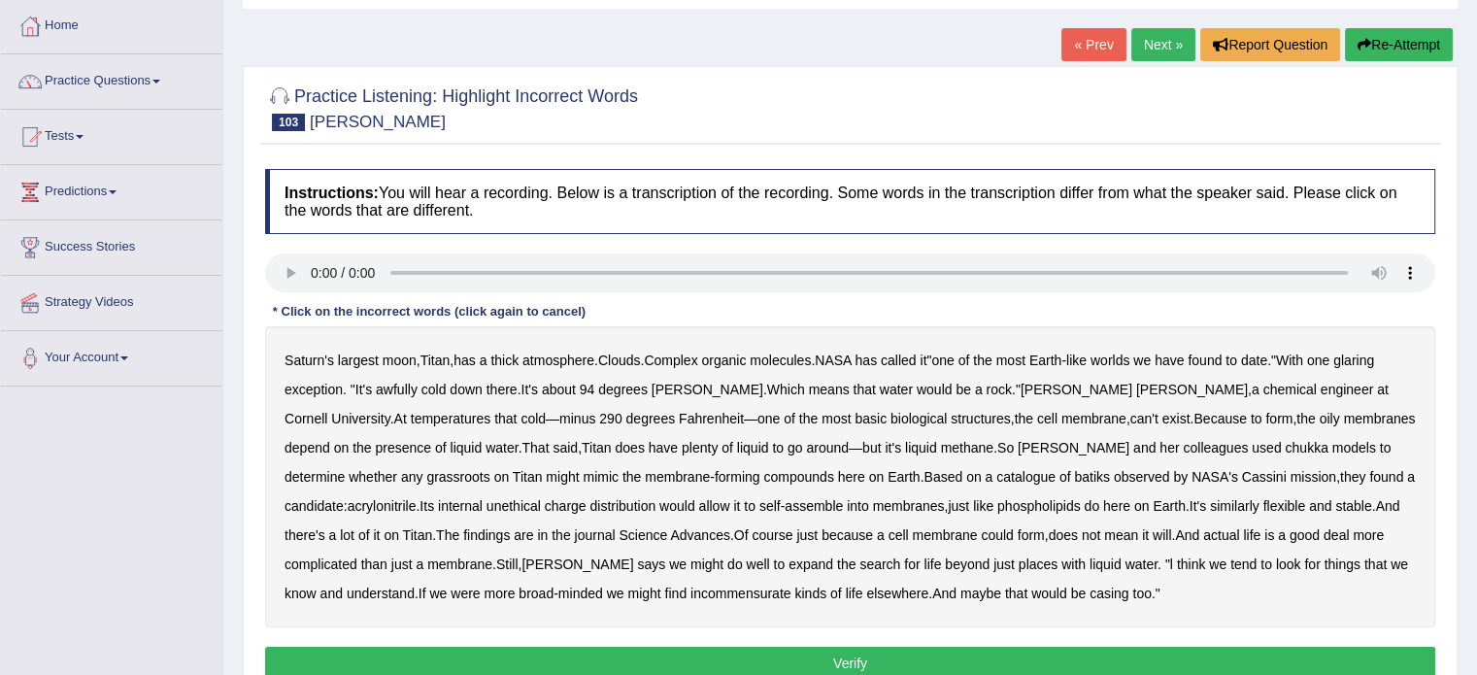
click at [489, 469] on b "grassroots" at bounding box center [457, 477] width 63 height 16
click at [1074, 478] on b "batiks" at bounding box center [1092, 477] width 36 height 16
click at [1285, 446] on b "chukka" at bounding box center [1306, 448] width 43 height 16
click at [487, 499] on b "unethical" at bounding box center [514, 506] width 54 height 16
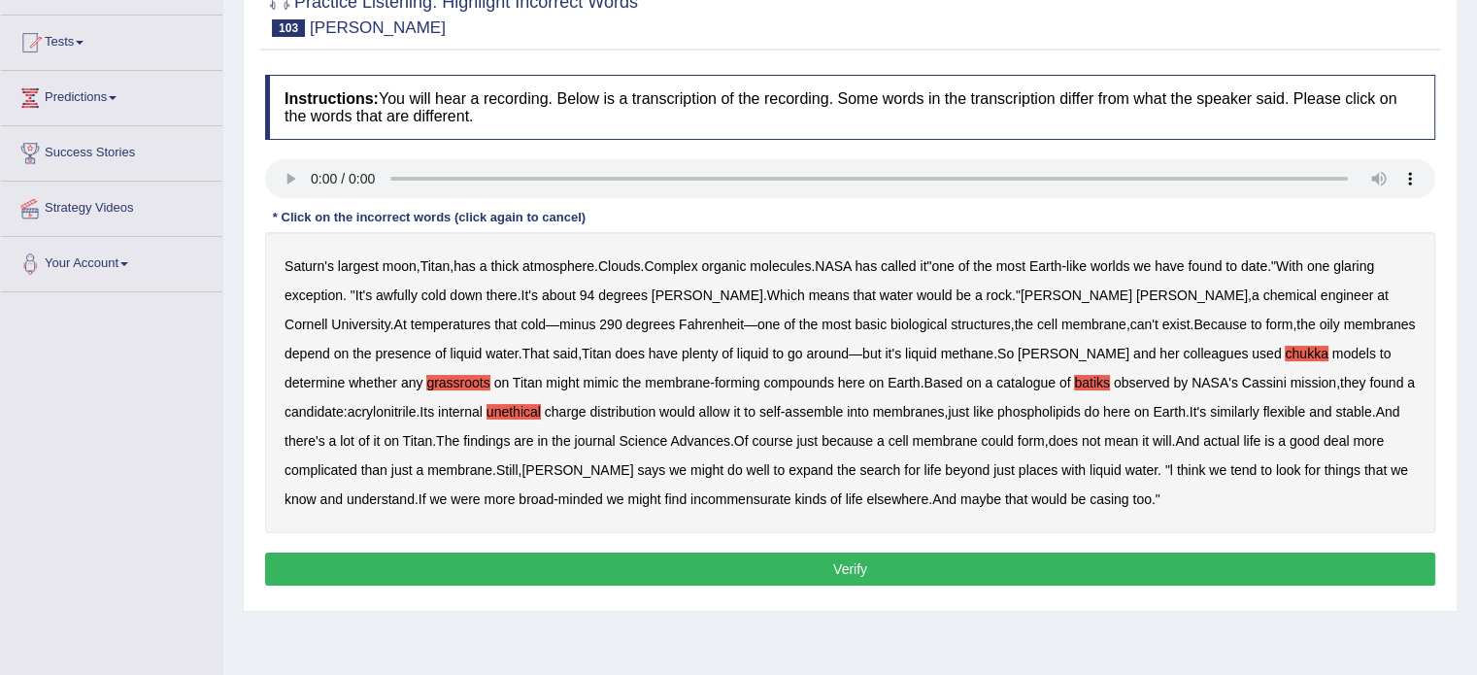
scroll to position [194, 0]
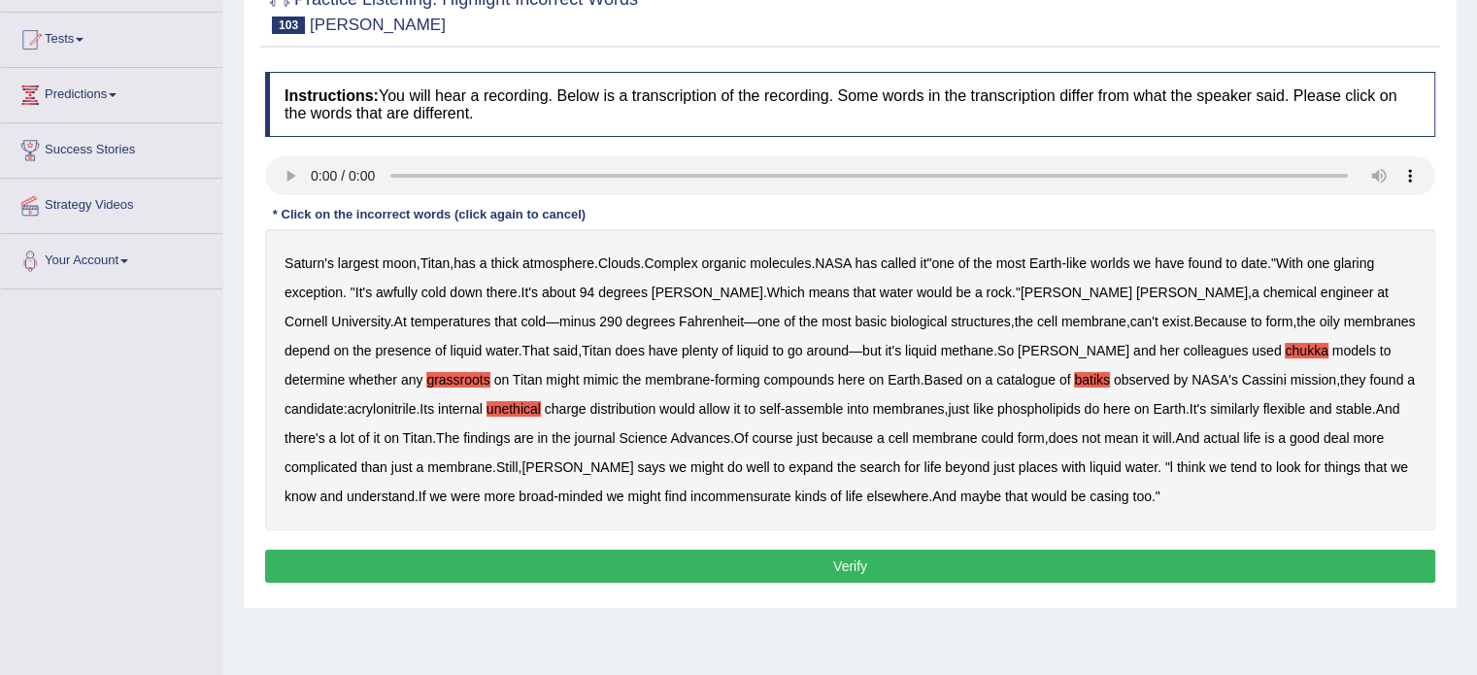
click at [932, 567] on button "Verify" at bounding box center [850, 566] width 1170 height 33
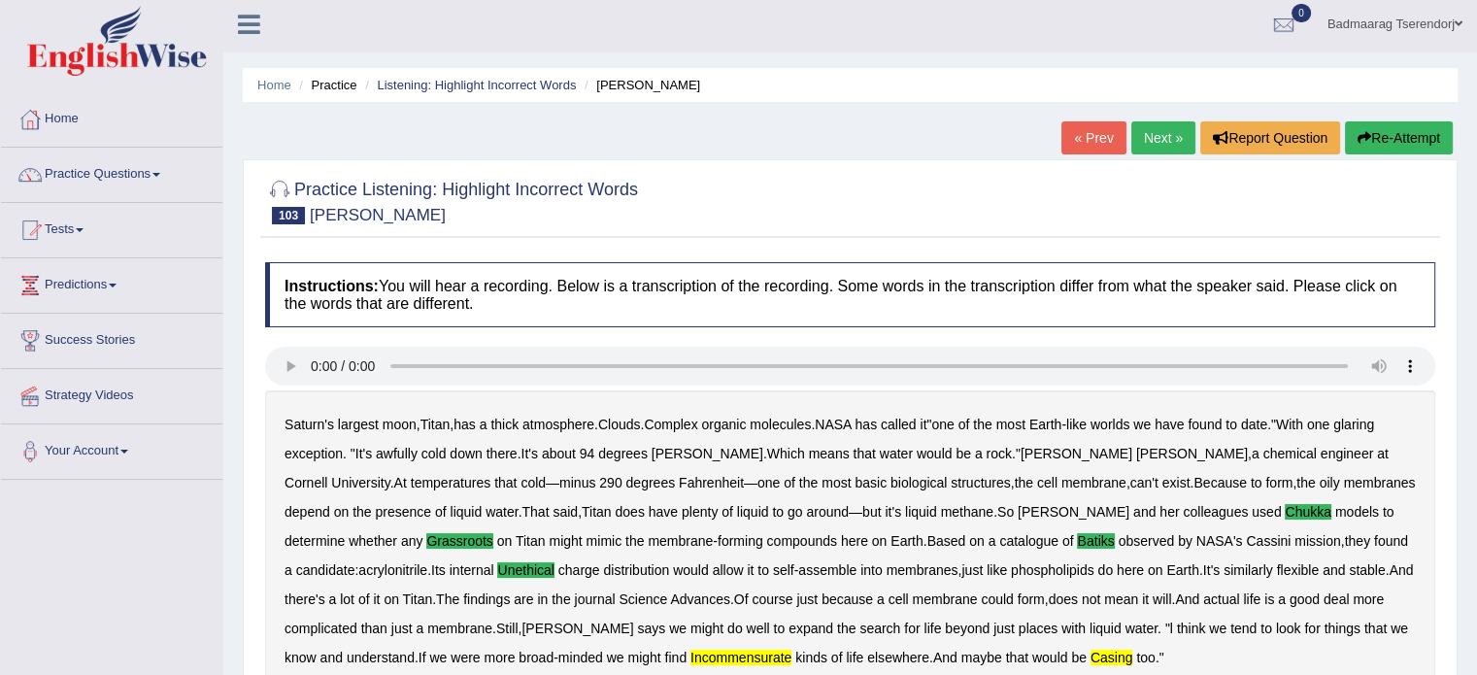
scroll to position [0, 0]
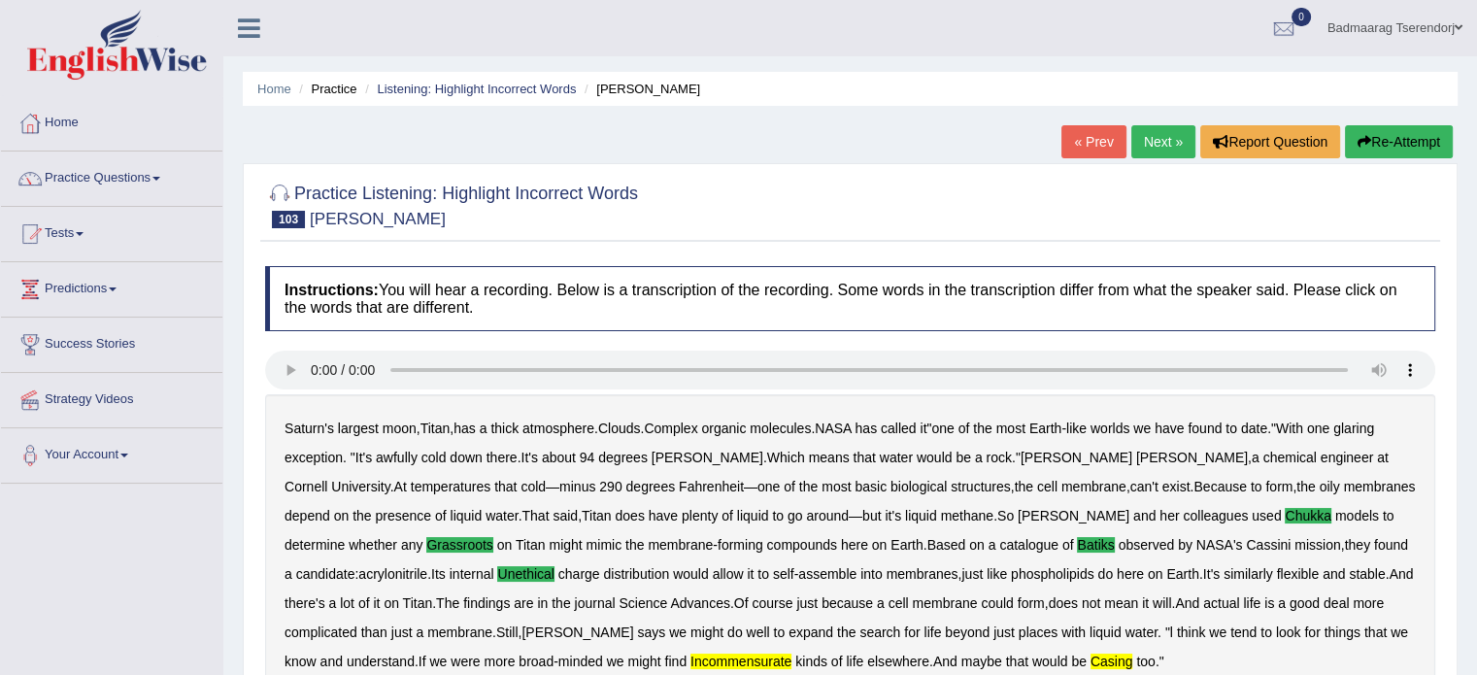
click at [1167, 132] on link "Next »" at bounding box center [1163, 141] width 64 height 33
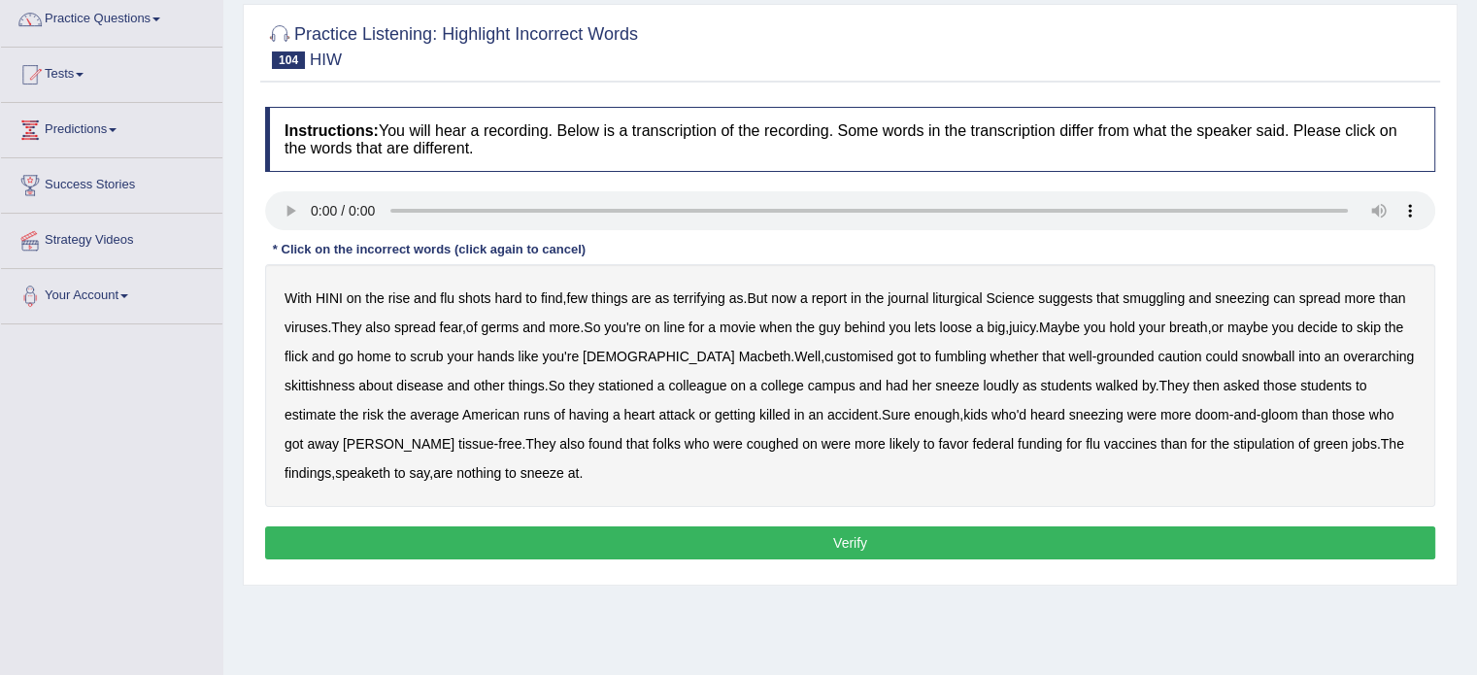
scroll to position [194, 0]
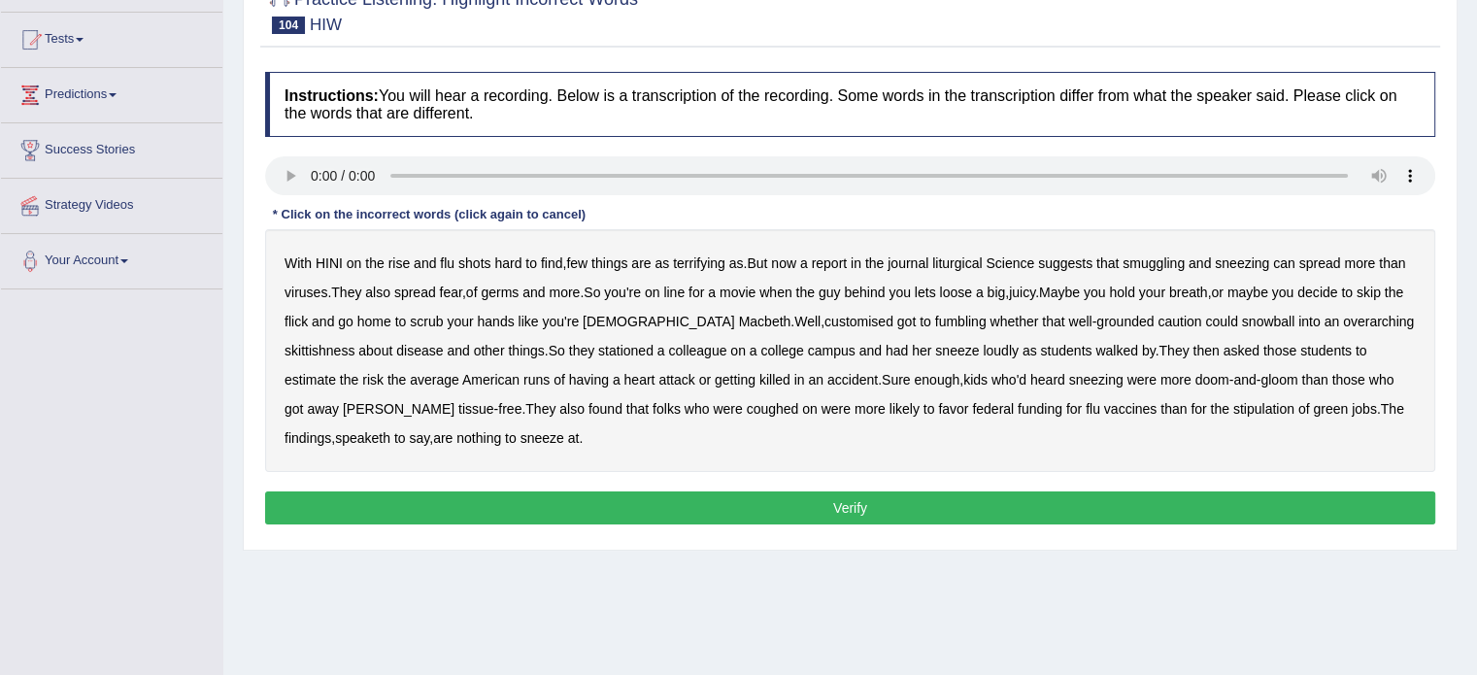
click at [971, 259] on b "liturgical" at bounding box center [957, 263] width 50 height 16
click at [1167, 256] on b "smuggling" at bounding box center [1154, 263] width 62 height 16
click at [824, 319] on b "customised" at bounding box center [858, 322] width 69 height 16
click at [991, 505] on button "Verify" at bounding box center [850, 507] width 1170 height 33
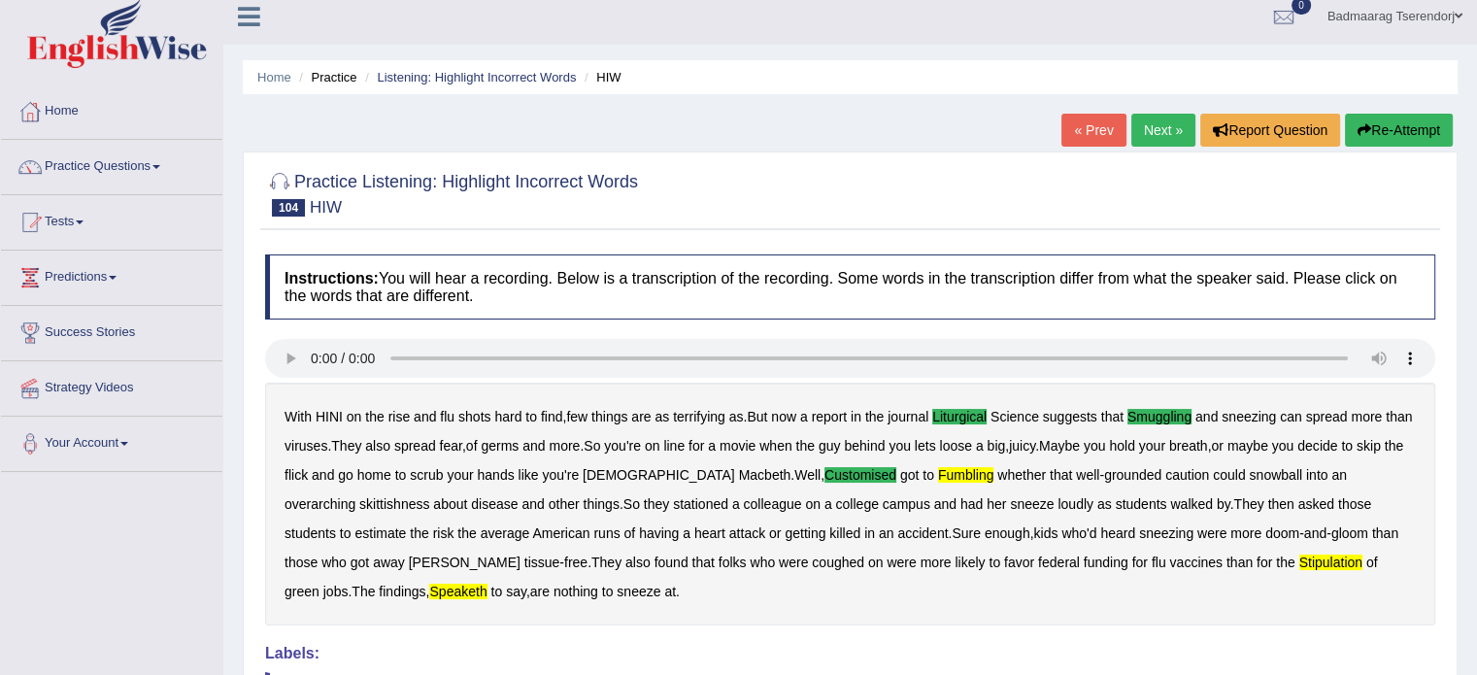
scroll to position [0, 0]
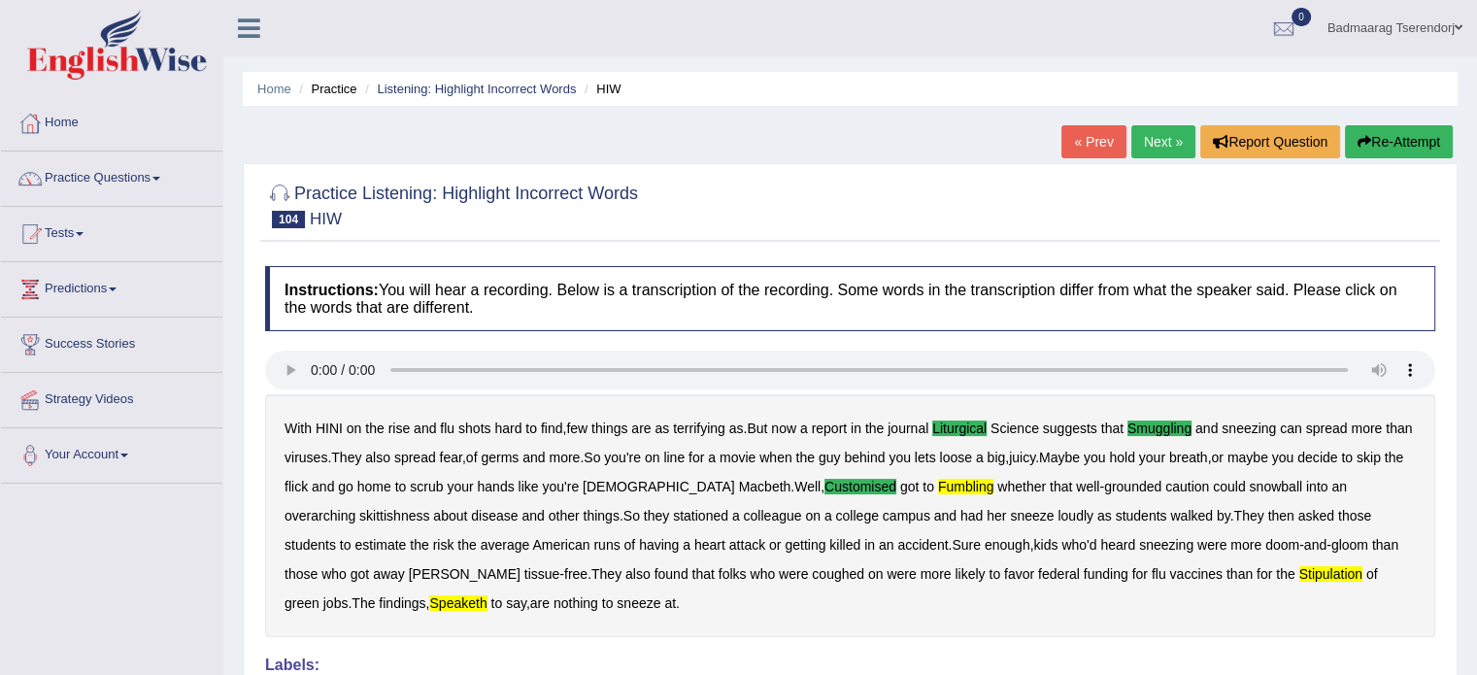
click at [1153, 145] on link "Next »" at bounding box center [1163, 141] width 64 height 33
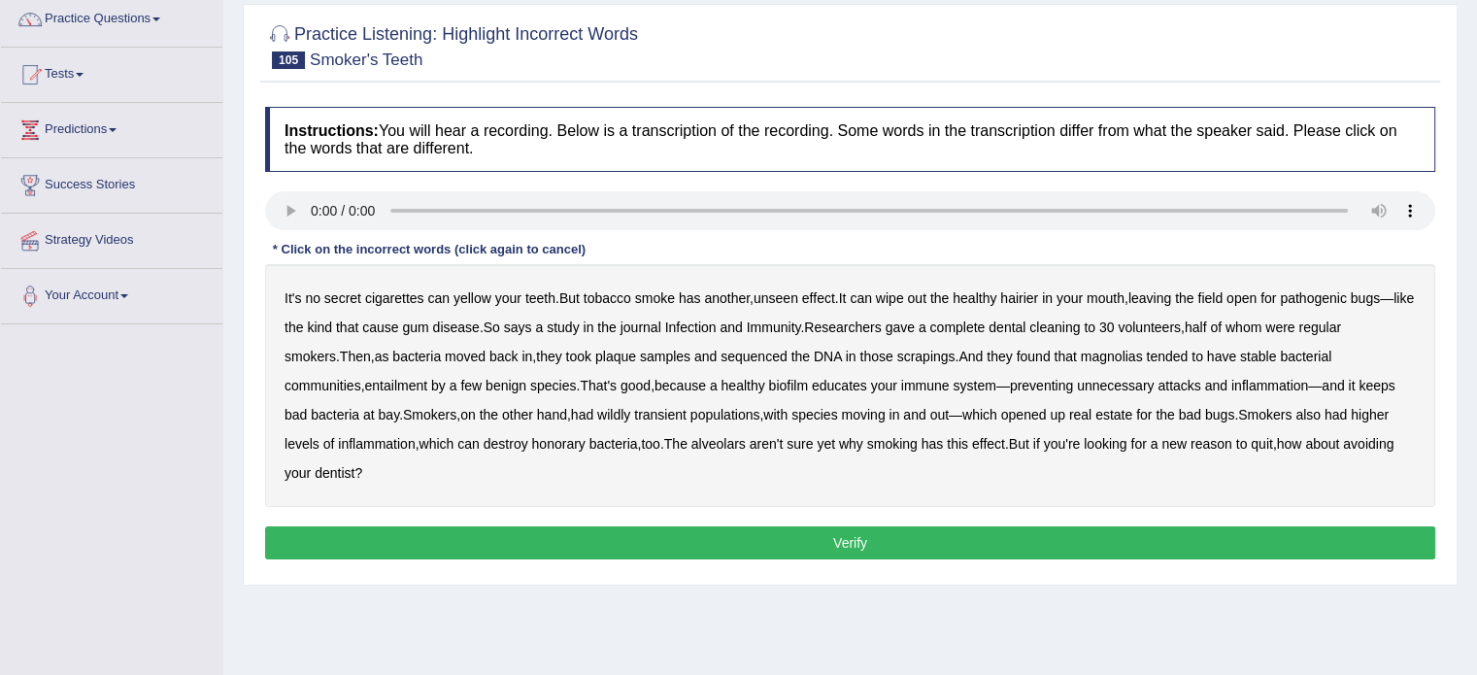
scroll to position [194, 0]
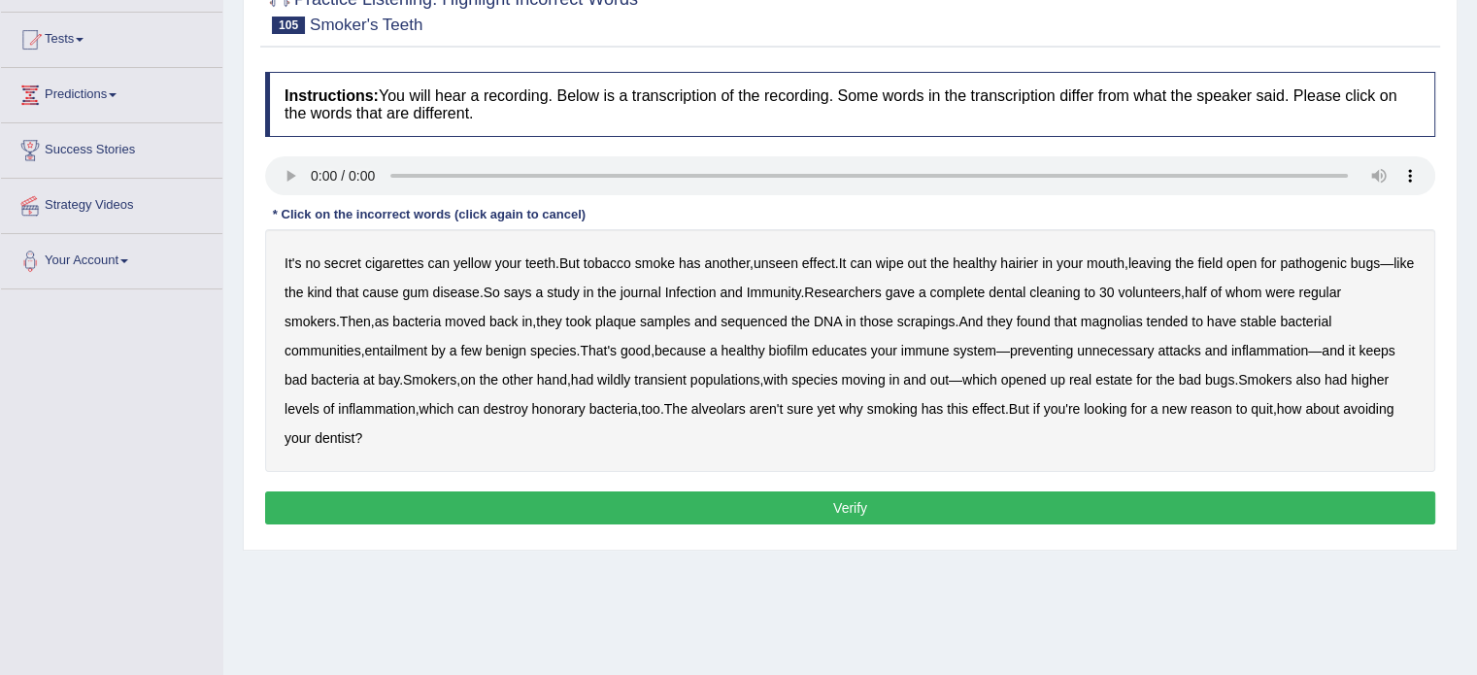
click at [742, 409] on b "alveolars" at bounding box center [718, 409] width 54 height 16
click at [1037, 259] on b "hairier" at bounding box center [1019, 263] width 38 height 16
click at [758, 495] on button "Verify" at bounding box center [850, 507] width 1170 height 33
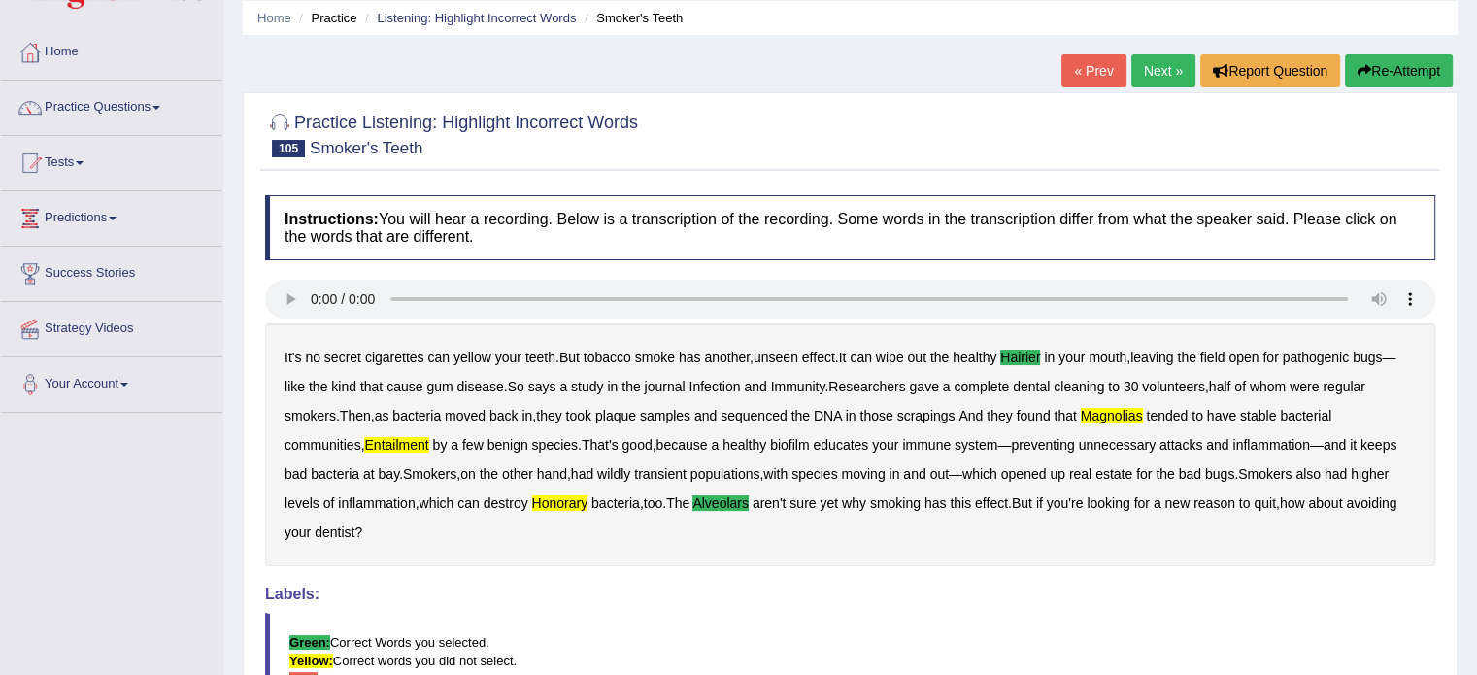
scroll to position [53, 0]
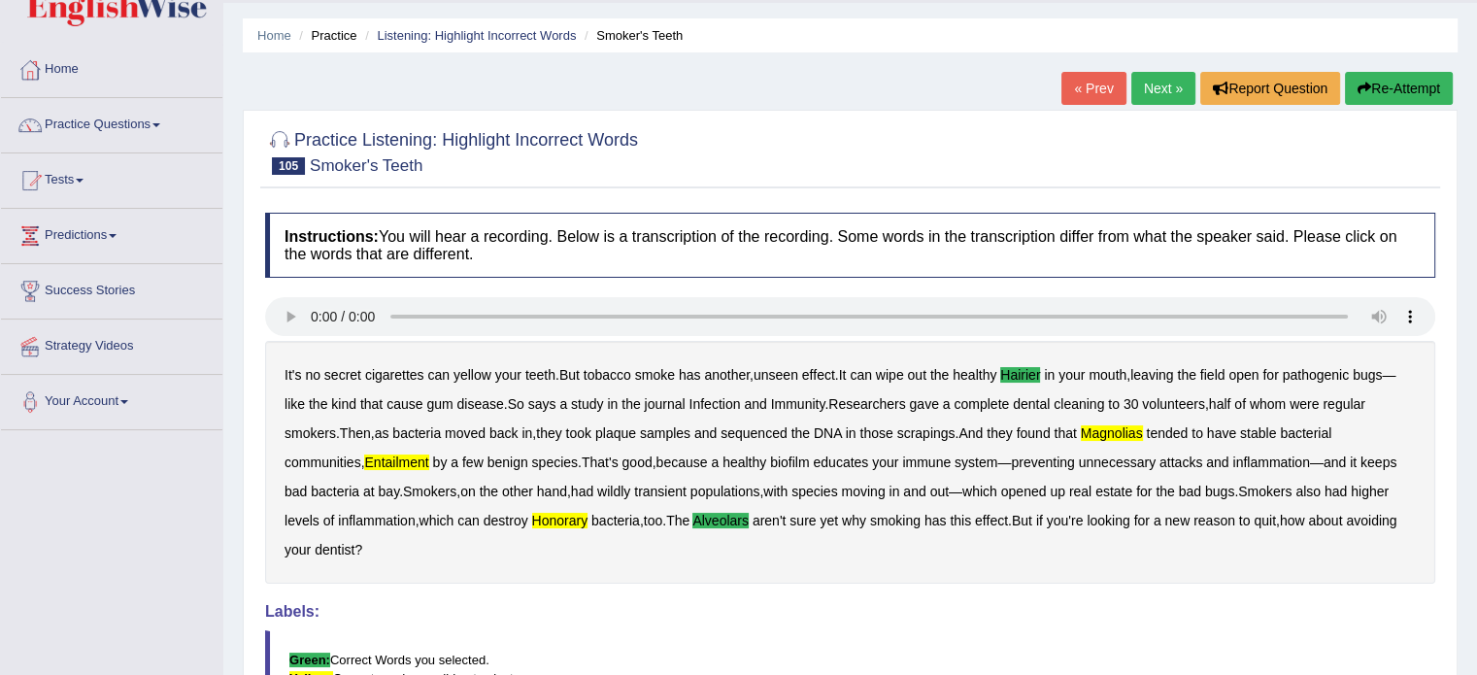
click at [1150, 81] on link "Next »" at bounding box center [1163, 88] width 64 height 33
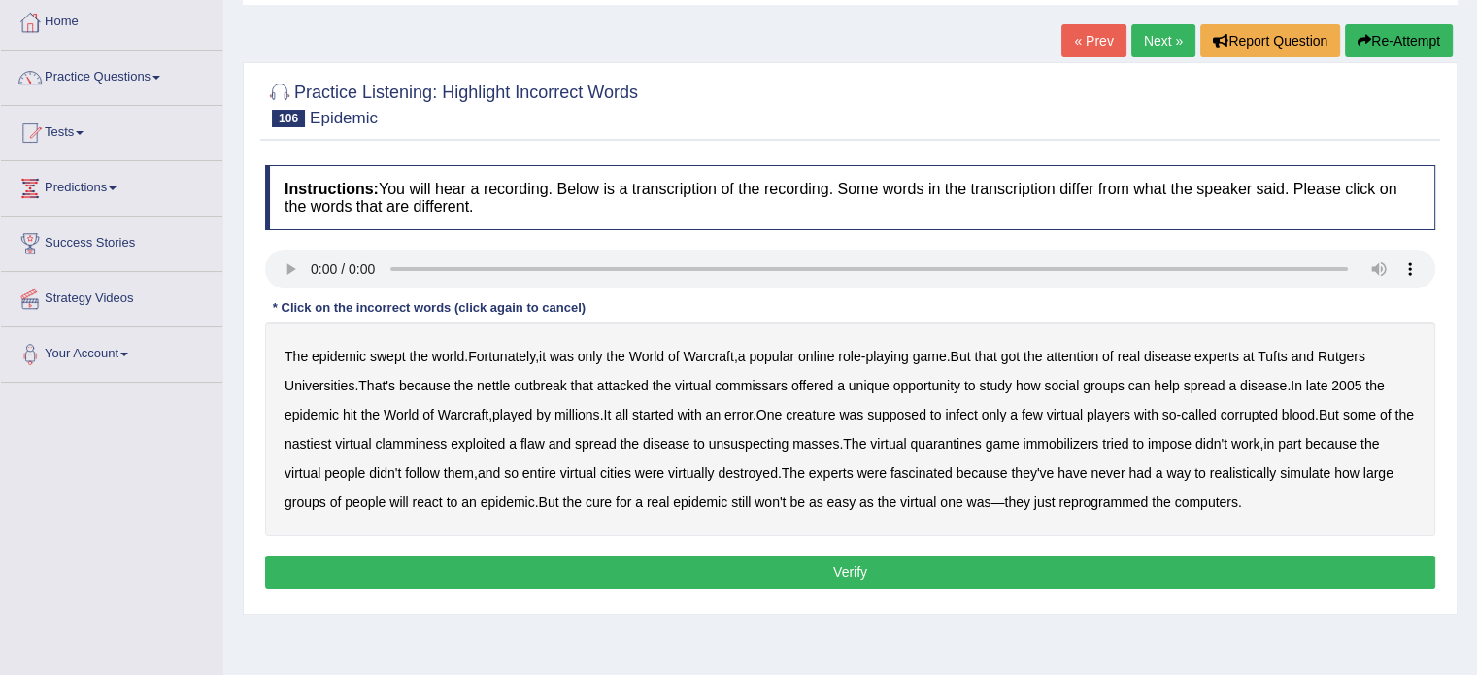
scroll to position [97, 0]
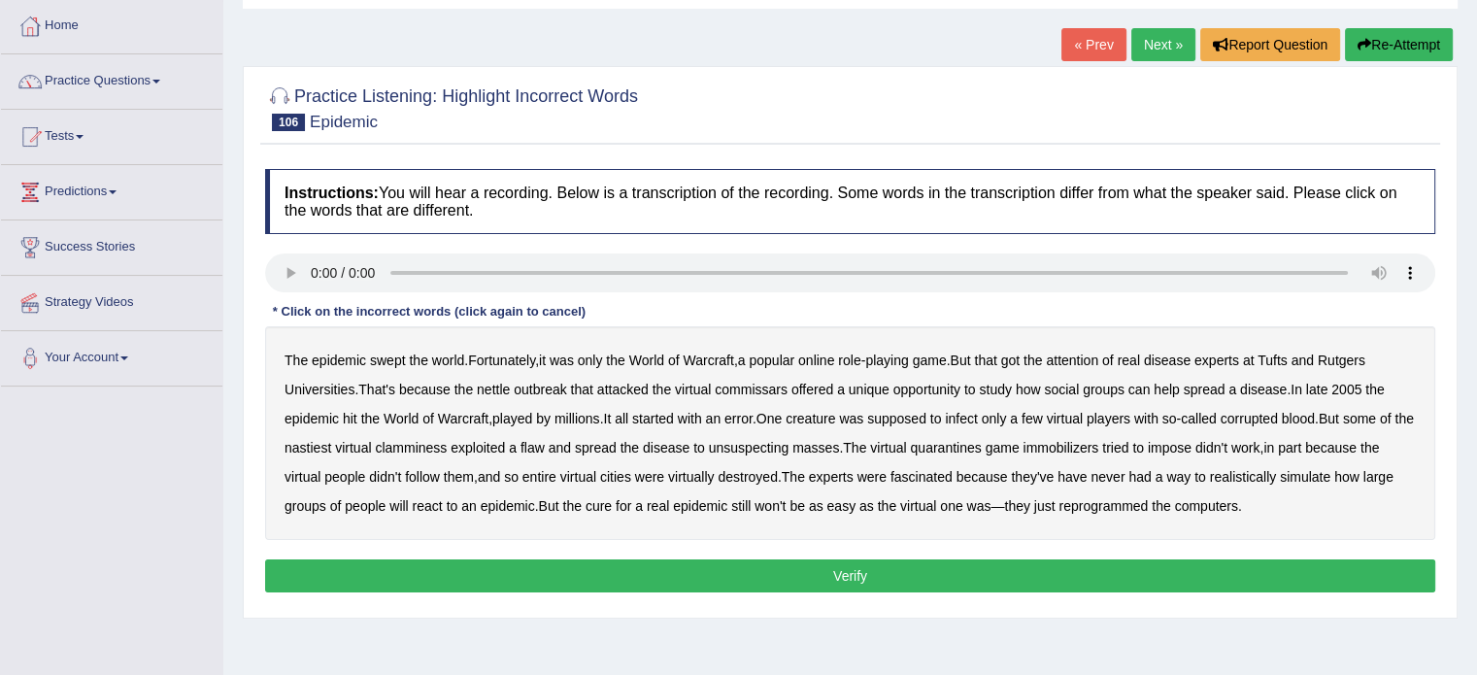
click at [759, 388] on b "commissars" at bounding box center [751, 390] width 73 height 16
click at [1098, 447] on b "immobilizers" at bounding box center [1061, 448] width 76 height 16
click at [1029, 566] on button "Verify" at bounding box center [850, 575] width 1170 height 33
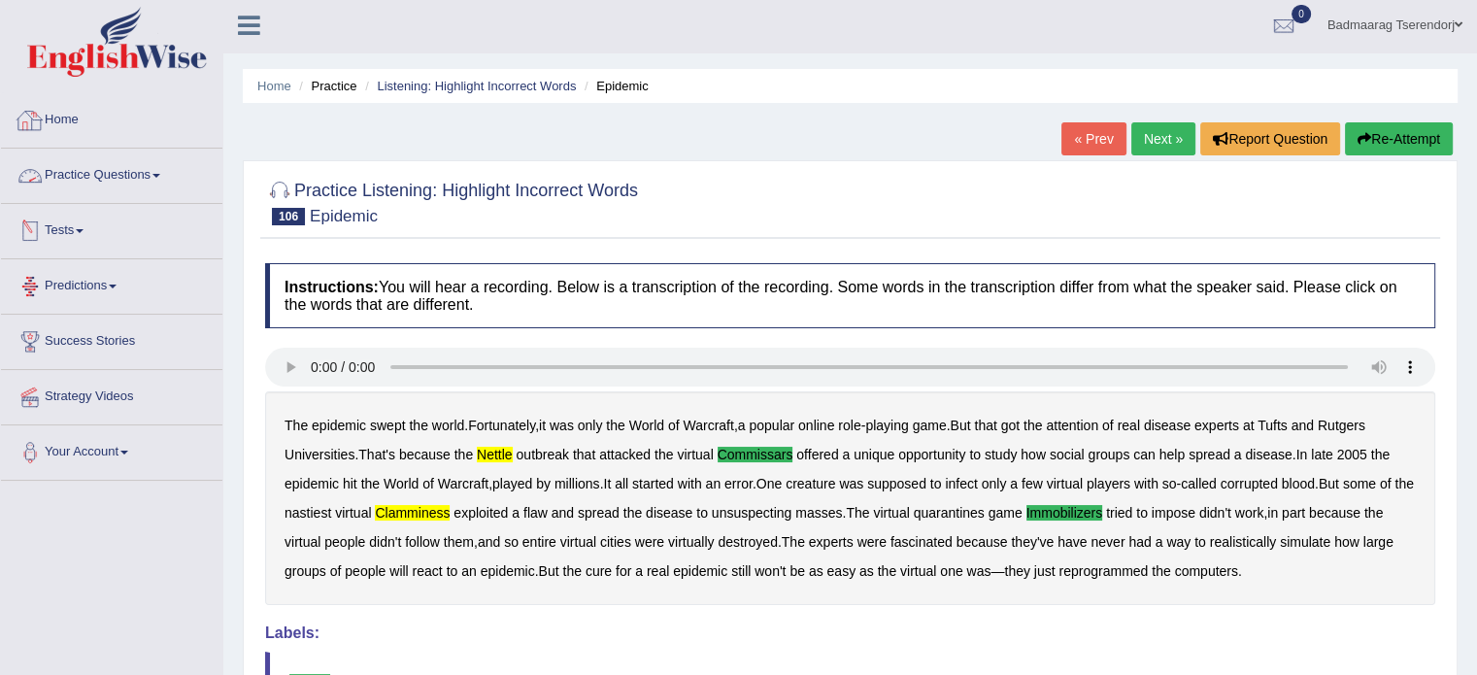
scroll to position [0, 0]
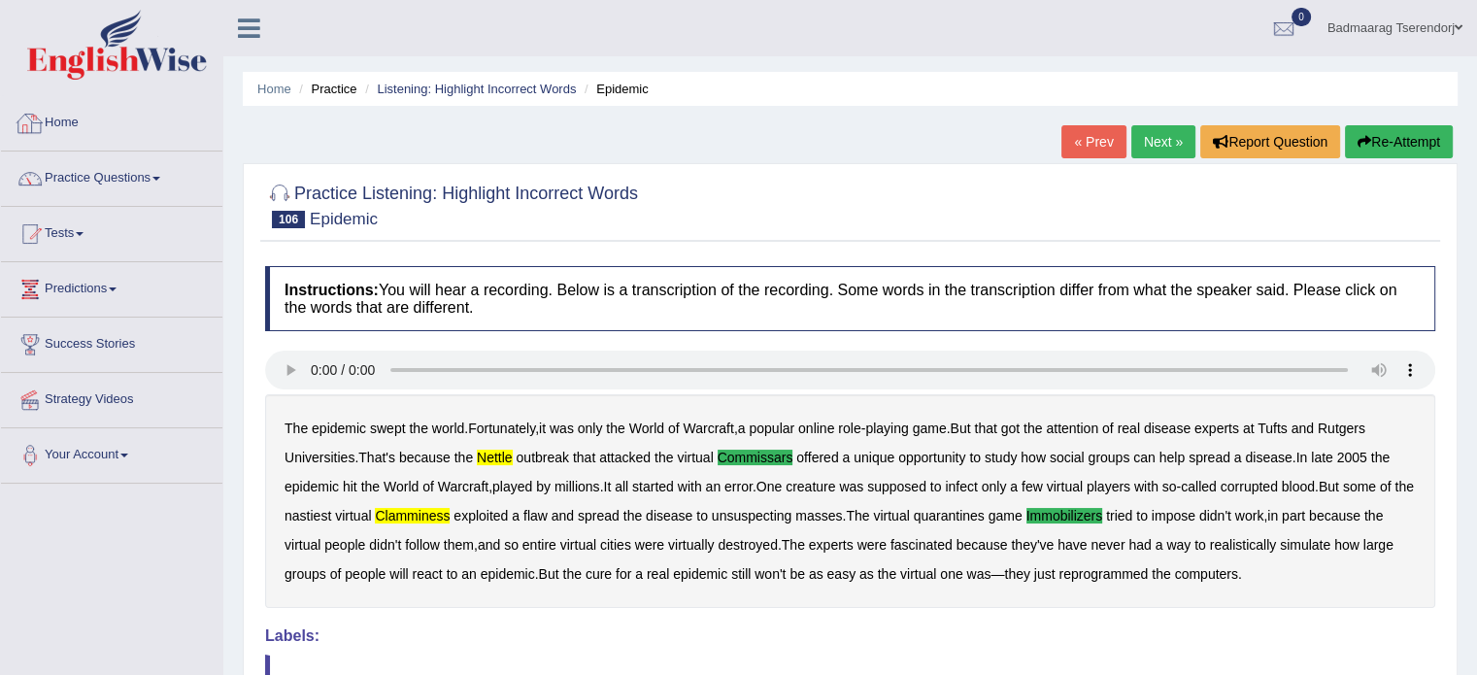
click at [72, 117] on link "Home" at bounding box center [111, 120] width 221 height 49
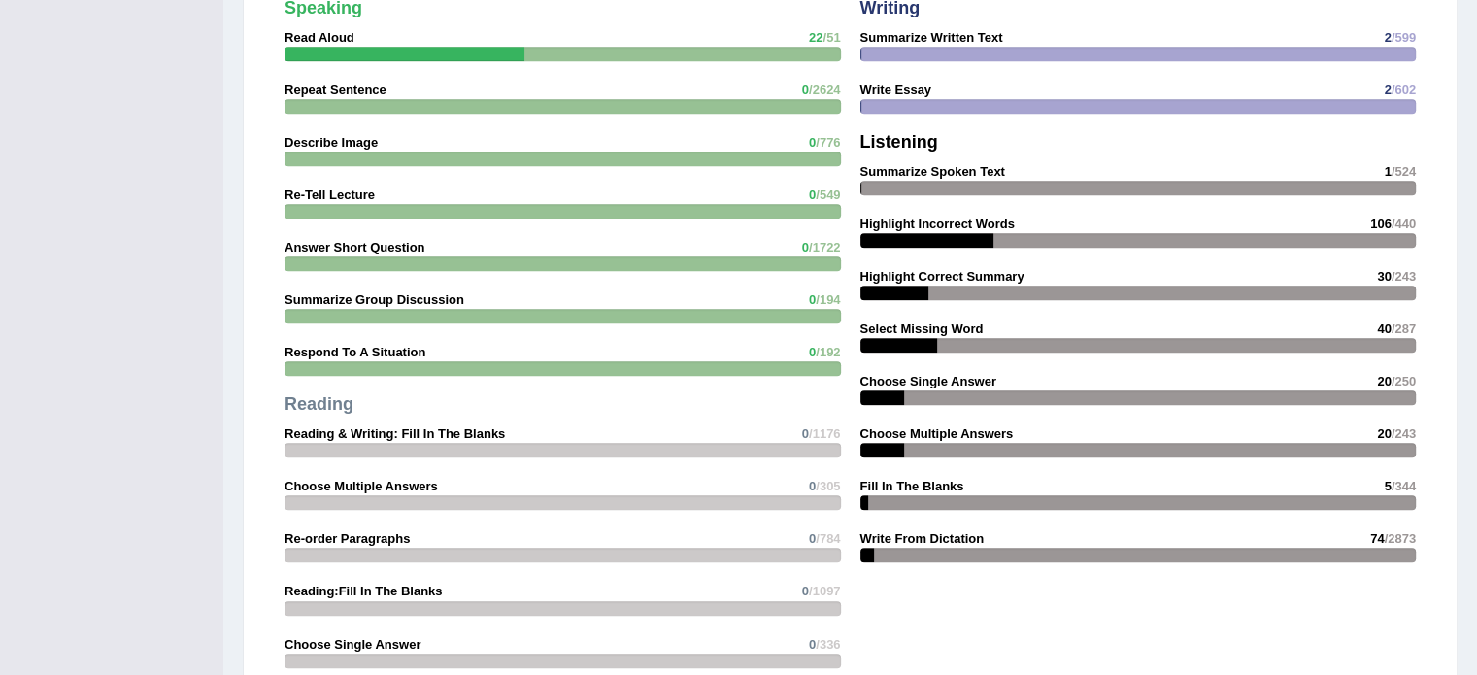
scroll to position [1651, 0]
